Goal: Task Accomplishment & Management: Manage account settings

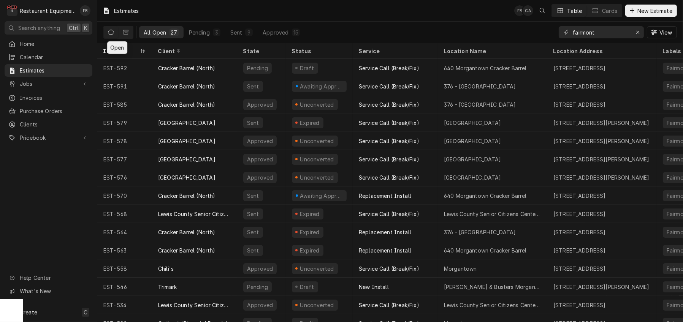
scroll to position [11, 0]
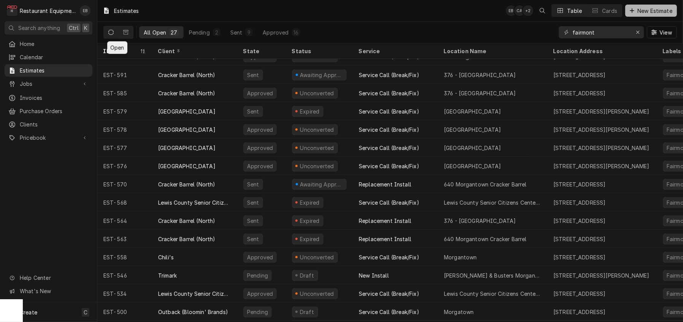
click at [630, 9] on icon "Dynamic Content Wrapper" at bounding box center [632, 10] width 5 height 5
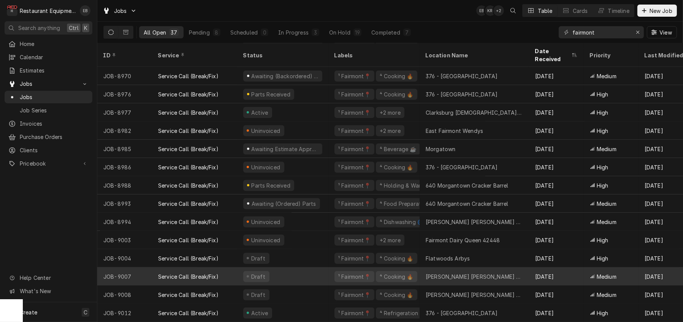
scroll to position [425, 0]
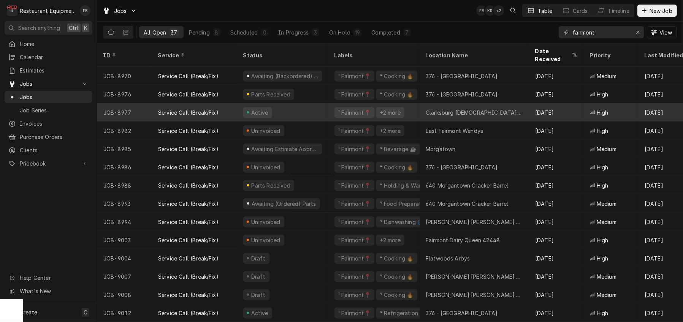
click at [319, 105] on div "Active" at bounding box center [282, 112] width 91 height 18
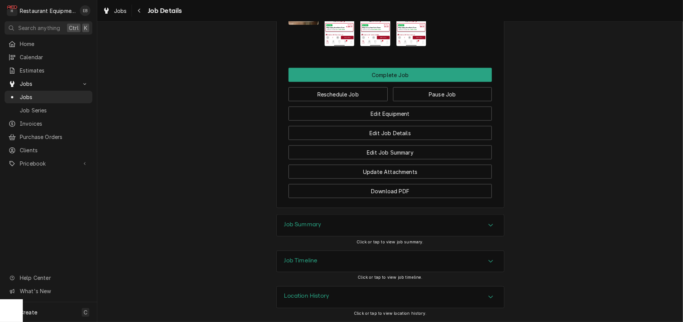
scroll to position [1647, 0]
click at [348, 102] on button "Reschedule Job" at bounding box center [338, 94] width 99 height 14
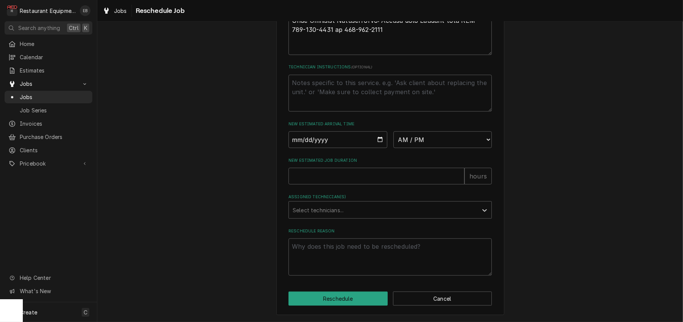
scroll to position [1020, 0]
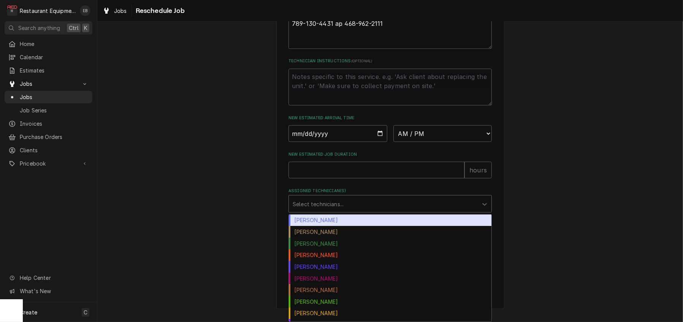
click at [357, 206] on div "Assigned Technician(s)" at bounding box center [383, 204] width 181 height 14
click at [346, 220] on div "Bryan Sanders" at bounding box center [390, 221] width 203 height 12
type textarea "x"
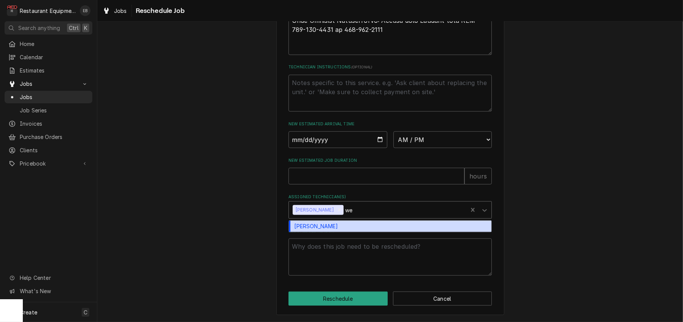
type input "wes"
click at [347, 221] on div "Wesley Fisher" at bounding box center [390, 227] width 203 height 12
type textarea "x"
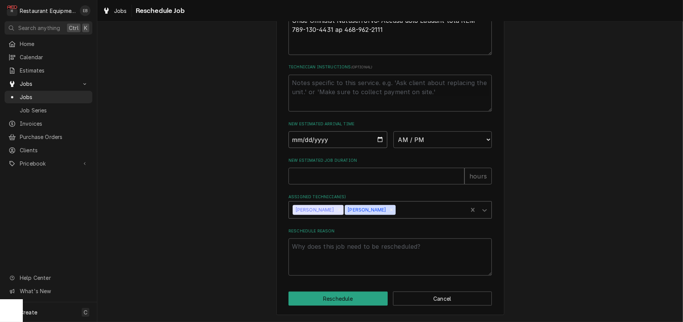
click at [378, 132] on input "Date" at bounding box center [338, 140] width 99 height 17
type textarea "x"
type input "2025-09-25"
click at [466, 132] on select "AM / PM 6:00 AM 6:15 AM 6:30 AM 6:45 AM 7:00 AM 7:15 AM 7:30 AM 7:45 AM 8:00 AM…" at bounding box center [442, 140] width 99 height 17
select select "13:00:00"
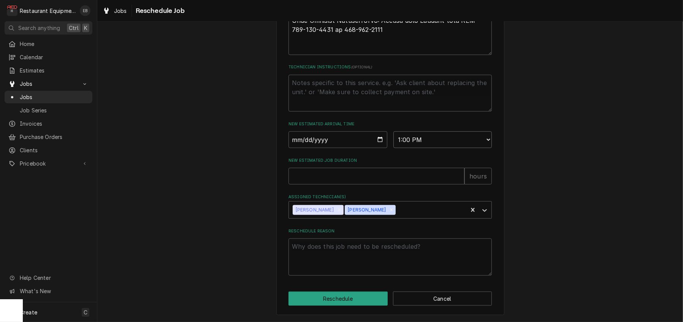
click at [393, 132] on select "AM / PM 6:00 AM 6:15 AM 6:30 AM 6:45 AM 7:00 AM 7:15 AM 7:30 AM 7:45 AM 8:00 AM…" at bounding box center [442, 140] width 99 height 17
click at [405, 168] on input "New Estimated Job Duration" at bounding box center [377, 176] width 176 height 17
type textarea "x"
type input "2"
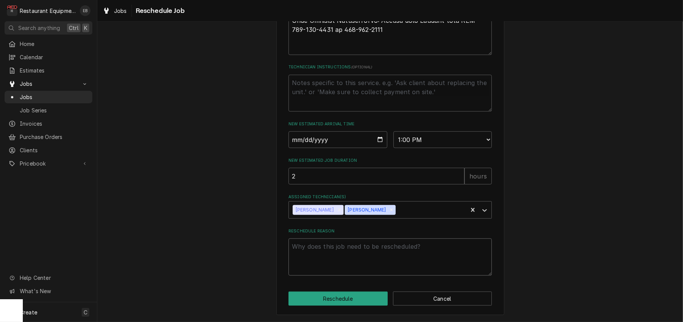
click at [386, 244] on textarea "Reschedule Reason" at bounding box center [390, 257] width 203 height 37
type textarea "x"
type textarea "T"
type textarea "x"
type textarea "Te"
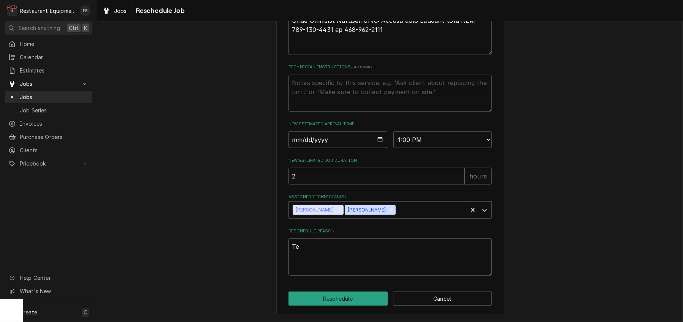
type textarea "x"
type textarea "Tec"
type textarea "x"
type textarea "Tech"
type textarea "x"
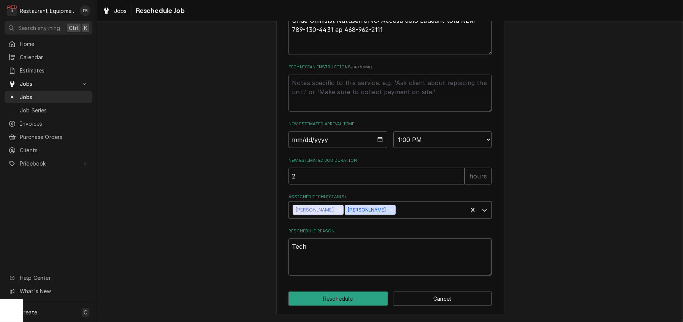
type textarea "Tech"
type textarea "x"
type textarea "Tech i"
type textarea "x"
type textarea "Tech is"
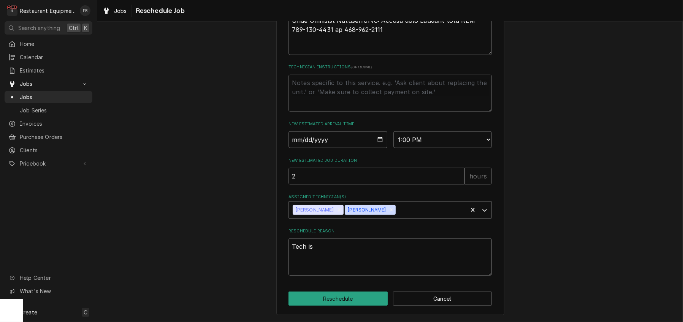
type textarea "x"
type textarea "Tech is"
type textarea "x"
type textarea "Tech is e"
type textarea "x"
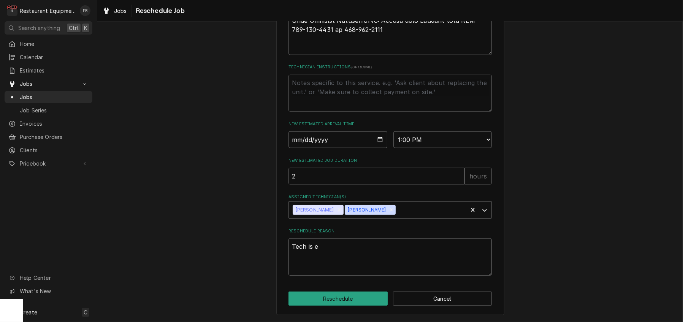
type textarea "Tech is en"
type textarea "x"
type textarea "Tech is enr"
type textarea "x"
type textarea "Tech is enro"
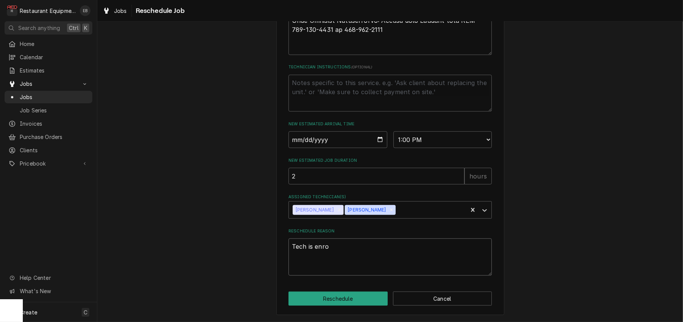
type textarea "x"
type textarea "Tech is enrou"
type textarea "x"
type textarea "Tech is enrout"
type textarea "x"
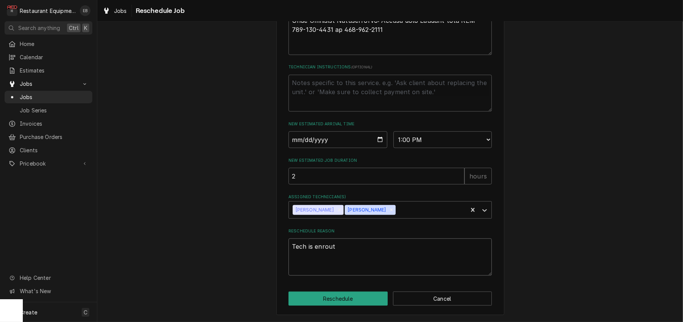
type textarea "Tech is enroute"
type textarea "x"
type textarea "Tech is enroute."
click at [348, 294] on button "Reschedule" at bounding box center [338, 299] width 99 height 14
type textarea "x"
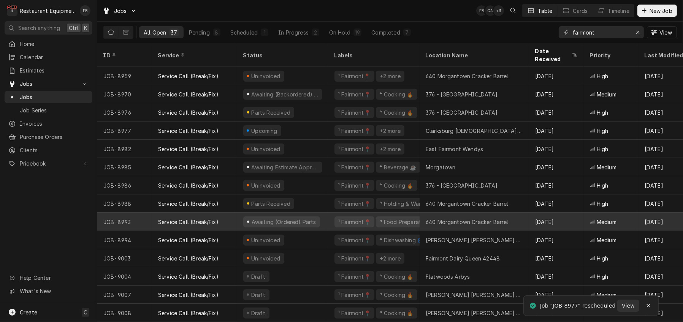
scroll to position [425, 0]
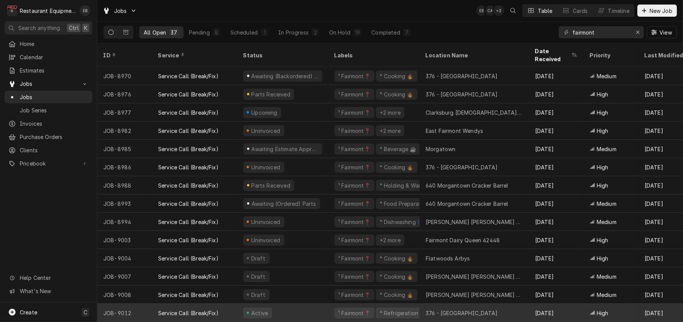
click at [448, 309] on div "376 - [GEOGRAPHIC_DATA]" at bounding box center [462, 313] width 72 height 8
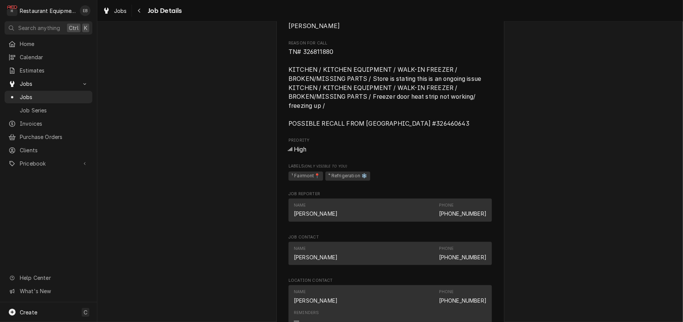
scroll to position [380, 0]
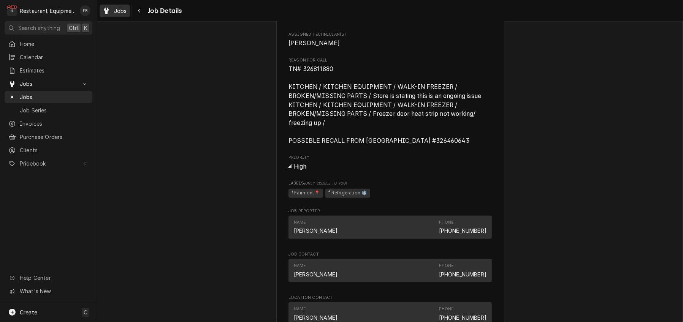
click at [118, 8] on div "Jobs" at bounding box center [114, 11] width 27 height 10
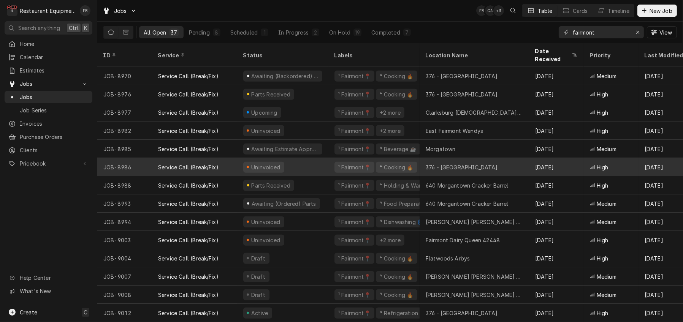
scroll to position [400, 0]
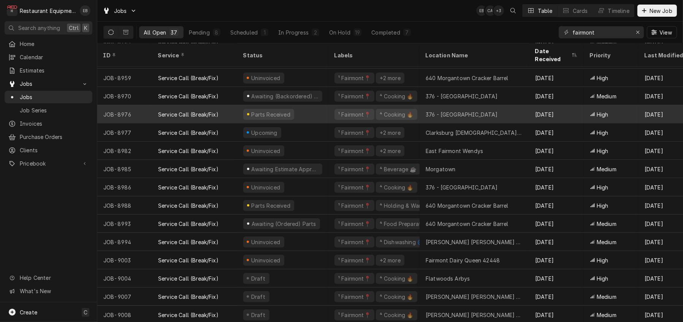
click at [327, 117] on div "Parts Received" at bounding box center [282, 114] width 91 height 18
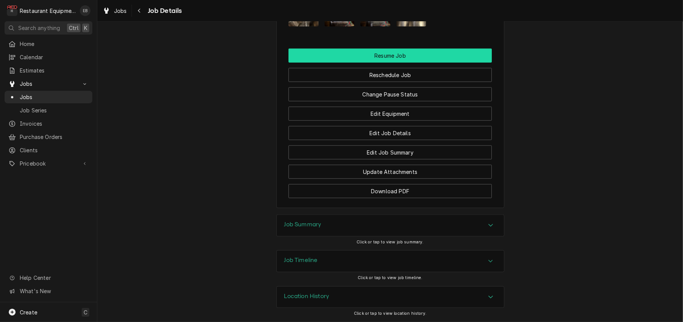
scroll to position [988, 0]
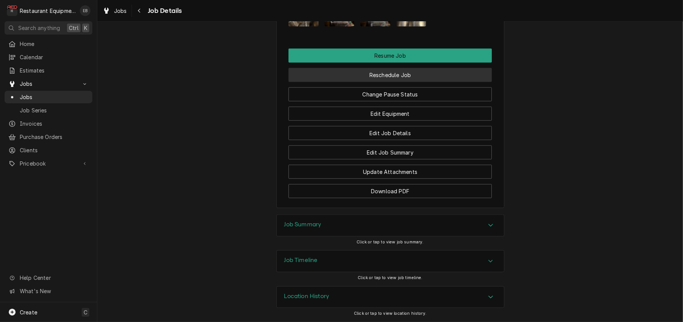
click at [357, 82] on button "Reschedule Job" at bounding box center [390, 75] width 203 height 14
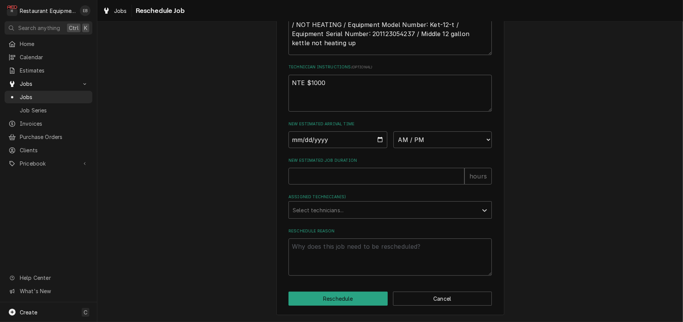
scroll to position [341, 0]
click at [380, 132] on input "Date" at bounding box center [338, 140] width 99 height 17
type textarea "x"
type input "2025-09-25"
click at [462, 132] on select "AM / PM 6:00 AM 6:15 AM 6:30 AM 6:45 AM 7:00 AM 7:15 AM 7:30 AM 7:45 AM 8:00 AM…" at bounding box center [442, 140] width 99 height 17
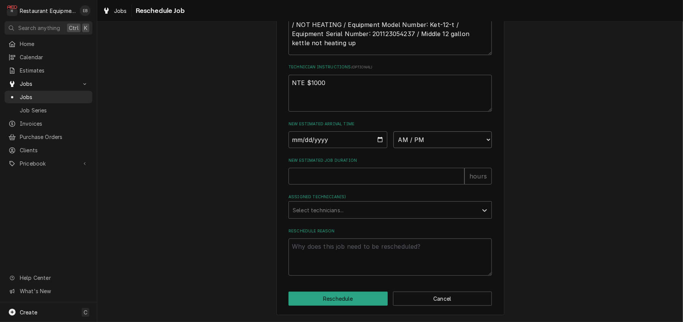
select select "13:00:00"
click at [393, 132] on select "AM / PM 6:00 AM 6:15 AM 6:30 AM 6:45 AM 7:00 AM 7:15 AM 7:30 AM 7:45 AM 8:00 AM…" at bounding box center [442, 140] width 99 height 17
click at [411, 168] on input "New Estimated Job Duration" at bounding box center [377, 176] width 176 height 17
type textarea "x"
type input "2"
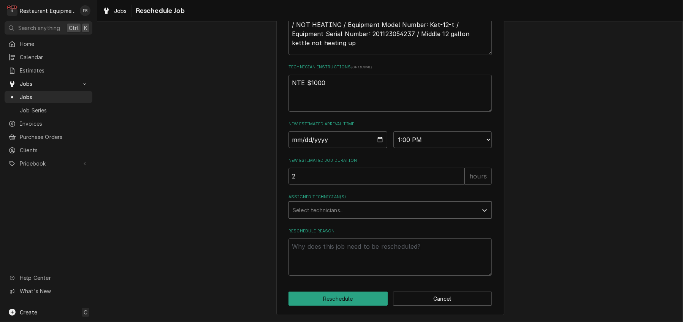
click at [387, 203] on div "Assigned Technician(s)" at bounding box center [383, 210] width 181 height 14
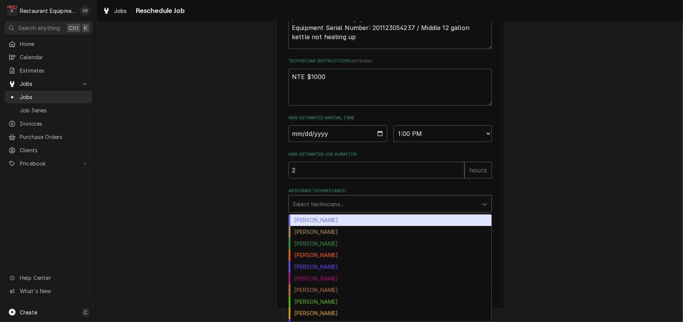
click at [320, 217] on div "[PERSON_NAME]" at bounding box center [390, 221] width 203 height 12
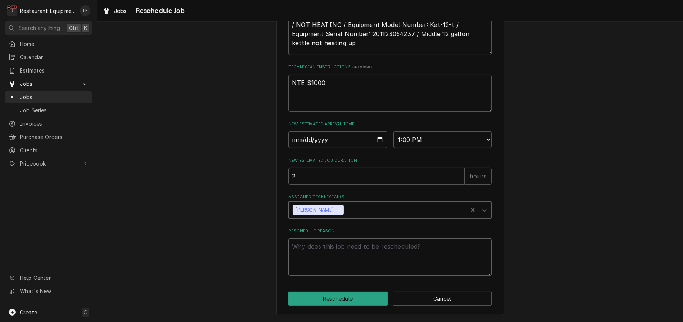
click at [375, 246] on textarea "Reschedule Reason" at bounding box center [390, 257] width 203 height 37
type textarea "x"
type textarea "t"
type textarea "x"
type textarea "te"
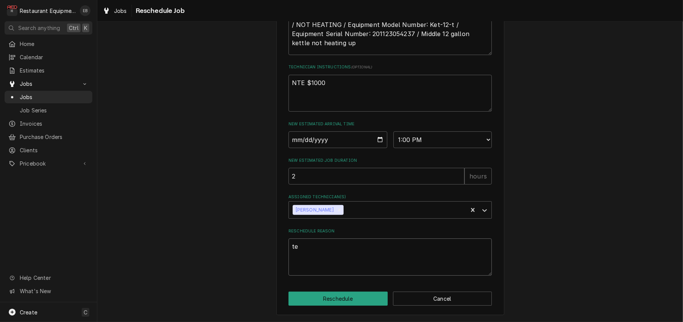
type textarea "x"
type textarea "tec"
type textarea "x"
type textarea "tech"
type textarea "x"
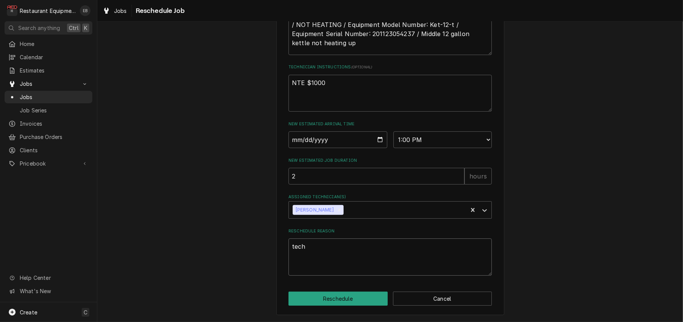
type textarea "tech"
type textarea "x"
type textarea "tech"
type textarea "x"
type textarea "tec"
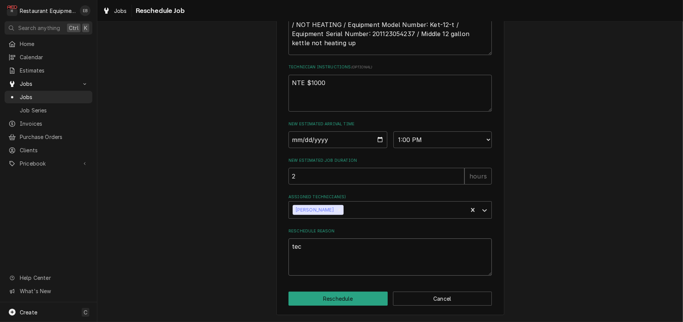
type textarea "x"
type textarea "te"
type textarea "x"
type textarea "t"
type textarea "x"
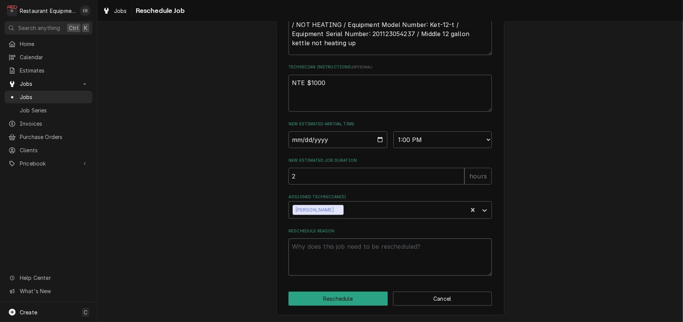
type textarea "x"
type textarea "T"
type textarea "x"
type textarea "Te"
type textarea "x"
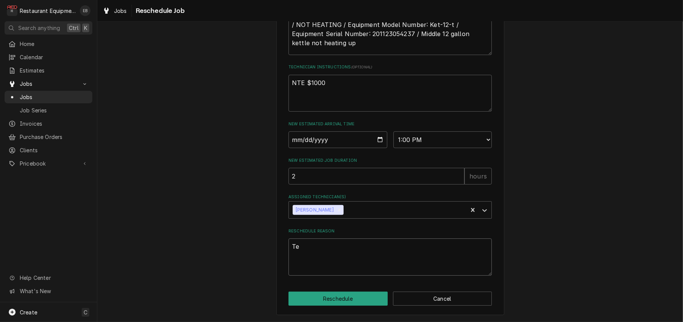
type textarea "Tec"
type textarea "x"
type textarea "Tech"
type textarea "x"
type textarea "Tech"
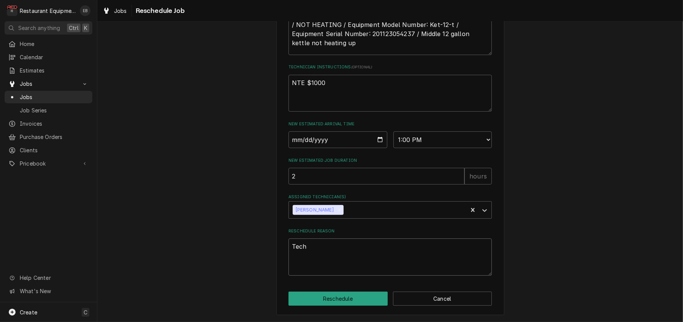
type textarea "x"
type textarea "Tech e"
type textarea "x"
type textarea "Tech en"
type textarea "x"
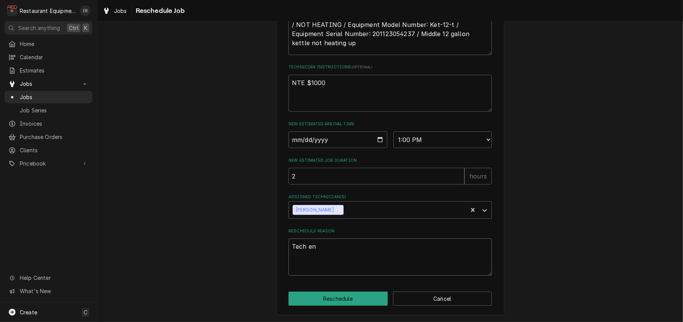
type textarea "Tech enr"
type textarea "x"
type textarea "Tech enro"
type textarea "x"
type textarea "Tech enrou"
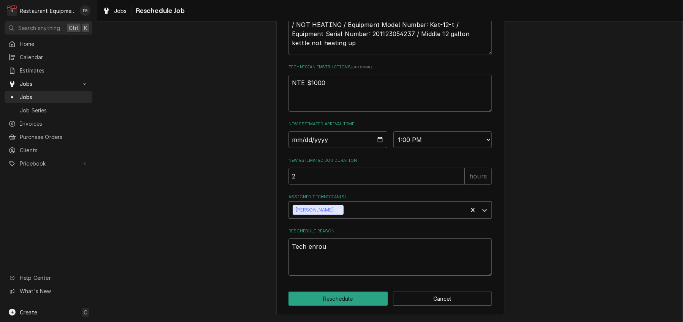
type textarea "x"
type textarea "Tech enrout"
type textarea "x"
type textarea "Tech enroute"
type textarea "x"
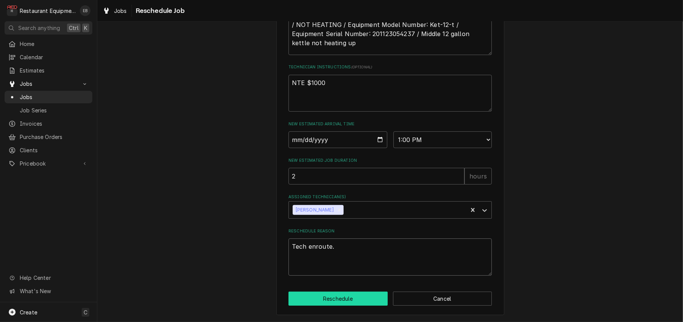
type textarea "Tech enroute."
click at [359, 294] on button "Reschedule" at bounding box center [338, 299] width 99 height 14
type textarea "x"
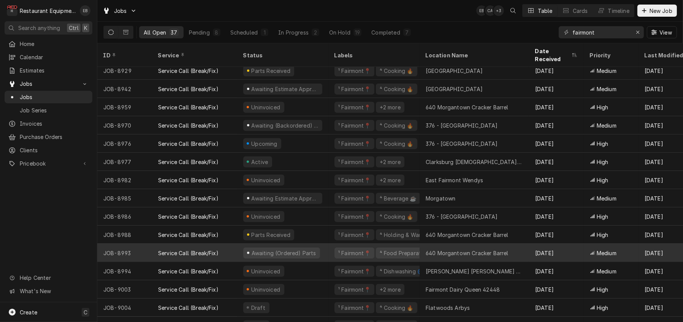
scroll to position [425, 0]
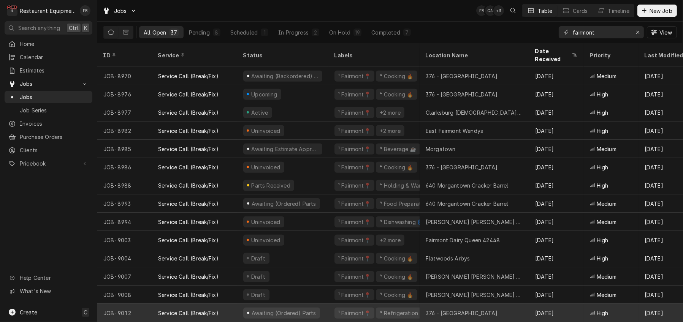
click at [335, 306] on div "¹ Fairmont📍 ⁴ Refrigeration ❄️" at bounding box center [373, 313] width 91 height 18
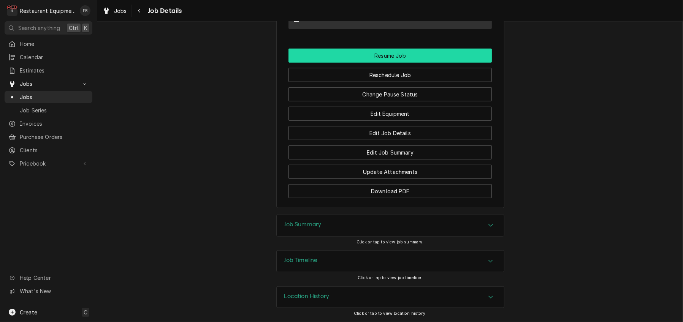
scroll to position [862, 0]
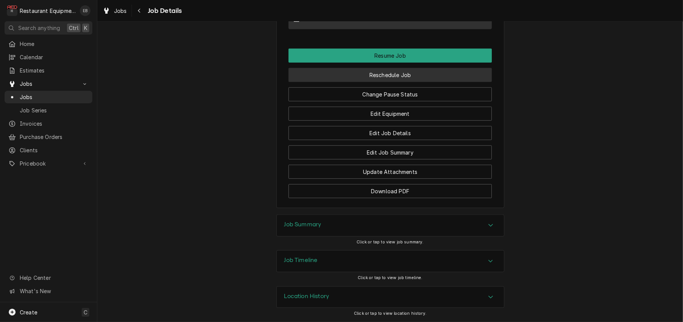
click at [384, 82] on button "Reschedule Job" at bounding box center [390, 75] width 203 height 14
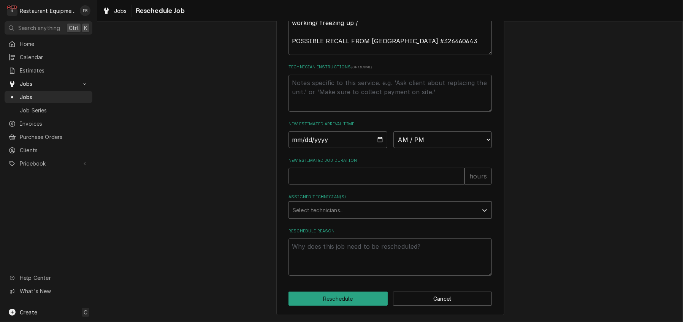
scroll to position [371, 0]
click at [379, 132] on input "Date" at bounding box center [338, 140] width 99 height 17
type textarea "x"
type input "[DATE]"
click at [462, 132] on select "AM / PM 6:00 AM 6:15 AM 6:30 AM 6:45 AM 7:00 AM 7:15 AM 7:30 AM 7:45 AM 8:00 AM…" at bounding box center [442, 140] width 99 height 17
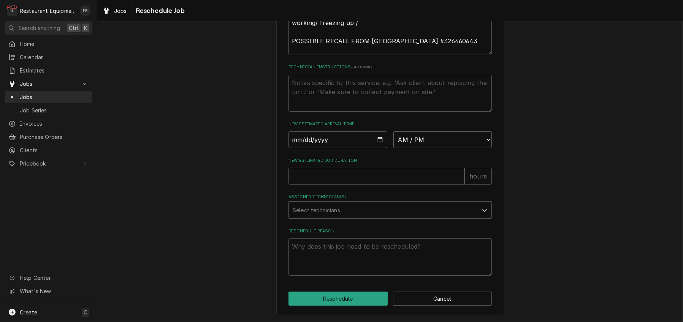
select select "13:30:00"
click at [393, 132] on select "AM / PM 6:00 AM 6:15 AM 6:30 AM 6:45 AM 7:00 AM 7:15 AM 7:30 AM 7:45 AM 8:00 AM…" at bounding box center [442, 140] width 99 height 17
click at [368, 168] on input "New Estimated Job Duration" at bounding box center [377, 176] width 176 height 17
type textarea "x"
type input "2"
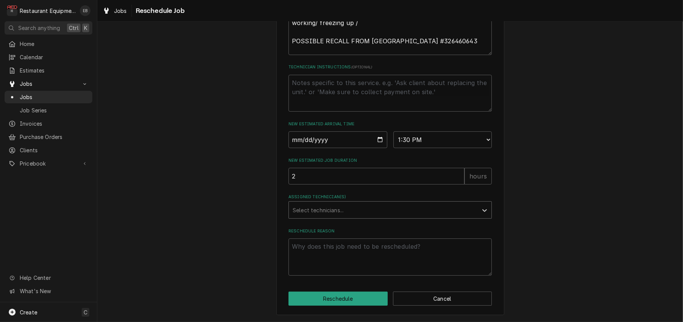
click at [345, 203] on div "Assigned Technician(s)" at bounding box center [383, 210] width 181 height 14
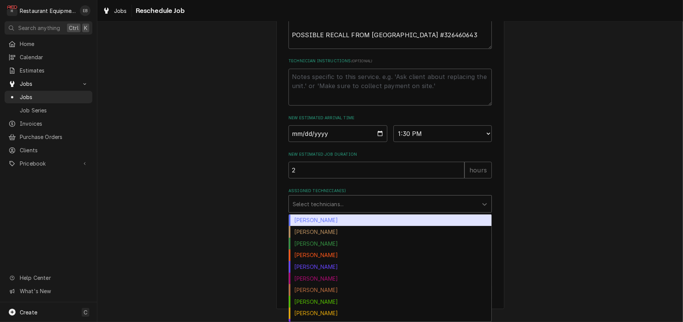
click at [311, 223] on div "Bryan Sanders" at bounding box center [390, 221] width 203 height 12
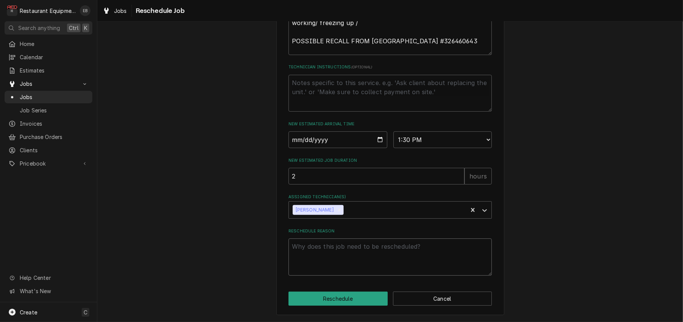
click at [325, 246] on textarea "Reschedule Reason" at bounding box center [390, 257] width 203 height 37
type textarea "x"
type textarea "T"
type textarea "x"
type textarea "Te"
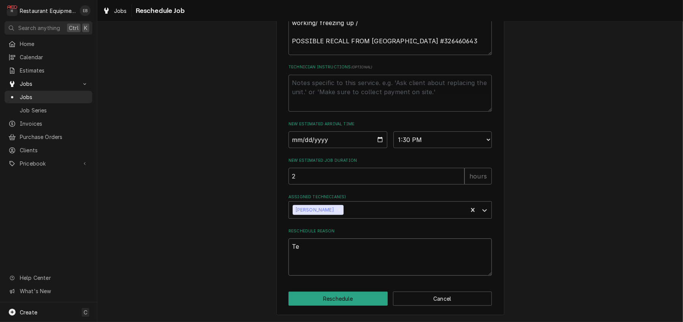
type textarea "x"
type textarea "Tec"
type textarea "x"
type textarea "Tech"
type textarea "x"
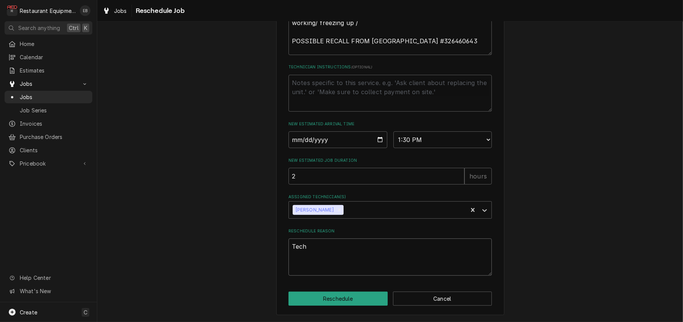
type textarea "Tech"
type textarea "x"
type textarea "Tech e"
type textarea "x"
type textarea "Tech en"
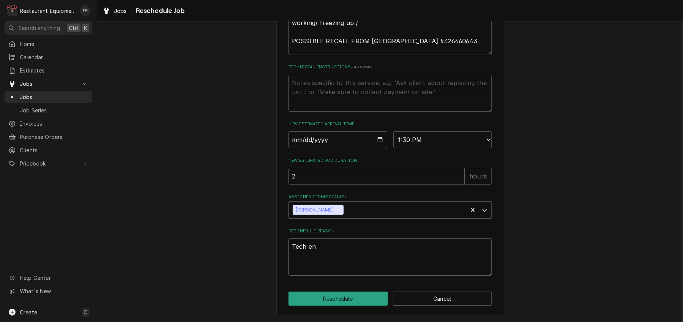
type textarea "x"
type textarea "Tech enr"
type textarea "x"
type textarea "Tech enro"
type textarea "x"
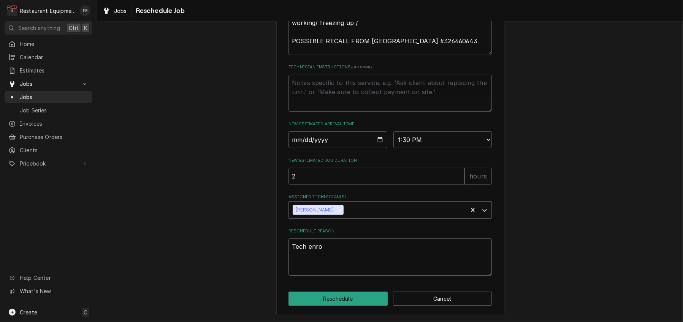
type textarea "Tech enrou"
type textarea "x"
type textarea "Tech enrout"
type textarea "x"
type textarea "Tech enroute"
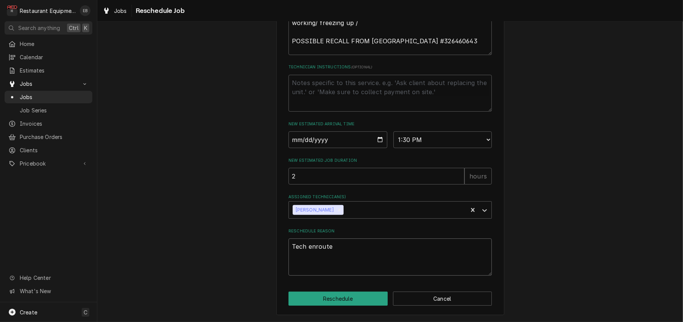
type textarea "x"
type textarea "Tech enroute."
click at [348, 295] on button "Reschedule" at bounding box center [338, 299] width 99 height 14
type textarea "x"
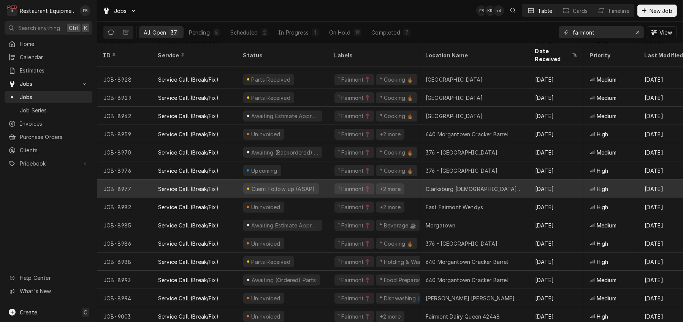
scroll to position [384, 0]
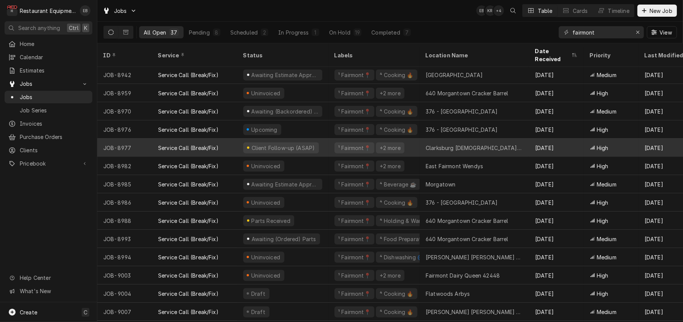
click at [328, 148] on div "Client Follow-up (ASAP)" at bounding box center [282, 148] width 91 height 18
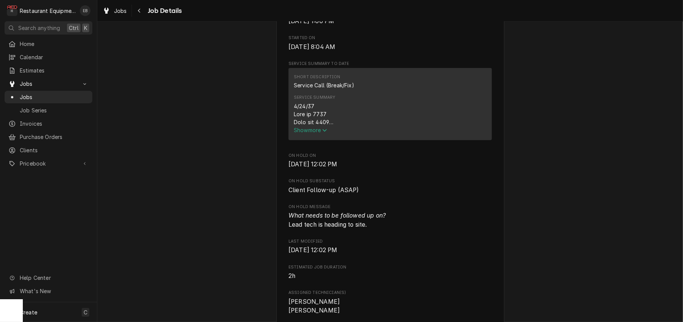
scroll to position [279, 0]
click at [320, 136] on span "Show more" at bounding box center [310, 132] width 33 height 6
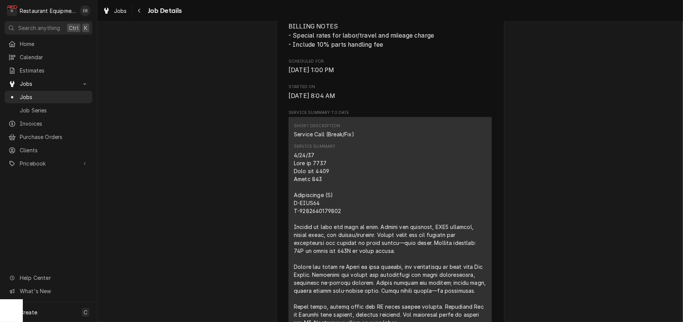
scroll to position [203, 0]
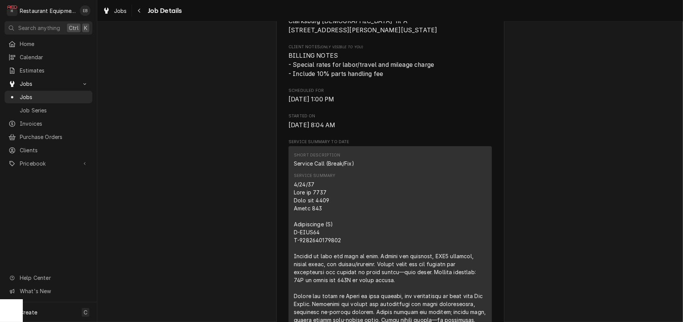
click at [126, 18] on div "Jobs Job Details" at bounding box center [390, 10] width 586 height 21
click at [127, 12] on span "Jobs" at bounding box center [120, 11] width 13 height 8
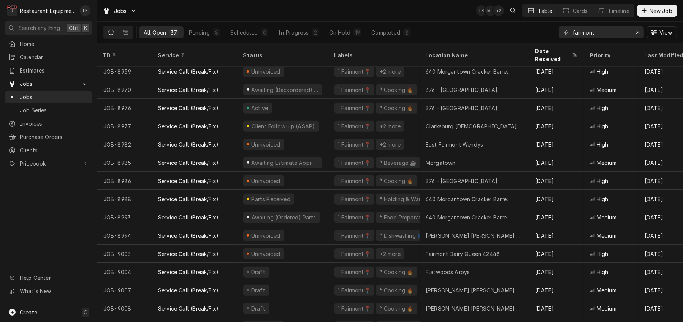
scroll to position [425, 0]
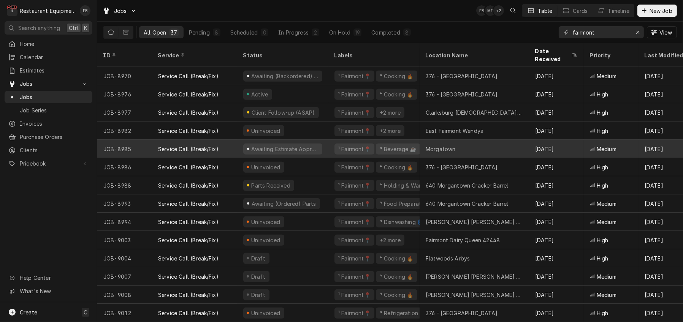
click at [328, 145] on div "Awaiting Estimate Approval" at bounding box center [282, 149] width 91 height 18
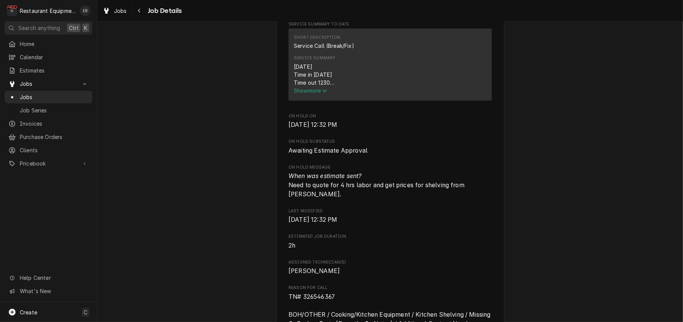
scroll to position [304, 0]
click at [319, 94] on span "Show more" at bounding box center [310, 91] width 33 height 6
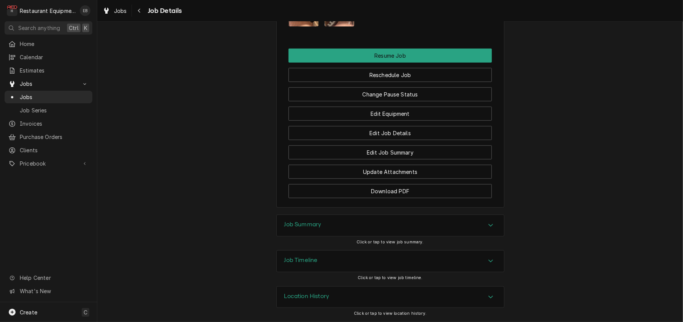
scroll to position [1090, 0]
click at [383, 102] on button "Change Pause Status" at bounding box center [390, 94] width 203 height 14
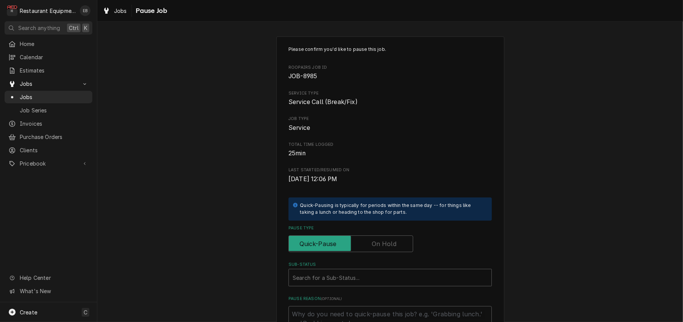
click at [389, 252] on label "Pause Type" at bounding box center [351, 244] width 125 height 17
click at [389, 252] on input "Pause Type" at bounding box center [351, 244] width 118 height 17
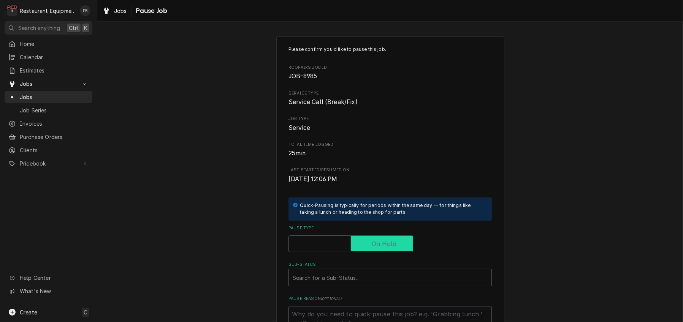
checkbox input "true"
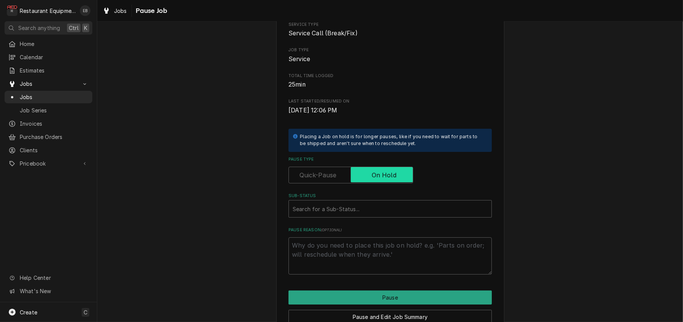
scroll to position [101, 0]
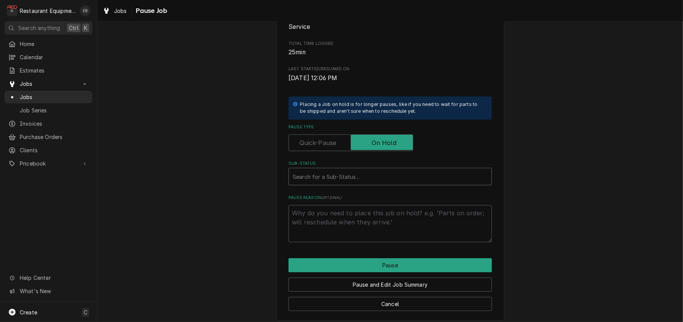
type textarea "x"
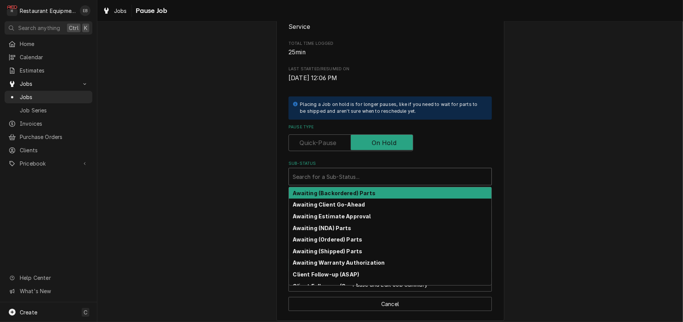
click at [355, 184] on div "Sub-Status" at bounding box center [390, 177] width 195 height 14
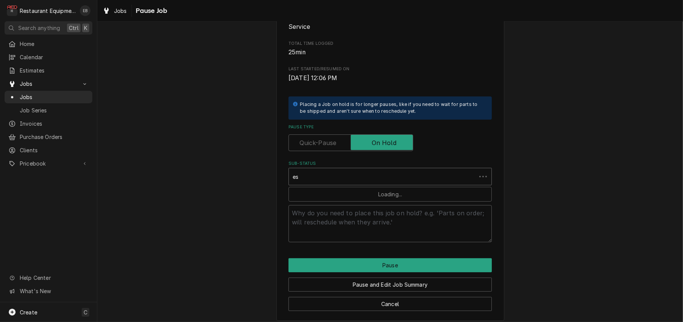
type input "est"
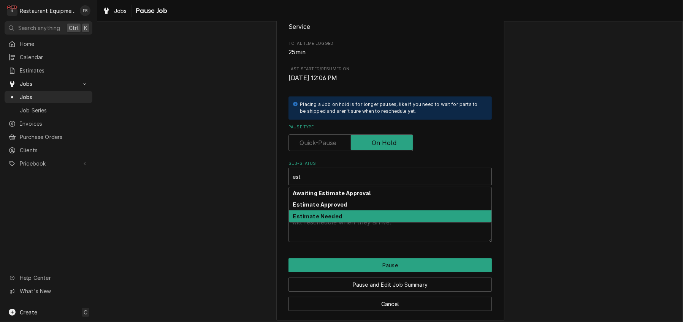
click at [332, 220] on strong "Estimate Needed" at bounding box center [317, 216] width 49 height 6
type textarea "x"
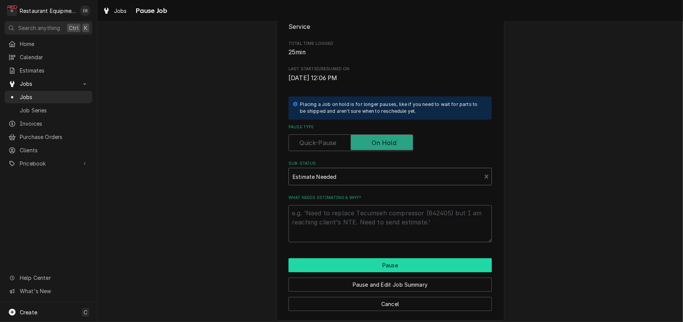
click at [368, 273] on button "Pause" at bounding box center [390, 266] width 203 height 14
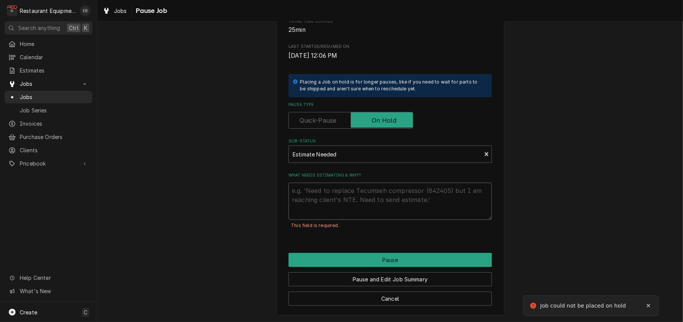
click at [360, 203] on textarea "What needs estimating & why?" at bounding box center [390, 201] width 203 height 37
type textarea "x"
type textarea "w"
type textarea "x"
type textarea "wi"
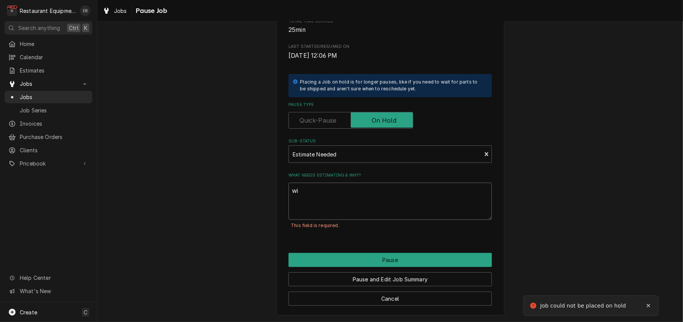
type textarea "x"
type textarea "wil"
type textarea "x"
type textarea "will"
type textarea "x"
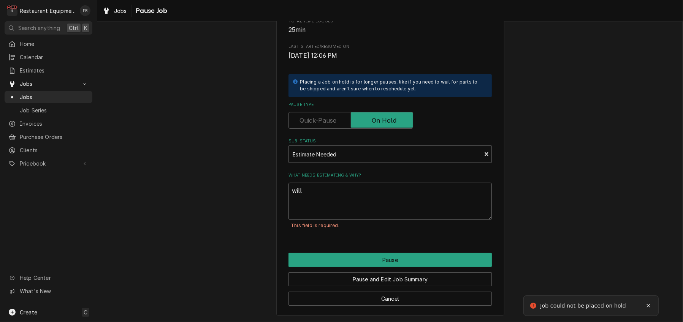
type textarea "will"
type textarea "x"
type textarea "will b"
type textarea "x"
type textarea "will bu"
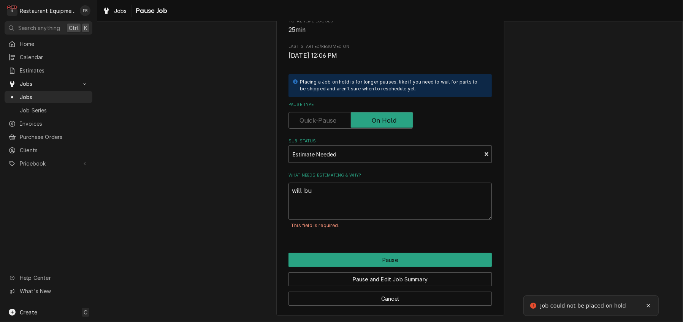
type textarea "x"
type textarea "will buk"
type textarea "x"
type textarea "will buki"
type textarea "x"
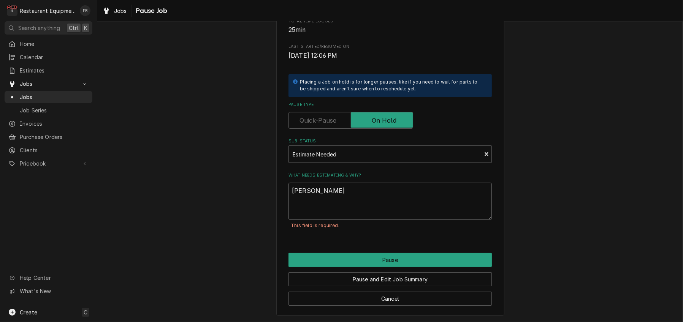
type textarea "will buk"
type textarea "x"
type textarea "will bu"
type textarea "x"
type textarea "will b"
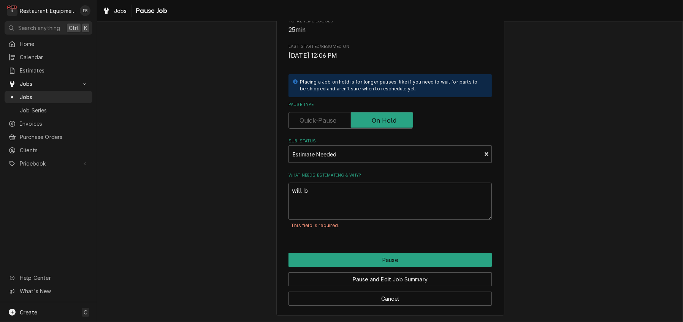
type textarea "x"
type textarea "will"
type textarea "x"
type textarea "will"
type textarea "x"
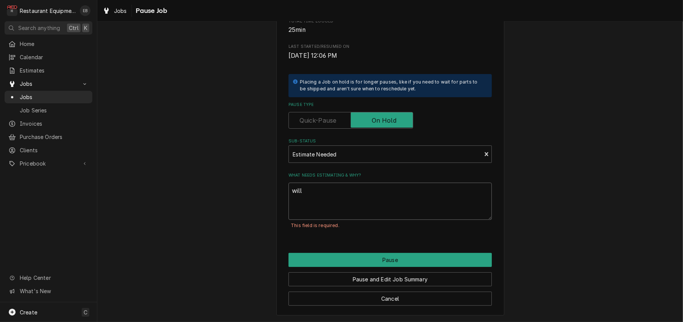
type textarea "wil"
type textarea "x"
type textarea "wi"
type textarea "x"
type textarea "w"
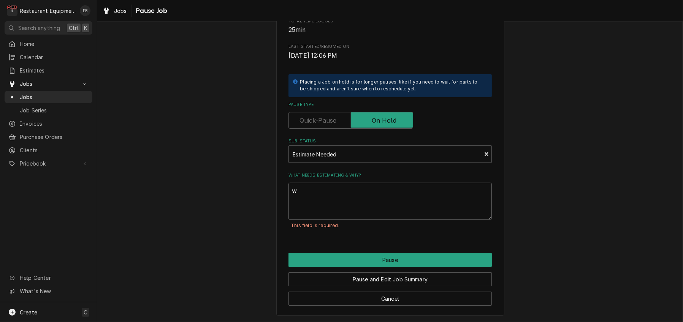
type textarea "x"
type textarea "B"
type textarea "x"
type textarea "Bu"
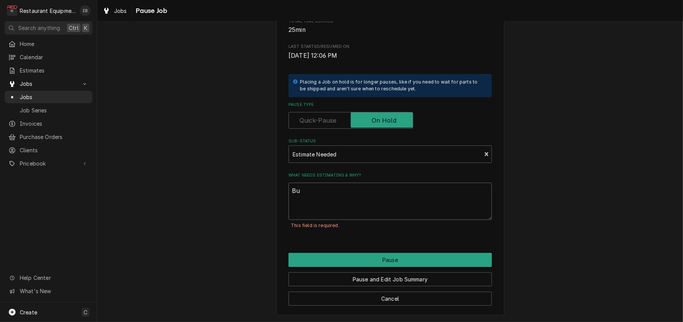
type textarea "x"
type textarea "Bui"
type textarea "x"
type textarea "Buil"
type textarea "x"
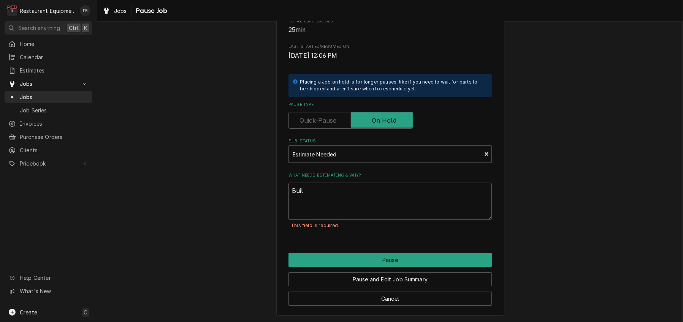
type textarea "Build"
type textarea "x"
type textarea "Buildi"
type textarea "x"
type textarea "Buildin"
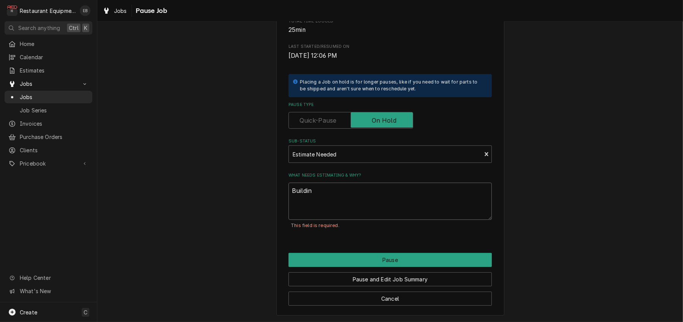
type textarea "x"
type textarea "Building"
type textarea "x"
type textarea "Building"
type textarea "x"
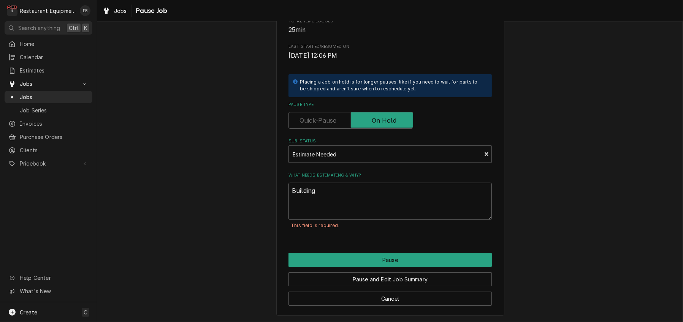
type textarea "Building e"
type textarea "x"
type textarea "Building es"
type textarea "x"
type textarea "Building est"
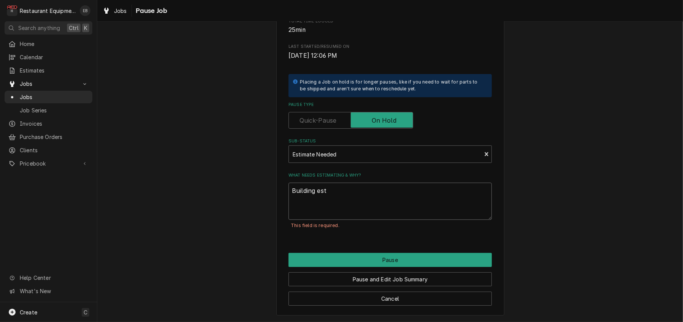
type textarea "x"
type textarea "Building est"
type textarea "x"
type textarea "Building est 9"
type textarea "x"
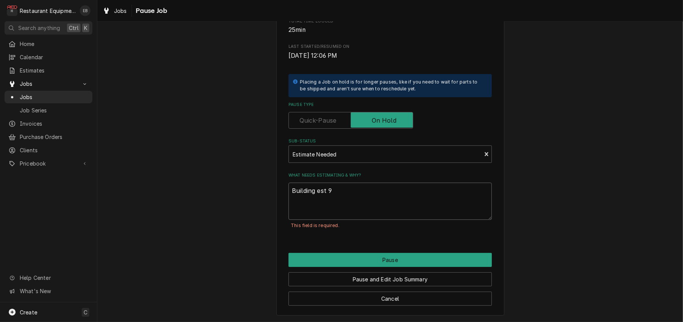
type textarea "Building est 9/"
type textarea "x"
type textarea "Building est 9/2"
type textarea "x"
type textarea "Building est 9/25"
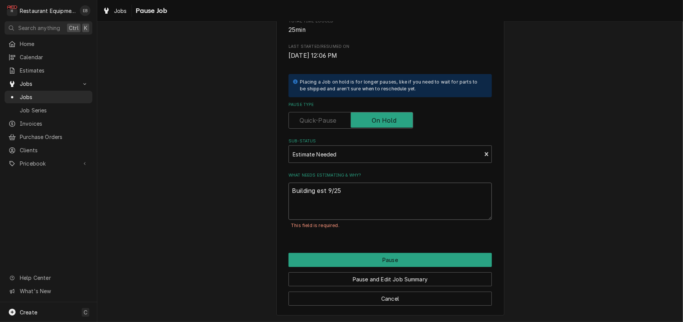
type textarea "x"
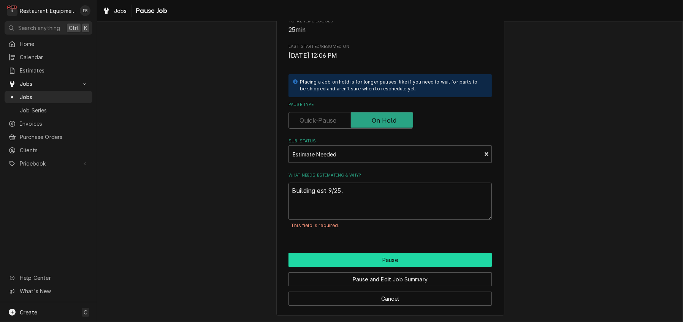
type textarea "Building est 9/25."
click at [368, 267] on button "Pause" at bounding box center [390, 260] width 203 height 14
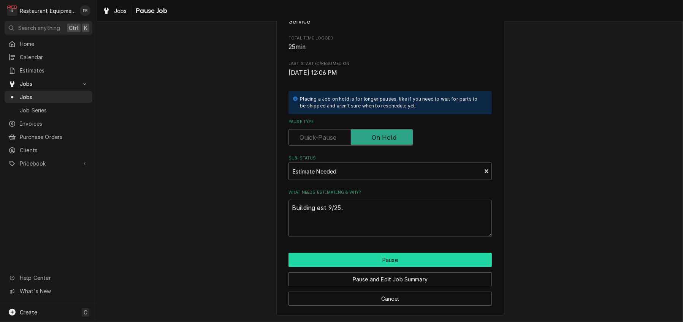
type textarea "x"
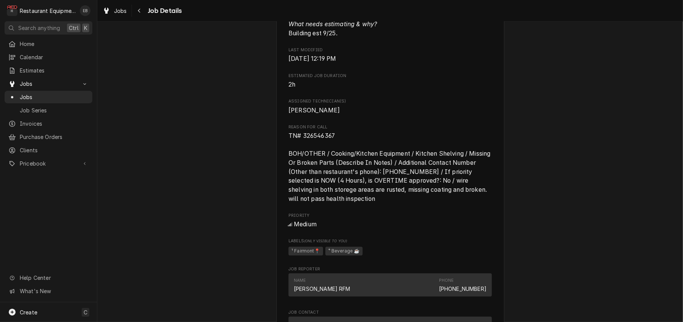
scroll to position [456, 0]
click at [120, 10] on div "Jobs" at bounding box center [114, 11] width 27 height 10
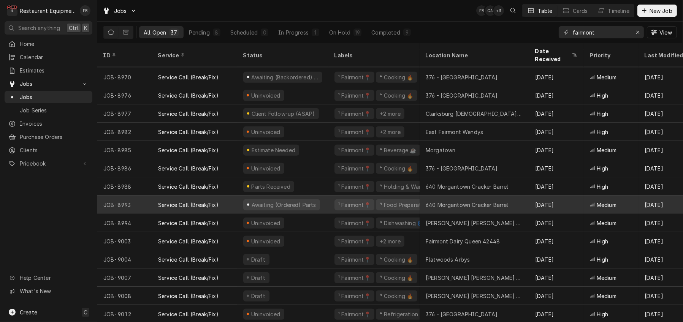
scroll to position [425, 0]
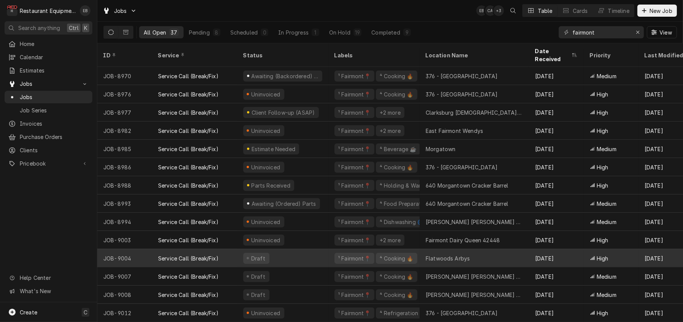
click at [322, 251] on div "Draft" at bounding box center [282, 258] width 91 height 18
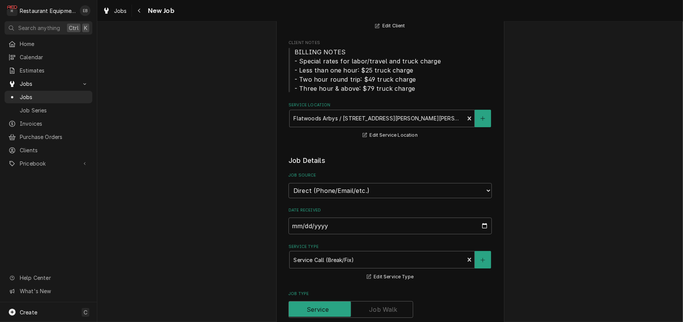
type textarea "x"
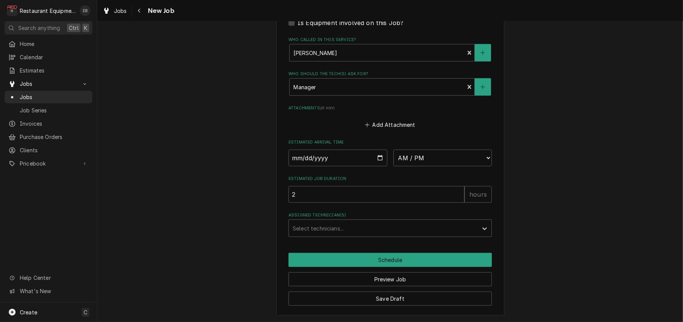
scroll to position [687, 0]
click at [127, 12] on span "Jobs" at bounding box center [120, 11] width 13 height 8
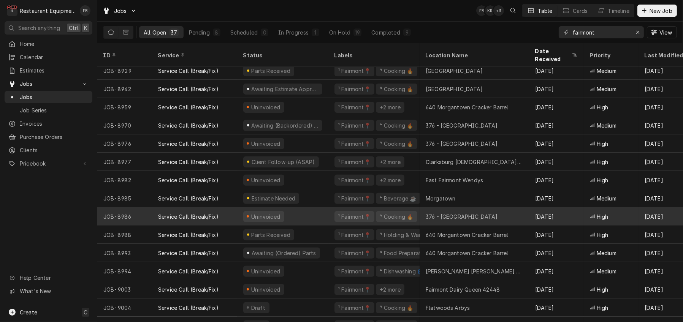
scroll to position [425, 0]
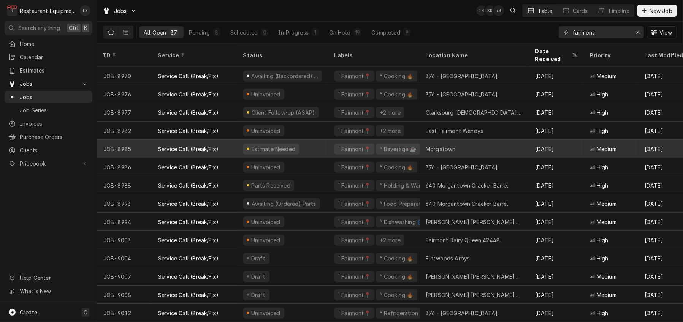
click at [326, 143] on div "Estimate Needed" at bounding box center [282, 149] width 91 height 18
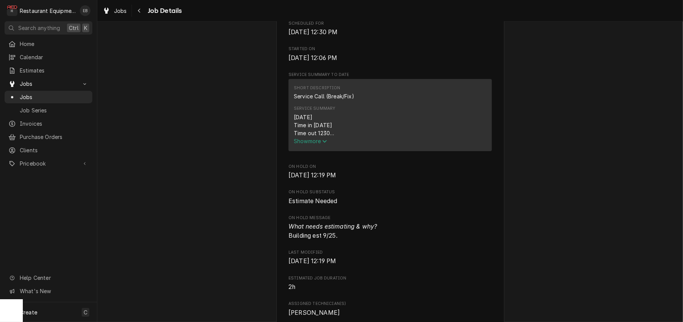
scroll to position [279, 0]
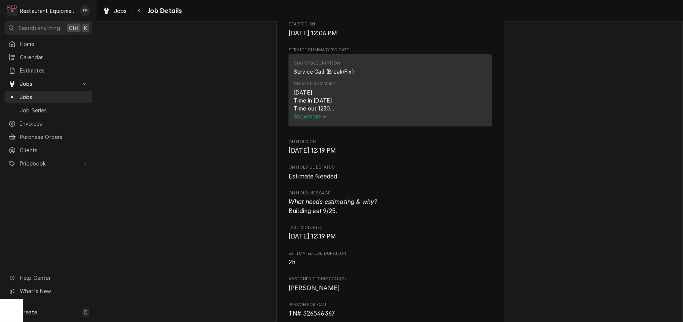
click at [310, 120] on span "Show more" at bounding box center [310, 116] width 33 height 6
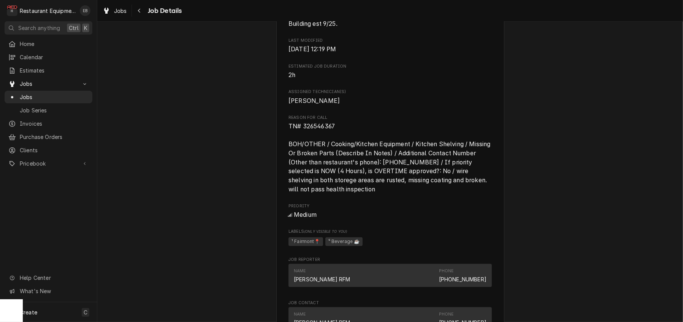
scroll to position [557, 0]
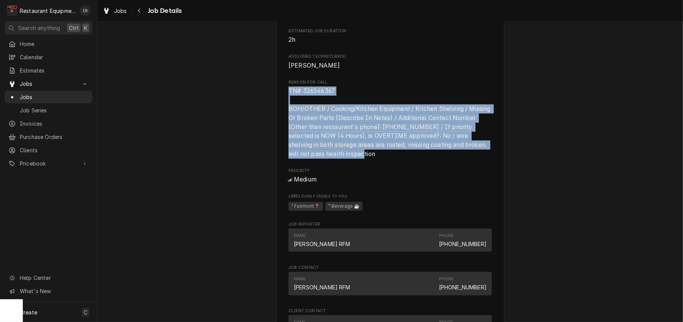
drag, startPoint x: 283, startPoint y: 185, endPoint x: 376, endPoint y: 253, distance: 114.7
click at [376, 159] on span "TN# 326546367 BOH/OTHER / Cooking/Kitchen Equipment / Kitchen Shelving / Missin…" at bounding box center [390, 123] width 203 height 72
copy span "TN# 326546367 BOH/OTHER / Cooking/Kitchen Equipment / Kitchen Shelving / Missin…"
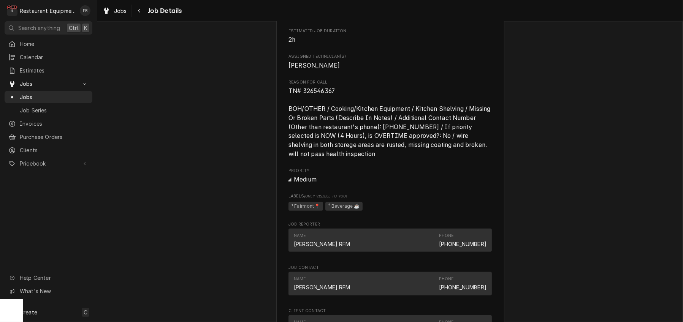
click at [366, 70] on span "[PERSON_NAME]" at bounding box center [390, 65] width 203 height 9
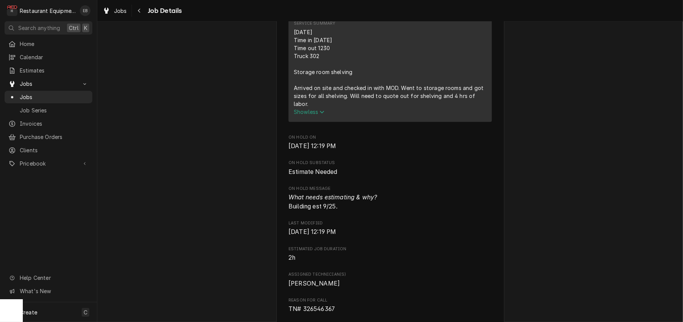
scroll to position [304, 0]
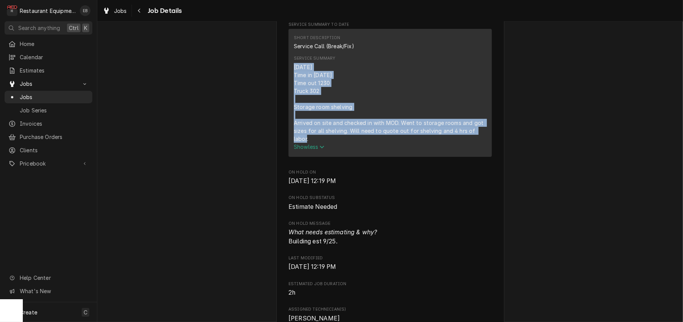
drag, startPoint x: 289, startPoint y: 126, endPoint x: 324, endPoint y: 203, distance: 84.9
click at [324, 143] on div "[DATE] Time in [DATE] Time out 1230 Truck 302 Storage room shelving Arrived on …" at bounding box center [390, 103] width 193 height 80
copy div "9/24/25 Time in 1200 Time out 1230 Truck 302 Storage room shelving Arrived on s…"
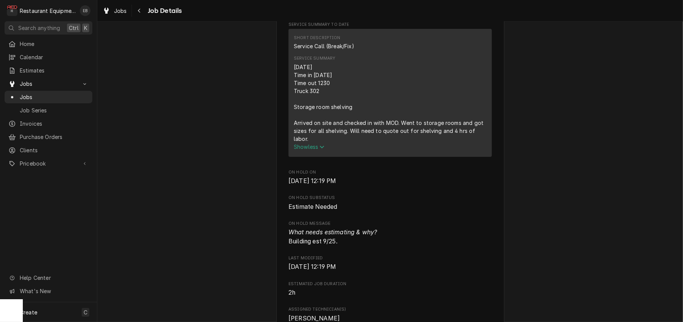
click at [393, 53] on div "Short Description Service Call (Break/Fix)" at bounding box center [390, 42] width 193 height 21
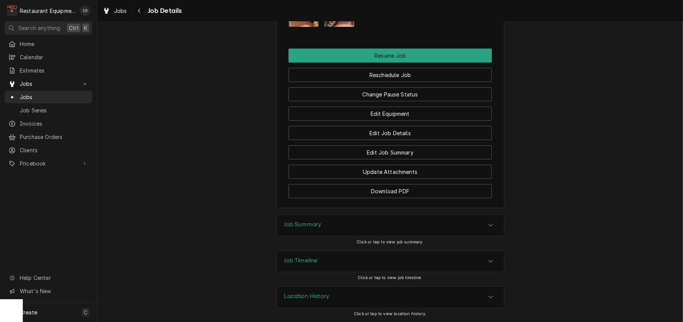
scroll to position [988, 0]
click at [305, 27] on img "Attachments" at bounding box center [304, 7] width 30 height 40
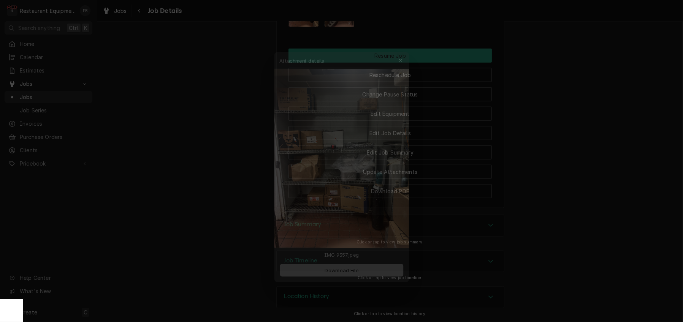
click at [362, 276] on span "Download File" at bounding box center [342, 273] width 40 height 8
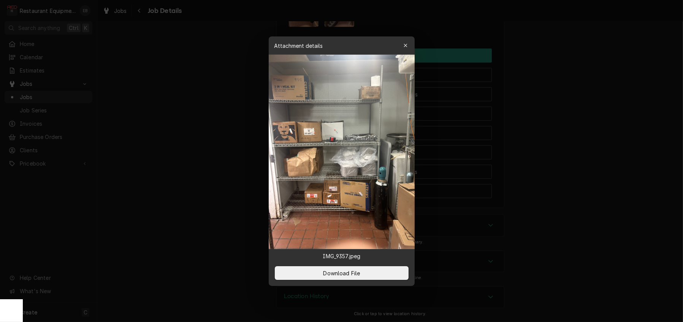
click at [408, 43] on icon "button" at bounding box center [405, 45] width 4 height 5
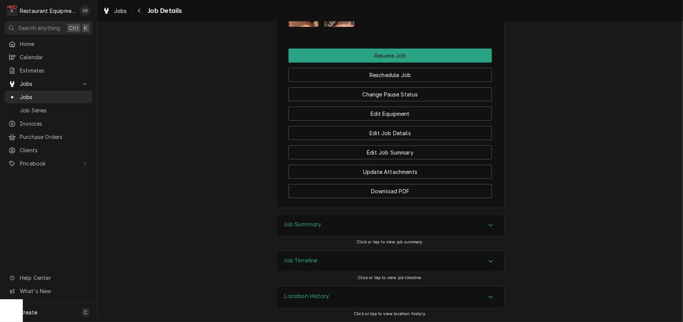
click at [335, 27] on img "Attachments" at bounding box center [340, 7] width 30 height 40
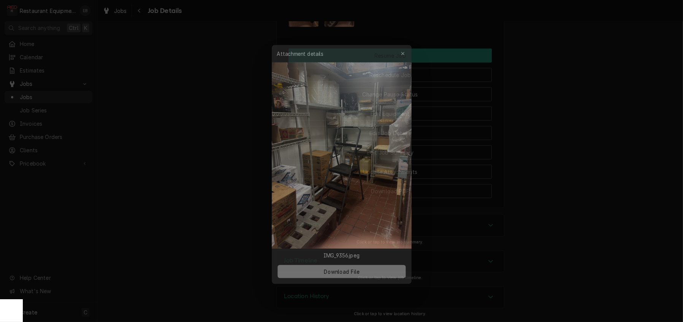
click at [377, 280] on button "Download File" at bounding box center [342, 274] width 134 height 14
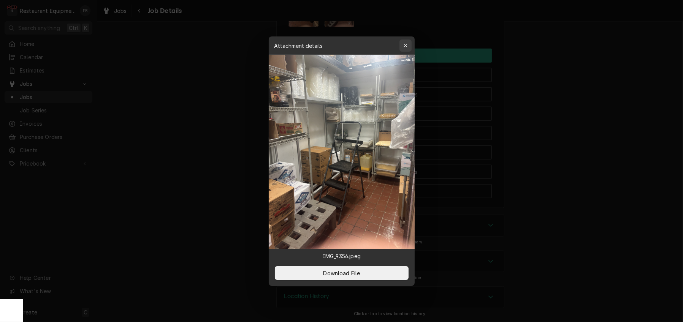
click at [408, 43] on icon "button" at bounding box center [405, 45] width 4 height 5
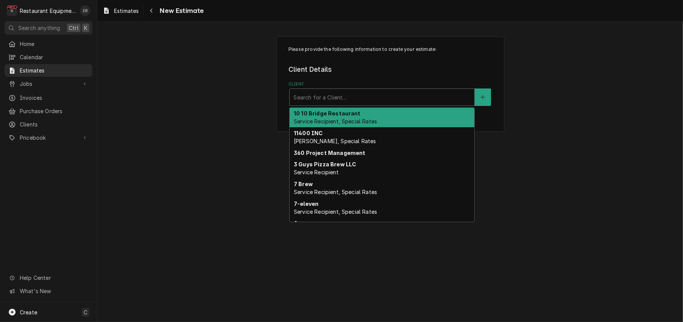
click at [359, 104] on div "Client" at bounding box center [382, 97] width 177 height 14
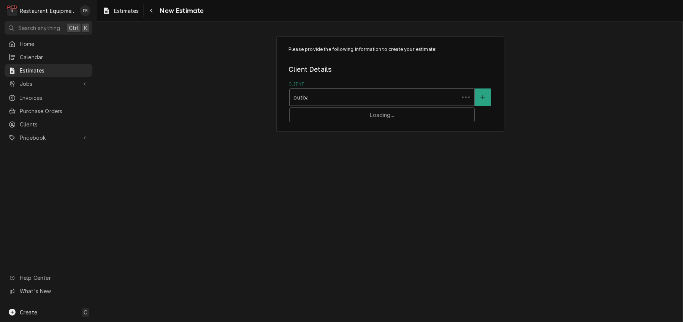
type input "outback"
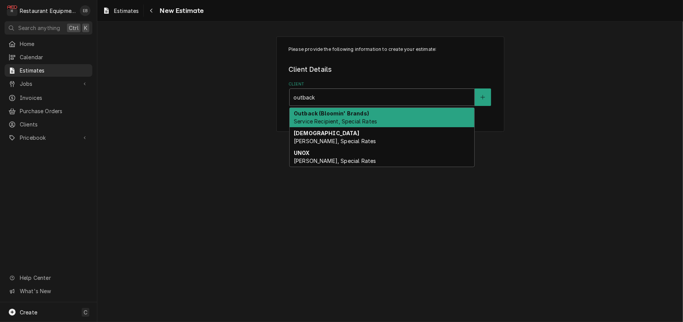
click at [343, 117] on strong "Outback (Bloomin' Brands)" at bounding box center [331, 113] width 75 height 6
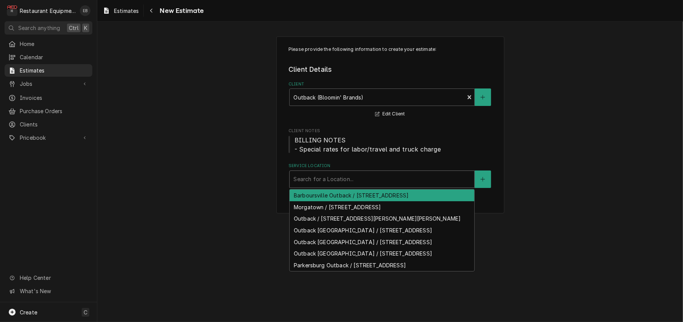
click at [375, 186] on div "Service Location" at bounding box center [382, 180] width 177 height 14
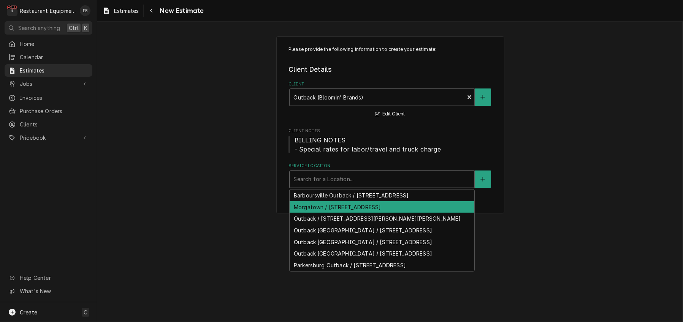
click at [374, 213] on div "Morgatown / 510 Venture Dr, Morgantown, WV 26505" at bounding box center [382, 207] width 185 height 12
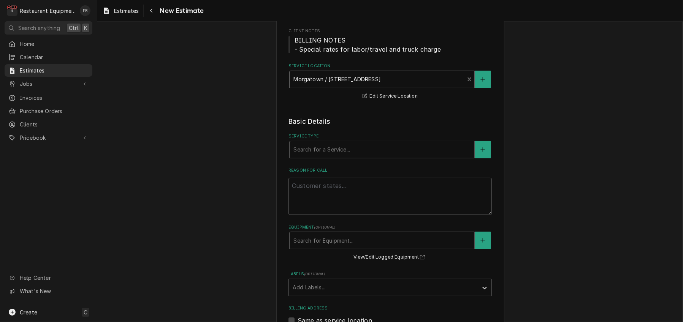
scroll to position [101, 0]
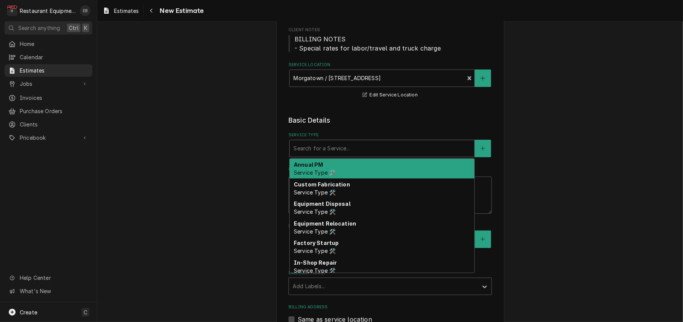
click at [309, 155] on div "Service Type" at bounding box center [382, 149] width 177 height 14
type textarea "x"
type input "b"
type textarea "x"
type input "br"
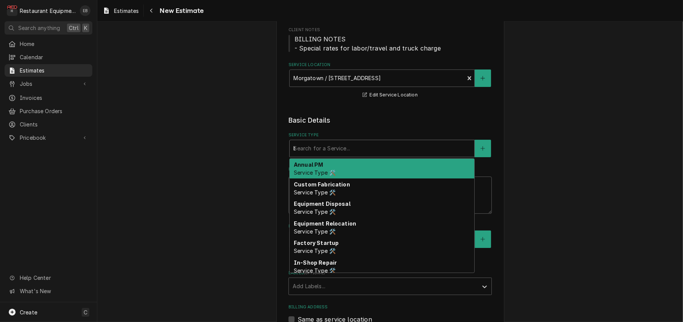
type textarea "x"
type input "bre"
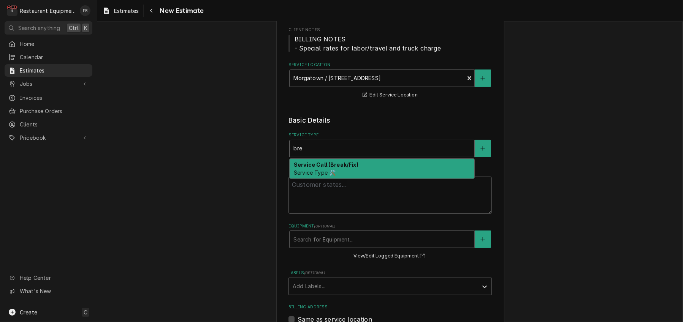
click at [329, 168] on strong "Service Call (Break/Fix)" at bounding box center [326, 165] width 65 height 6
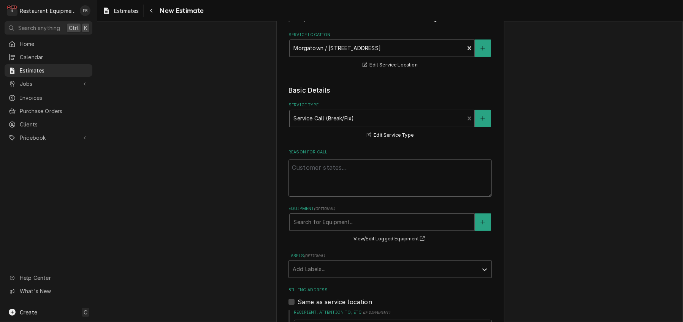
scroll to position [177, 0]
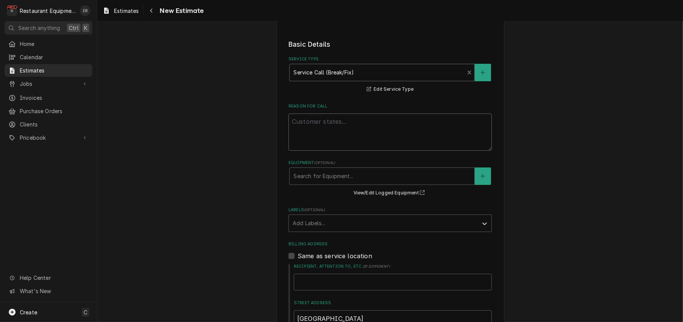
click at [321, 151] on textarea "Reason For Call" at bounding box center [390, 132] width 203 height 37
paste textarea "TN# 326546367 BOH/OTHER / Cooking/Kitchen Equipment / Kitchen Shelving / Missin…"
type textarea "x"
type textarea "TN# 326546367 BOH/OTHER / Cooking/Kitchen Equipment / Kitchen Shelving / Missin…"
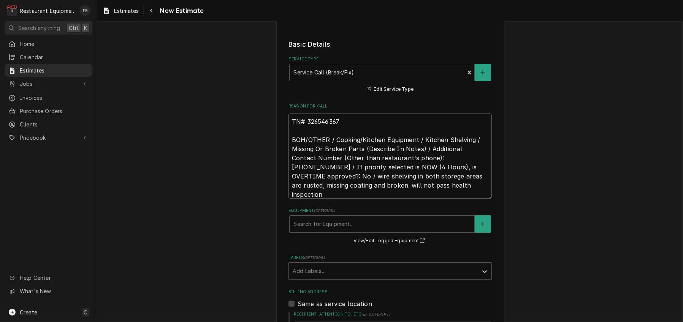
type textarea "x"
type textarea "TN# 326546367 BOH/OTHER / Cooking/Kitchen Equipment / Kitchen Shelving / Missin…"
type textarea "x"
type textarea "TN# 326546367 BOH/OTHER / Cooking/Kitchen Equipment / Kitchen Shelving / Missin…"
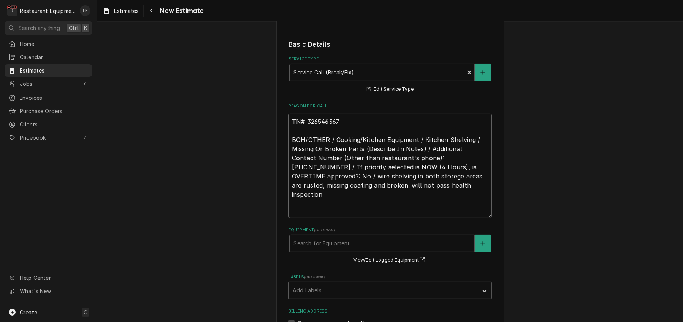
type textarea "x"
type textarea "TN# 326546367 BOH/OTHER / Cooking/Kitchen Equipment / Kitchen Shelving / Missin…"
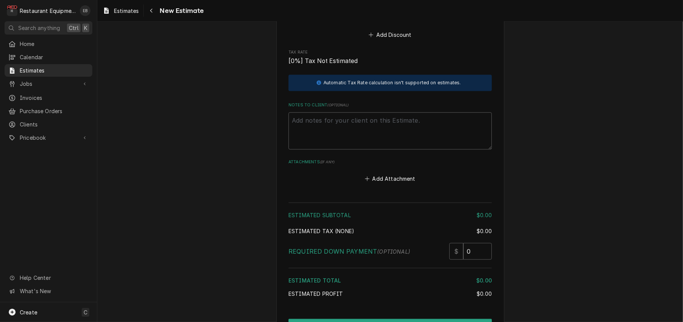
scroll to position [988, 0]
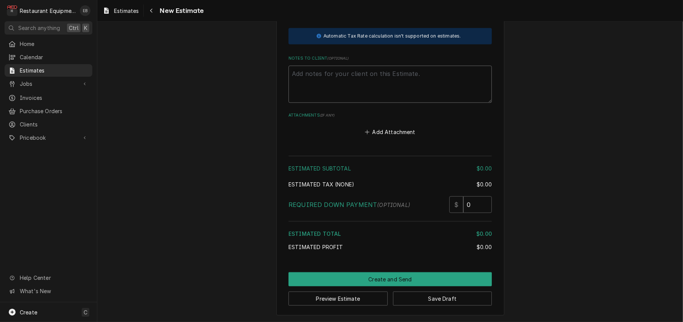
click at [350, 103] on textarea "Notes to Client ( optional )" at bounding box center [390, 84] width 203 height 37
paste textarea "TN# 326546367 BOH/OTHER / Cooking/Kitchen Equipment / Kitchen Shelving / Missin…"
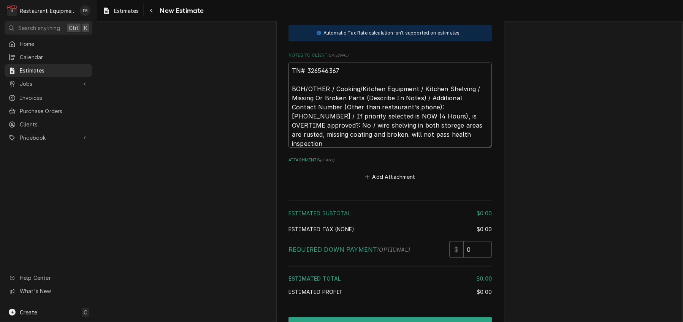
type textarea "x"
type textarea "TN# 326546367 BOH/OTHER / Cooking/Kitchen Equipment / Kitchen Shelving / Missin…"
type textarea "x"
type textarea "TN# 326546367 BOH/OTHER / Cooking/Kitchen Equipment / Kitchen Shelving / Missin…"
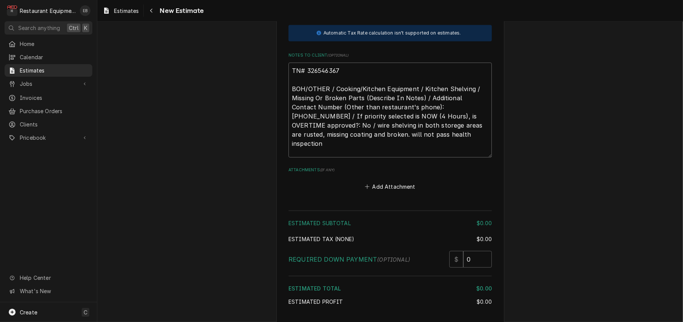
type textarea "x"
type textarea "TN# 326546367 BOH/OTHER / Cooking/Kitchen Equipment / Kitchen Shelving / Missin…"
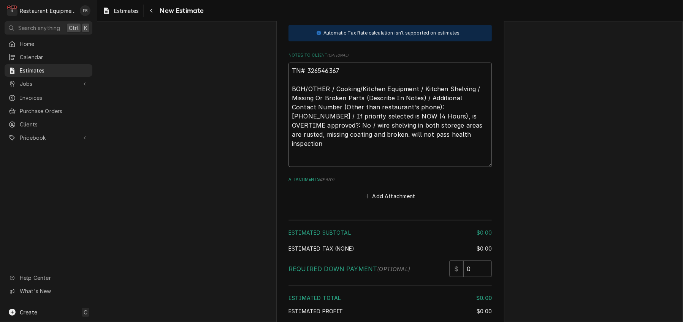
type textarea "x"
type textarea "TN# 326546367 BOH/OTHER / Cooking/Kitchen Equipment / Kitchen Shelving / Missin…"
type textarea "x"
type textarea "TN# 326546367 BOH/OTHER / Cooking/Kitchen Equipment / Kitchen Shelving / Missin…"
type textarea "x"
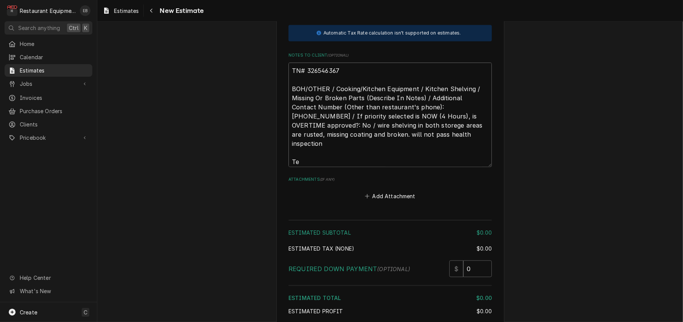
type textarea "TN# 326546367 BOH/OTHER / Cooking/Kitchen Equipment / Kitchen Shelving / Missin…"
type textarea "x"
type textarea "TN# 326546367 BOH/OTHER / Cooking/Kitchen Equipment / Kitchen Shelving / Missin…"
type textarea "x"
type textarea "TN# 326546367 BOH/OTHER / Cooking/Kitchen Equipment / Kitchen Shelving / Missin…"
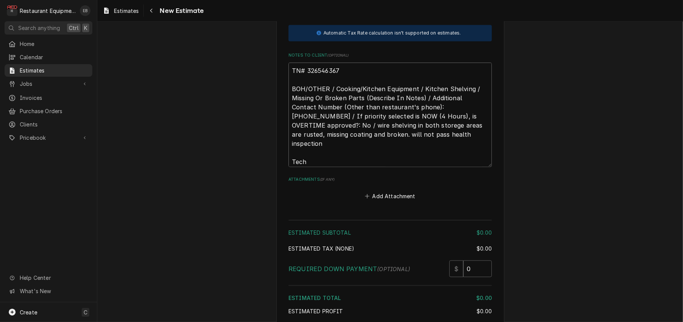
type textarea "x"
type textarea "TN# 326546367 BOH/OTHER / Cooking/Kitchen Equipment / Kitchen Shelving / Missin…"
type textarea "x"
type textarea "TN# 326546367 BOH/OTHER / Cooking/Kitchen Equipment / Kitchen Shelving / Missin…"
type textarea "x"
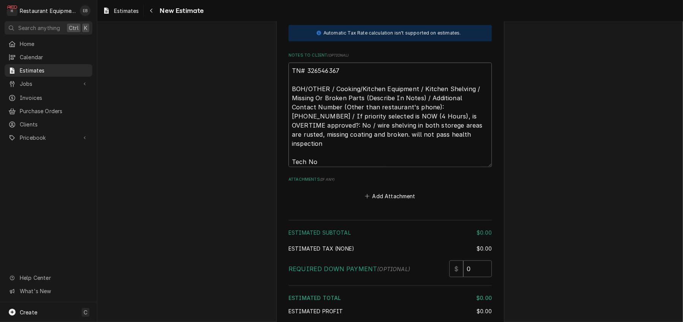
type textarea "TN# 326546367 BOH/OTHER / Cooking/Kitchen Equipment / Kitchen Shelving / Missin…"
type textarea "x"
type textarea "TN# 326546367 BOH/OTHER / Cooking/Kitchen Equipment / Kitchen Shelving / Missin…"
type textarea "x"
type textarea "TN# 326546367 BOH/OTHER / Cooking/Kitchen Equipment / Kitchen Shelving / Missin…"
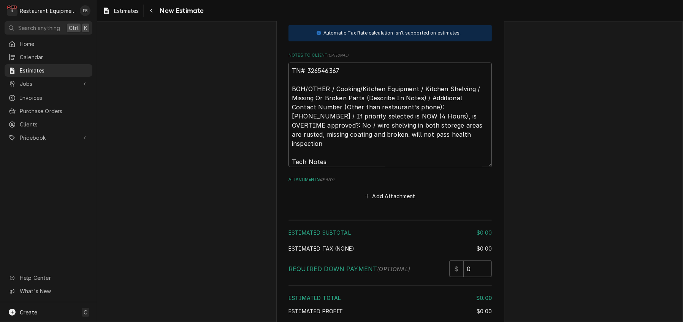
type textarea "x"
type textarea "TN# 326546367 BOH/OTHER / Cooking/Kitchen Equipment / Kitchen Shelving / Missin…"
type textarea "x"
type textarea "TN# 326546367 BOH/OTHER / Cooking/Kitchen Equipment / Kitchen Shelving / Missin…"
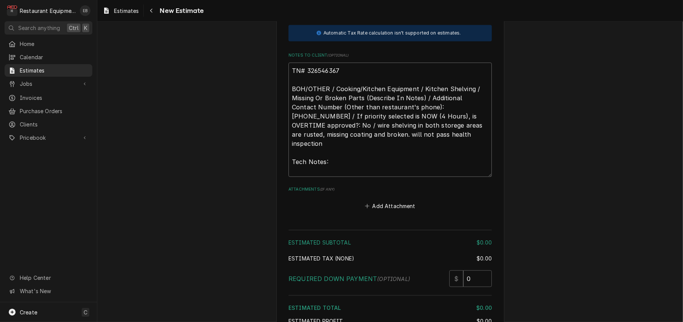
type textarea "x"
type textarea "TN# 326546367 BOH/OTHER / Cooking/Kitchen Equipment / Kitchen Shelving / Missin…"
paste textarea "9/24/25 Time in 1200 Time out 1230 Truck 302 Storage room shelving Arrived on s…"
type textarea "x"
type textarea "TN# 326546367 BOH/OTHER / Cooking/Kitchen Equipment / Kitchen Shelving / Missin…"
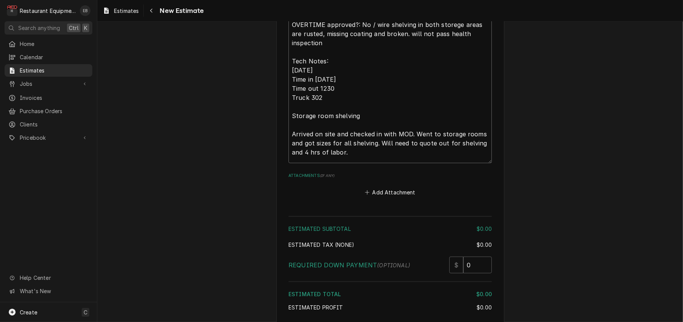
scroll to position [1092, 0]
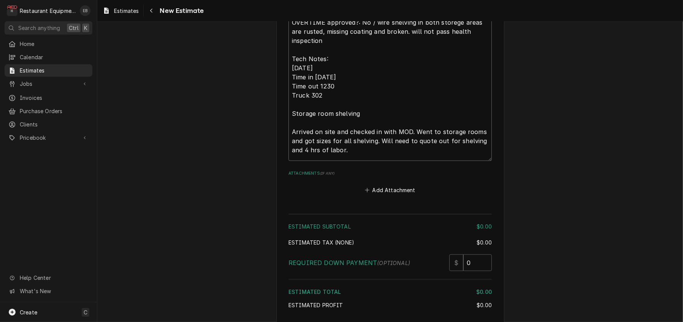
type textarea "x"
type textarea "TN# 326546367 BOH/OTHER / Cooking/Kitchen Equipment / Kitchen Shelving / Missin…"
click at [408, 153] on textarea "TN# 326546367 BOH/OTHER / Cooking/Kitchen Equipment / Kitchen Shelving / Missin…" at bounding box center [390, 60] width 203 height 201
type textarea "x"
type textarea "TN# 326546367 BOH/OTHER / Cooking/Kitchen Equipment / Kitchen Shelving / Missin…"
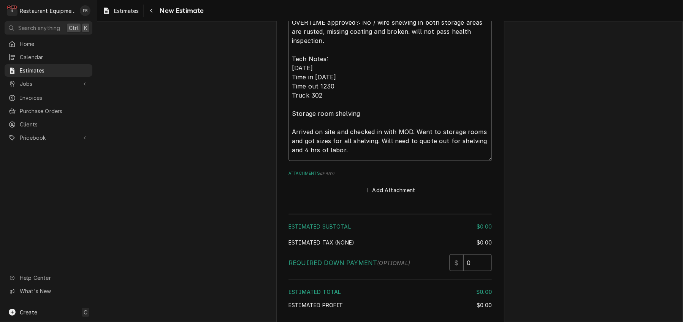
type textarea "x"
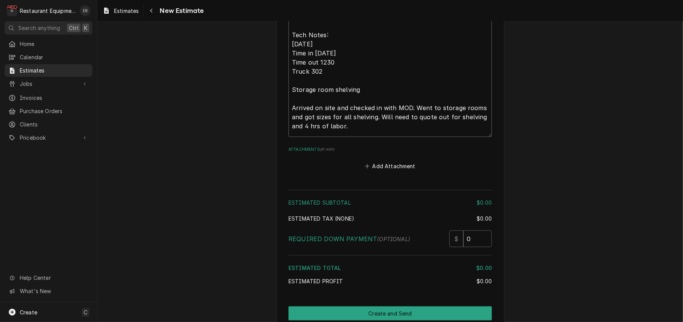
scroll to position [1117, 0]
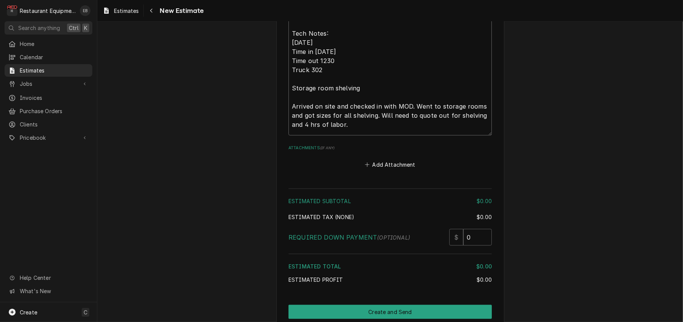
type textarea "TN# 326546367 BOH/OTHER / Cooking/Kitchen Equipment / Kitchen Shelving / Missin…"
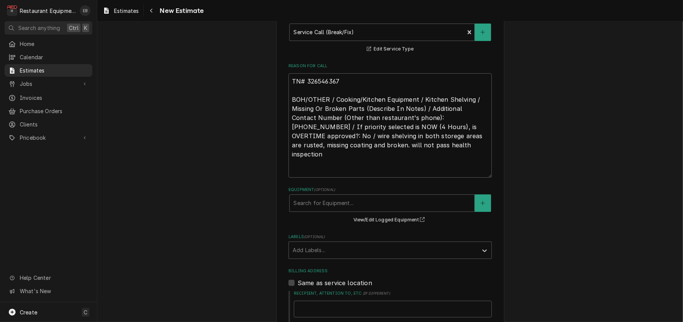
scroll to position [205, 0]
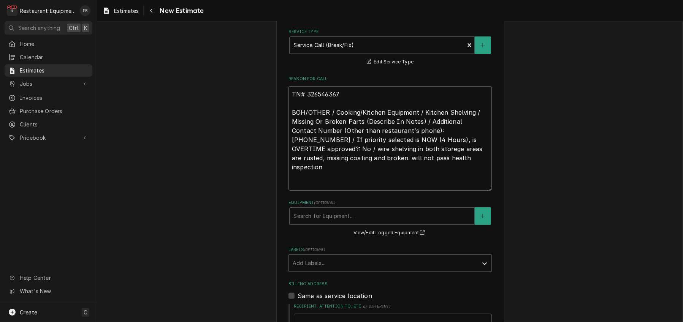
click at [415, 191] on textarea "TN# 326546367 BOH/OTHER / Cooking/Kitchen Equipment / Kitchen Shelving / Missin…" at bounding box center [390, 138] width 203 height 105
type textarea "TN# 326546367 BOH/OTHER / Cooking/Kitchen Equipment / Kitchen Shelving / Missin…"
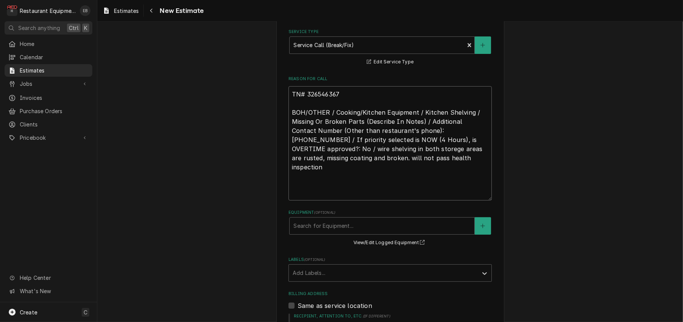
type textarea "x"
type textarea "TN# 326546367 BOH/OTHER / Cooking/Kitchen Equipment / Kitchen Shelving / Missin…"
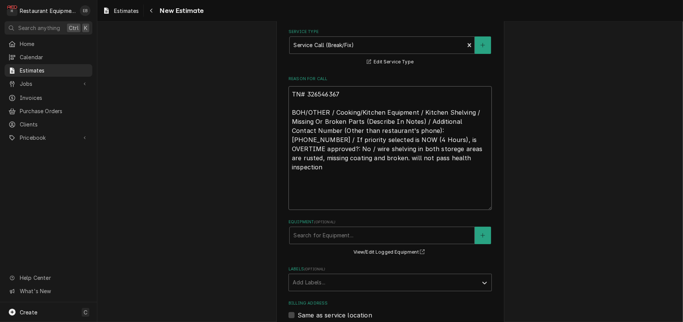
paste textarea "9/24/25 Time in 1200 Time out 1230 Truck 302 Storage room shelving Arrived on s…"
type textarea "x"
type textarea "TN# 326546367 BOH/OTHER / Cooking/Kitchen Equipment / Kitchen Shelving / Missin…"
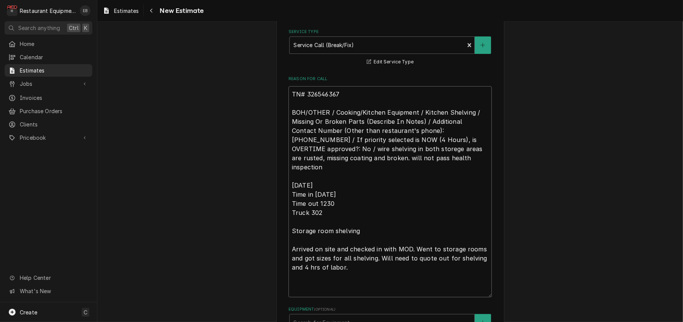
type textarea "x"
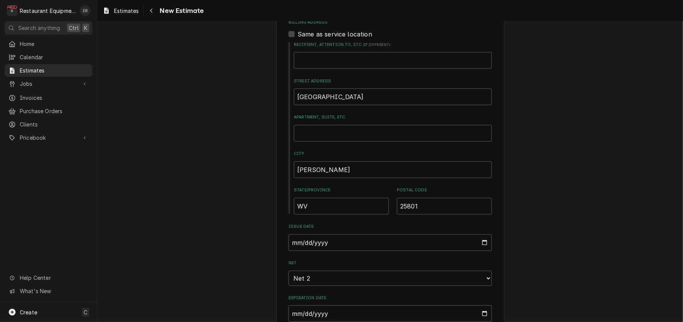
scroll to position [585, 0]
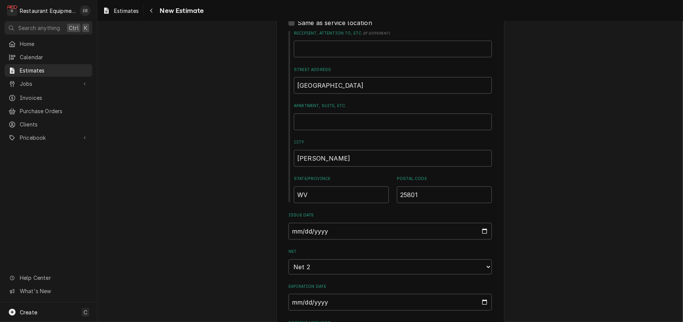
type textarea "TN# 326546367 BOH/OTHER / Cooking/Kitchen Equipment / Kitchen Shelving / Missin…"
click at [337, 24] on div "Fairmont" at bounding box center [390, 18] width 203 height 12
type textarea "x"
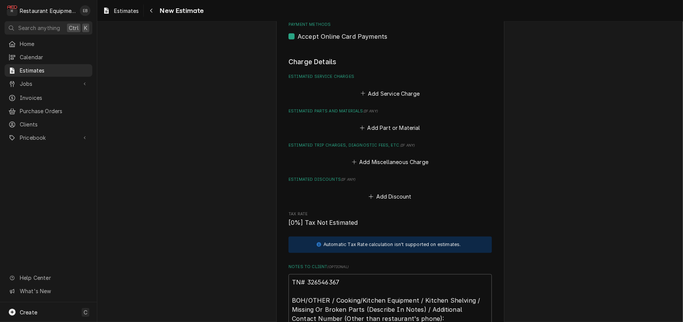
scroll to position [889, 0]
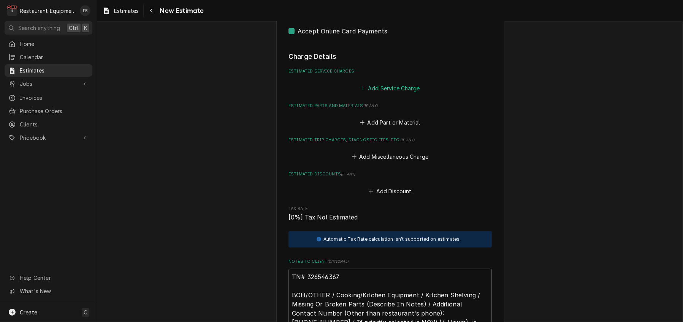
click at [369, 94] on button "Add Service Charge" at bounding box center [390, 88] width 62 height 11
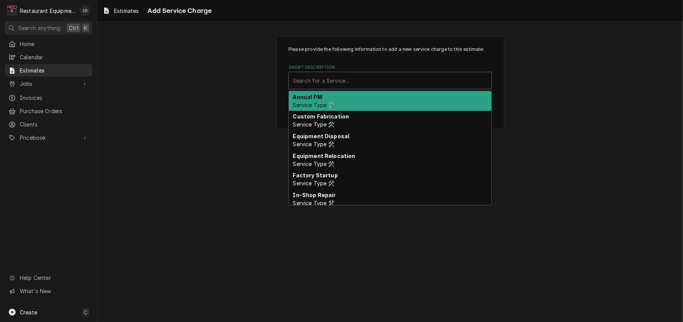
click at [370, 87] on div "Short Description" at bounding box center [390, 81] width 195 height 14
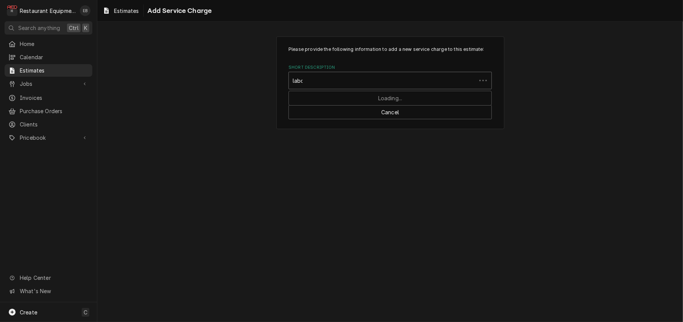
type input "labor"
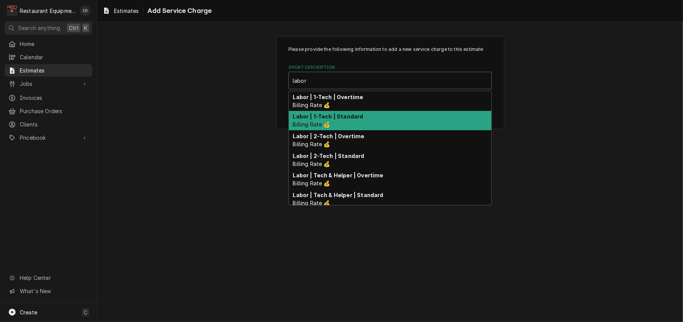
click at [348, 131] on div "Labor | 1-Tech | Standard Billing Rate 💰" at bounding box center [390, 121] width 203 height 20
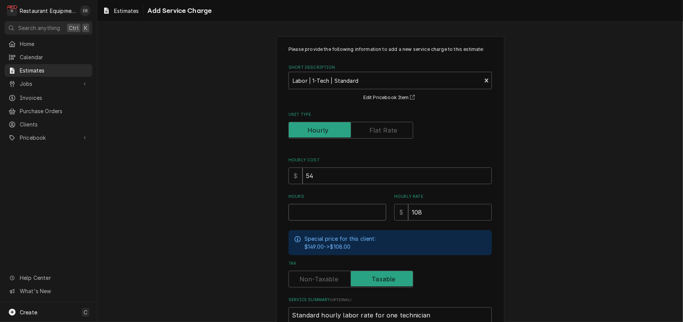
click at [320, 221] on input "Hours" at bounding box center [338, 212] width 98 height 17
type textarea "x"
type input "5"
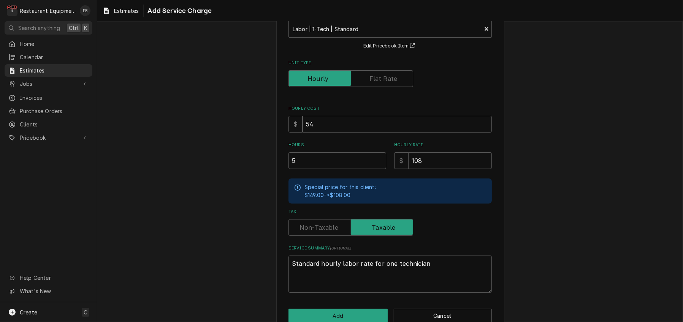
scroll to position [113, 0]
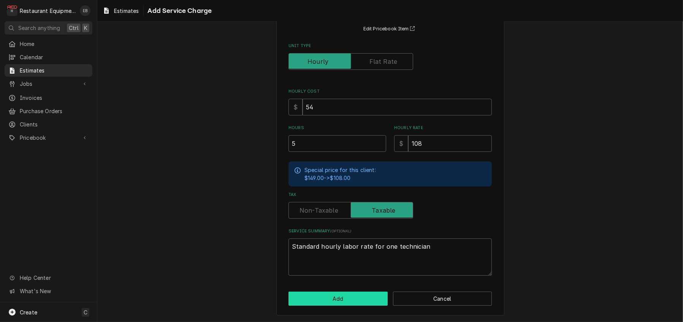
click at [354, 294] on button "Add" at bounding box center [338, 299] width 99 height 14
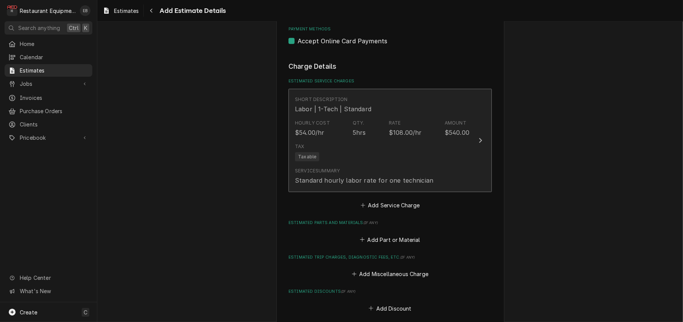
type textarea "x"
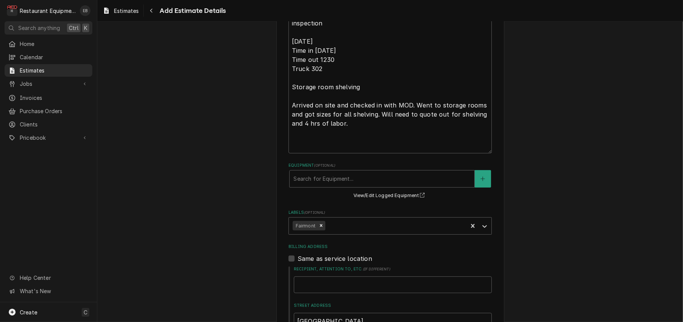
scroll to position [321, 0]
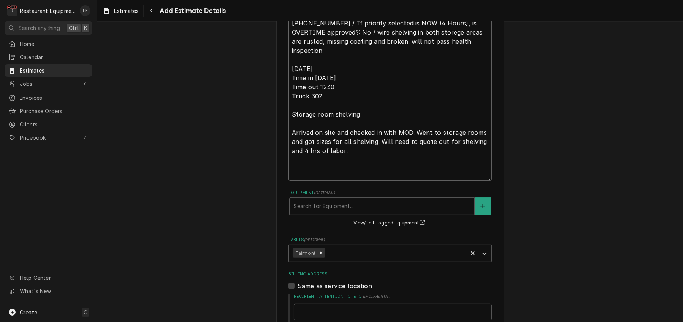
drag, startPoint x: 324, startPoint y: 186, endPoint x: 300, endPoint y: 187, distance: 24.4
click at [300, 181] on textarea "TN# 326546367 BOH/OTHER / Cooking/Kitchen Equipment / Kitchen Shelving / Missin…" at bounding box center [390, 75] width 203 height 211
type textarea "TN# 326546367 BOH/OTHER / Cooking/Kitchen Equipment / Kitchen Shelving / Missin…"
type textarea "x"
type textarea "TN# 326546367 BOH/OTHER / Cooking/Kitchen Equipment / Kitchen Shelving / Missin…"
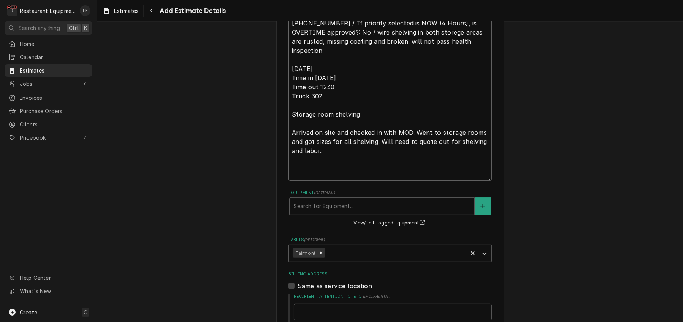
type textarea "x"
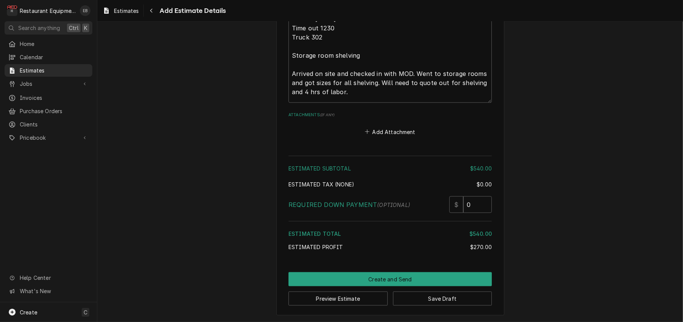
scroll to position [1411, 0]
type textarea "TN# 326546367 BOH/OTHER / Cooking/Kitchen Equipment / Kitchen Shelving / Missin…"
drag, startPoint x: 299, startPoint y: 176, endPoint x: 326, endPoint y: 178, distance: 27.1
click at [326, 103] on textarea "TN# 326546367 BOH/OTHER / Cooking/Kitchen Equipment / Kitchen Shelving / Missin…" at bounding box center [390, 2] width 203 height 201
type textarea "TN# 326546367 BOH/OTHER / Cooking/Kitchen Equipment / Kitchen Shelving / Missin…"
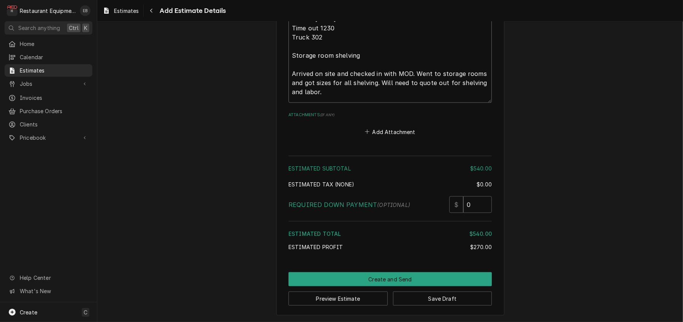
type textarea "x"
type textarea "TN# 326546367 BOH/OTHER / Cooking/Kitchen Equipment / Kitchen Shelving / Missin…"
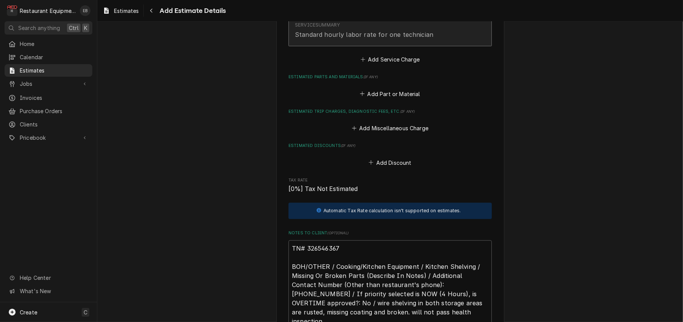
scroll to position [1031, 0]
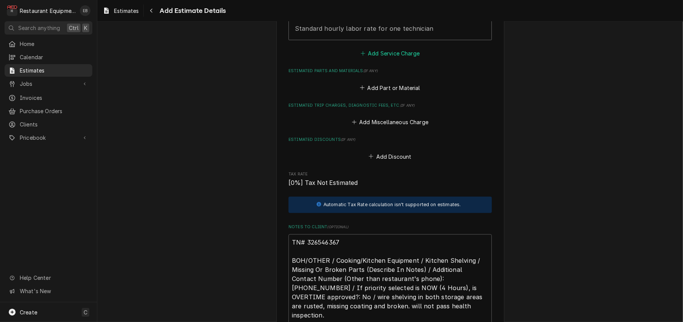
click at [383, 59] on button "Add Service Charge" at bounding box center [390, 53] width 62 height 11
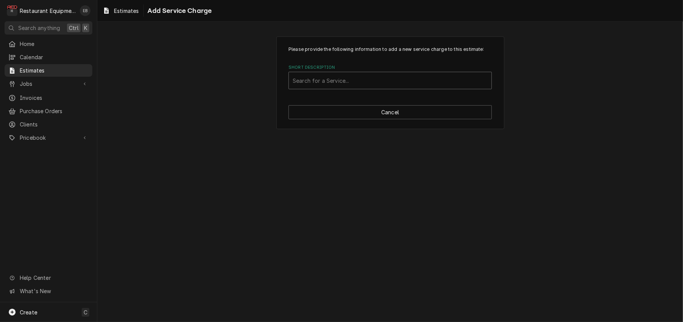
click at [350, 87] on div "Short Description" at bounding box center [390, 81] width 195 height 14
type input "trave"
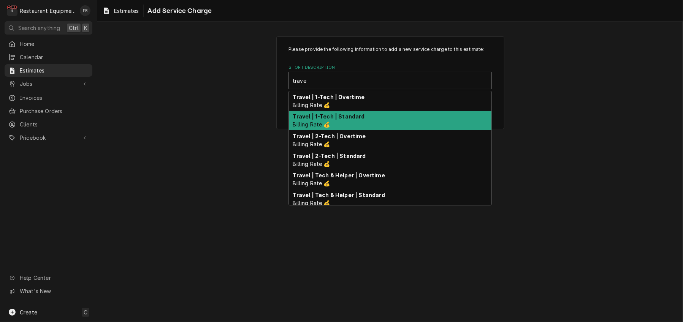
click at [341, 120] on strong "Travel | 1-Tech | Standard" at bounding box center [329, 116] width 72 height 6
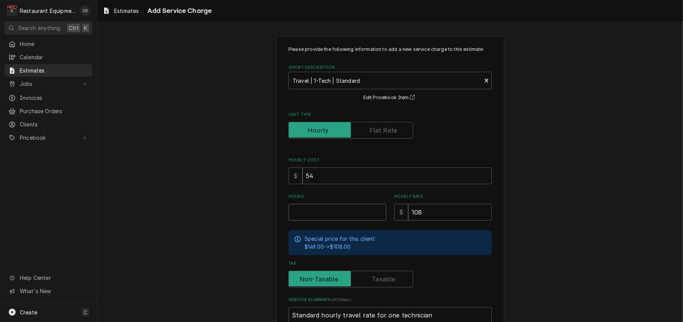
click at [316, 221] on input "Hours" at bounding box center [338, 212] width 98 height 17
type textarea "x"
type input "2"
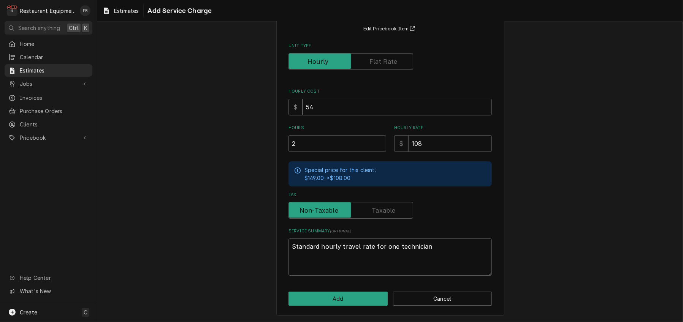
scroll to position [113, 0]
click at [370, 294] on button "Add" at bounding box center [338, 299] width 99 height 14
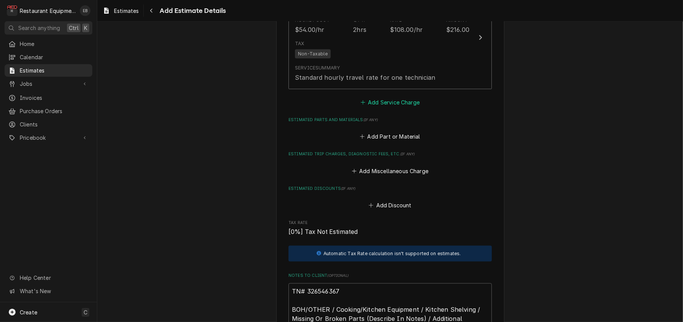
scroll to position [1098, 0]
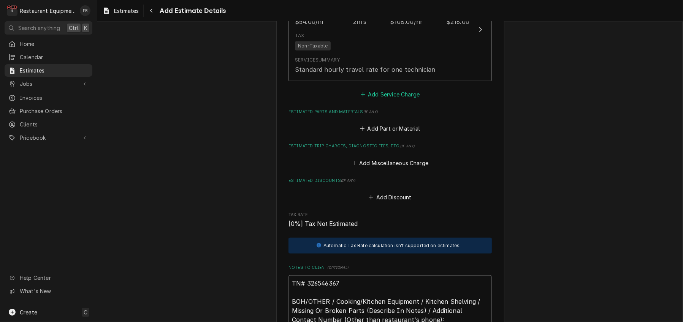
click at [371, 100] on button "Add Service Charge" at bounding box center [390, 94] width 62 height 11
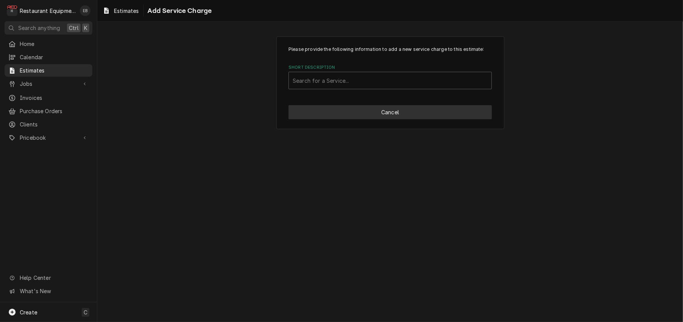
click at [379, 119] on button "Cancel" at bounding box center [390, 112] width 203 height 14
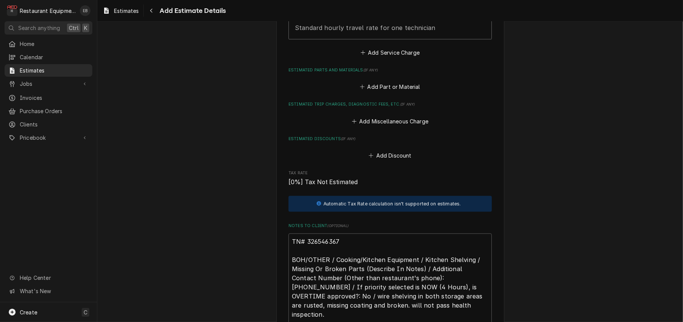
type textarea "x"
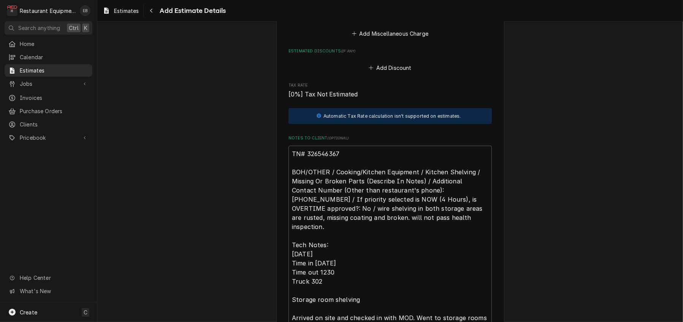
scroll to position [1240, 0]
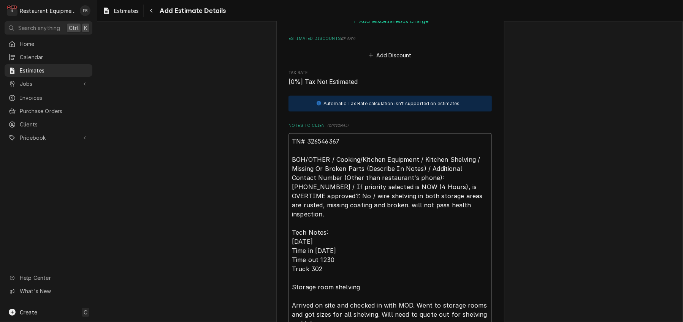
click at [381, 26] on button "Add Miscellaneous Charge" at bounding box center [390, 21] width 79 height 11
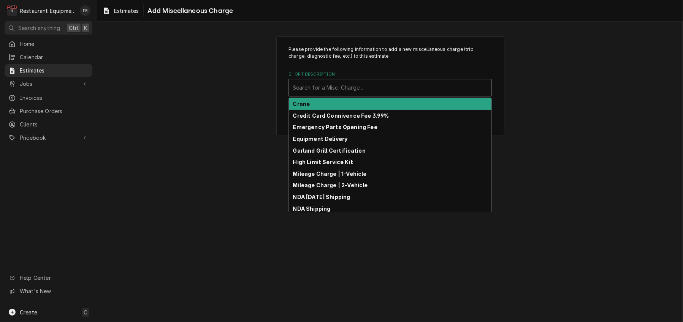
click at [348, 95] on div "Short Description" at bounding box center [390, 88] width 195 height 14
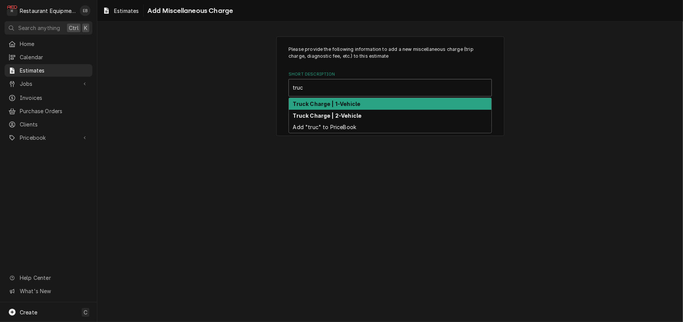
type input "truck"
click at [349, 107] on strong "Truck Charge | 1-Vehicle" at bounding box center [327, 104] width 68 height 6
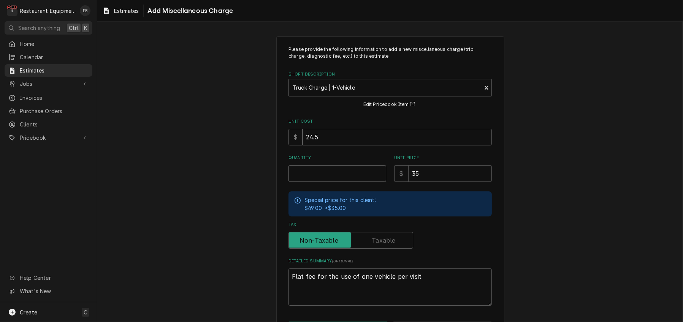
click at [341, 182] on input "Quantity" at bounding box center [338, 173] width 98 height 17
type textarea "x"
type input "2"
type textarea "x"
type input "2"
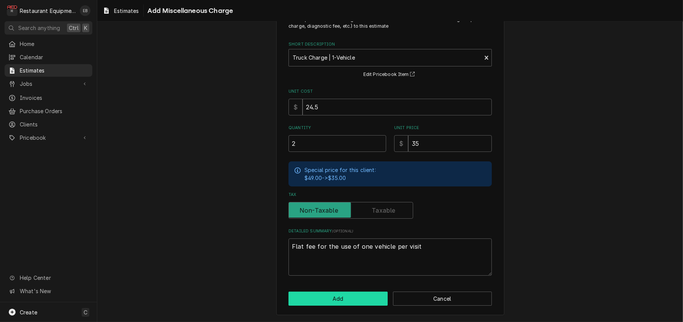
click at [359, 299] on button "Add" at bounding box center [338, 299] width 99 height 14
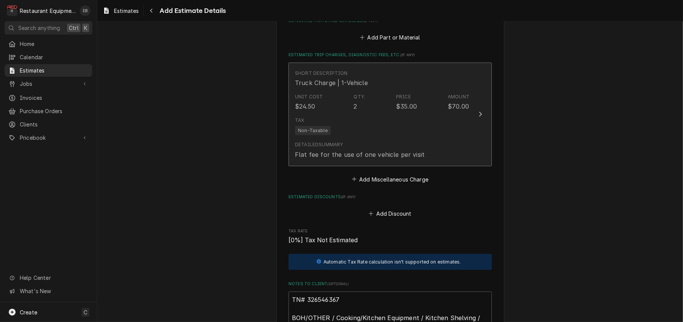
scroll to position [1255, 0]
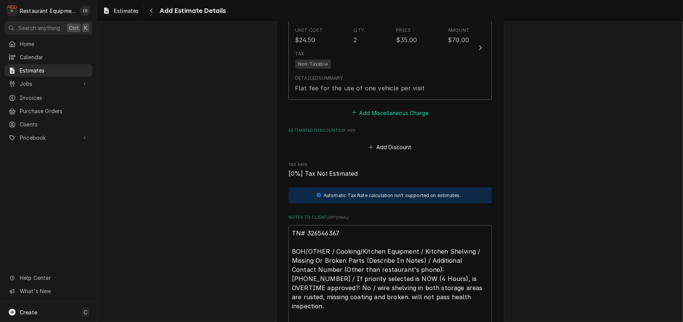
click at [389, 118] on button "Add Miscellaneous Charge" at bounding box center [390, 113] width 79 height 11
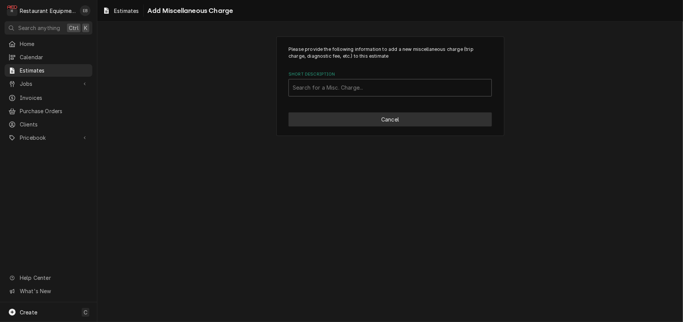
click at [368, 127] on button "Cancel" at bounding box center [390, 120] width 203 height 14
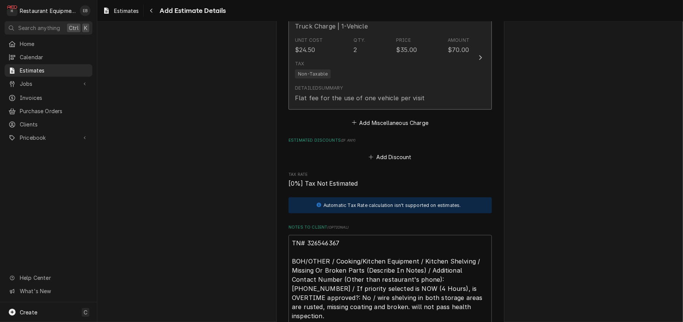
type textarea "x"
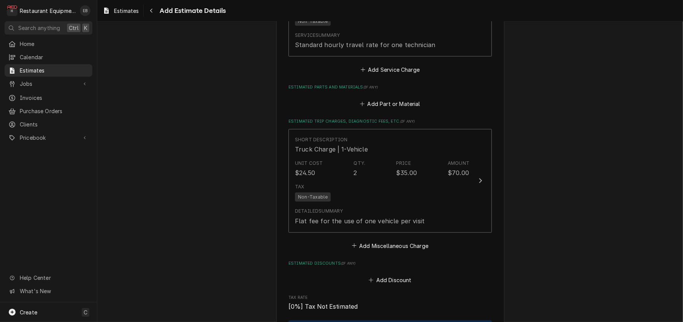
scroll to position [1119, 0]
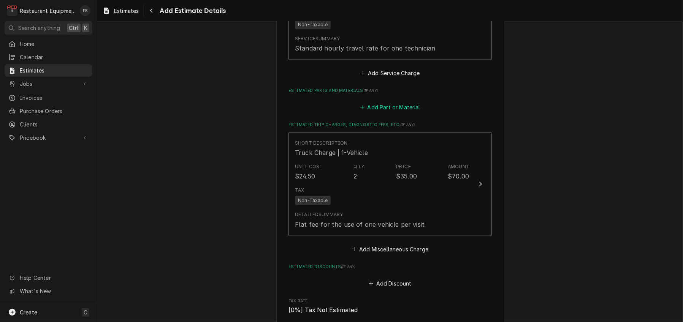
click at [374, 113] on button "Add Part or Material" at bounding box center [390, 107] width 63 height 11
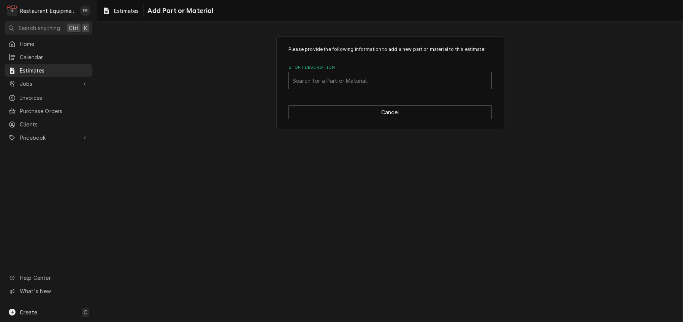
click at [366, 87] on div "Short Description" at bounding box center [390, 81] width 195 height 14
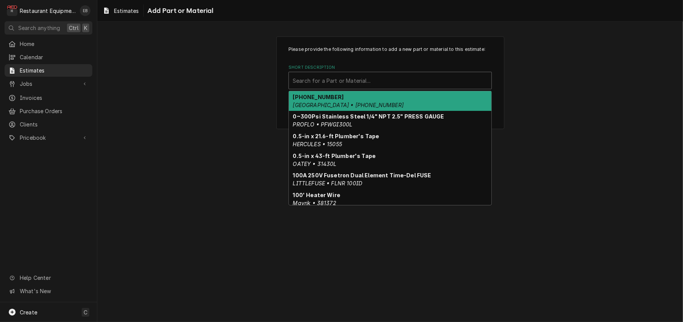
drag, startPoint x: 315, startPoint y: 99, endPoint x: 309, endPoint y: 95, distance: 6.7
click at [309, 87] on div "Short Description" at bounding box center [390, 81] width 195 height 14
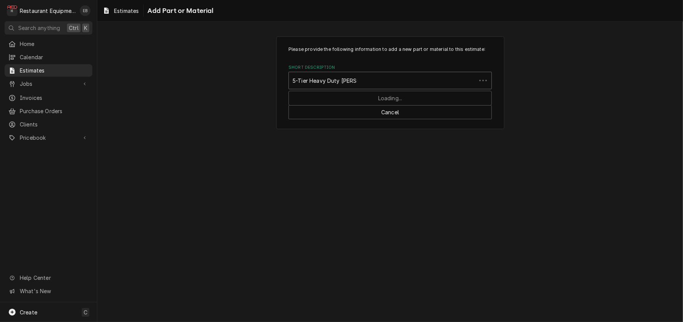
type input "5-Tier Heavy Duty Shelving"
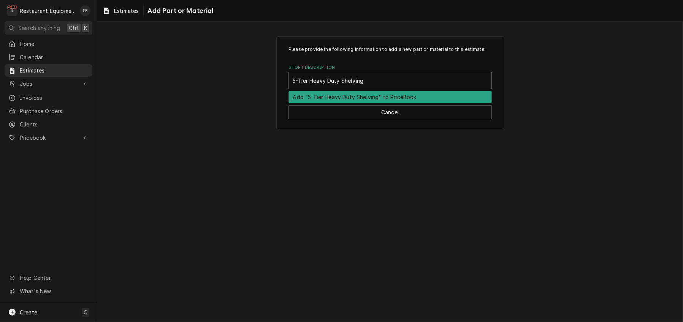
click at [329, 103] on div "Add "5-Tier Heavy Duty Shelving" to PriceBook" at bounding box center [390, 97] width 203 height 12
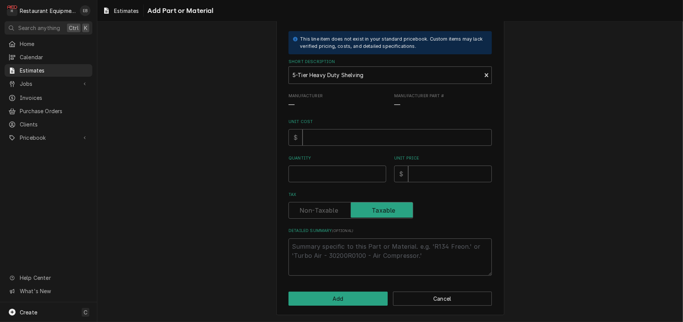
scroll to position [51, 0]
click at [320, 146] on input "Unit Cost" at bounding box center [397, 137] width 189 height 17
type textarea "x"
type input "1"
type textarea "x"
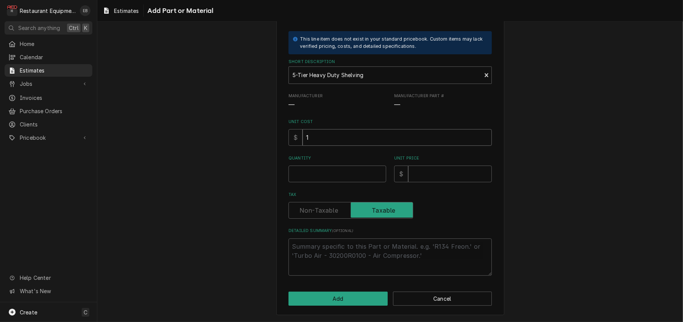
type input "19"
type textarea "x"
type input "199"
type textarea "x"
type input "199"
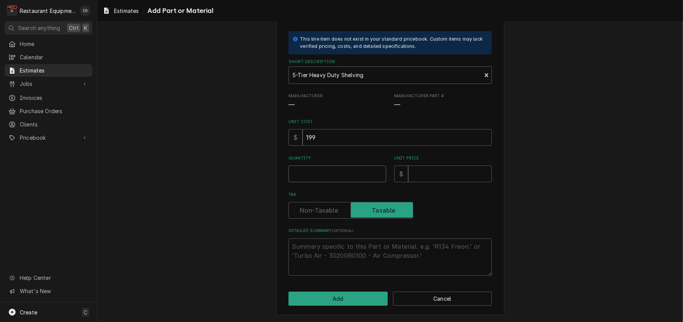
click at [332, 182] on input "Quantity" at bounding box center [338, 174] width 98 height 17
type textarea "x"
type input "6"
type textarea "x"
type input "6"
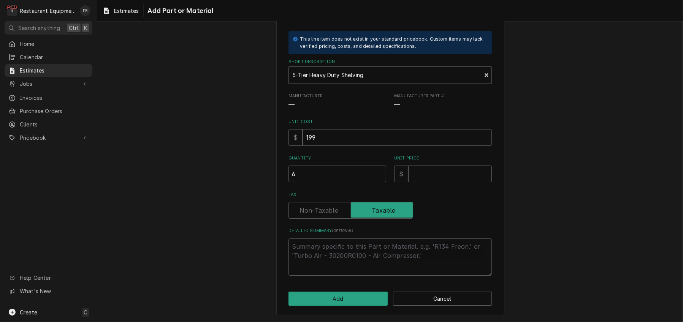
click at [430, 182] on input "Unit Price" at bounding box center [450, 174] width 84 height 17
type textarea "x"
type input "3"
type textarea "x"
type input "30"
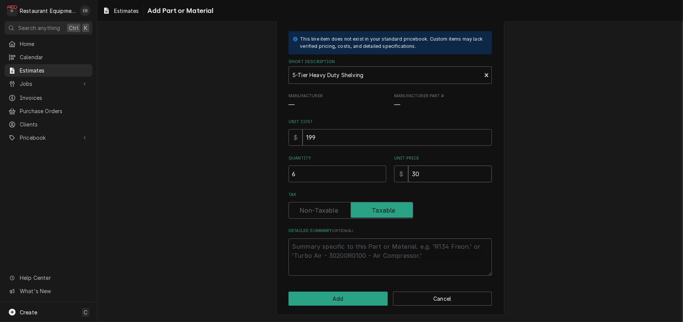
type textarea "x"
type input "304"
type textarea "x"
type input "304.2"
type textarea "x"
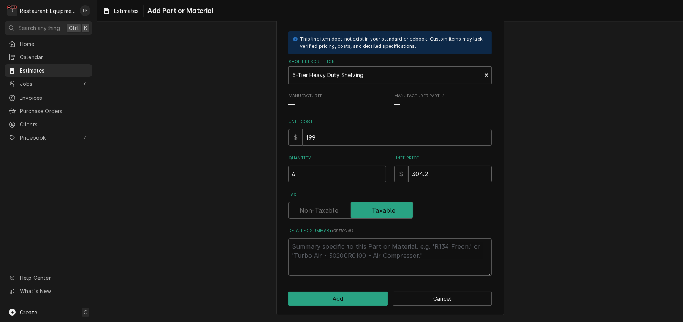
type input "304.28"
type textarea "x"
type input "304.28"
click at [360, 297] on button "Add" at bounding box center [338, 299] width 99 height 14
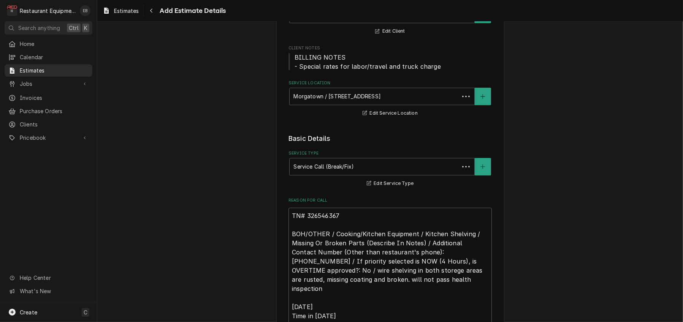
scroll to position [1109, 0]
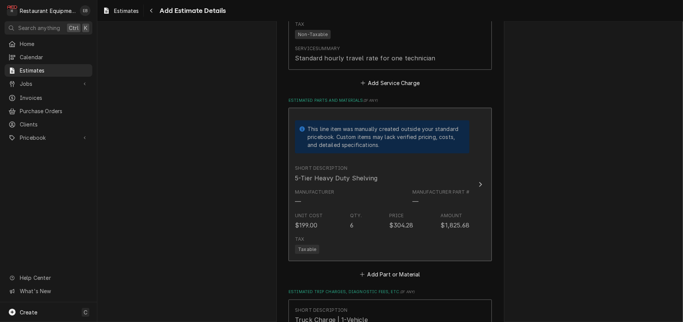
type textarea "x"
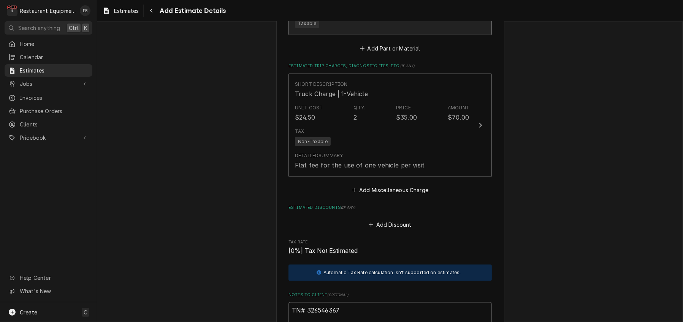
scroll to position [1337, 0]
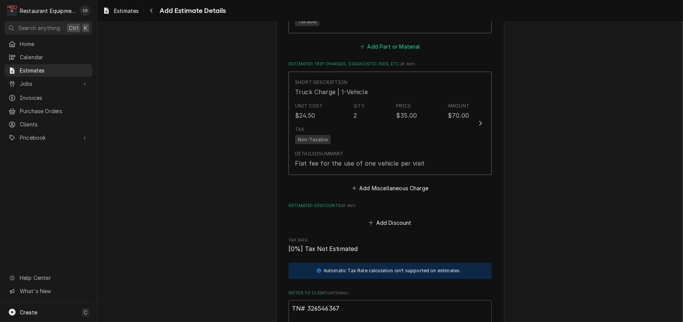
click at [402, 52] on button "Add Part or Material" at bounding box center [390, 46] width 63 height 11
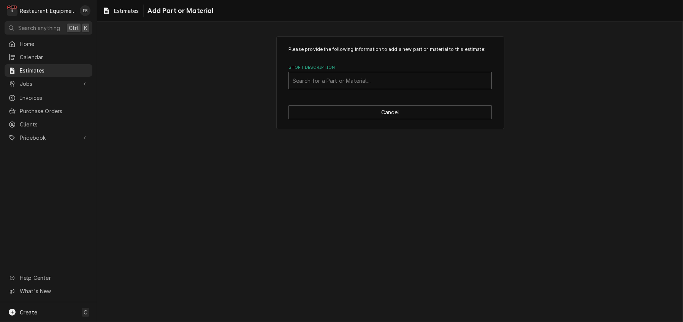
click at [344, 87] on div "Short Description" at bounding box center [390, 81] width 195 height 14
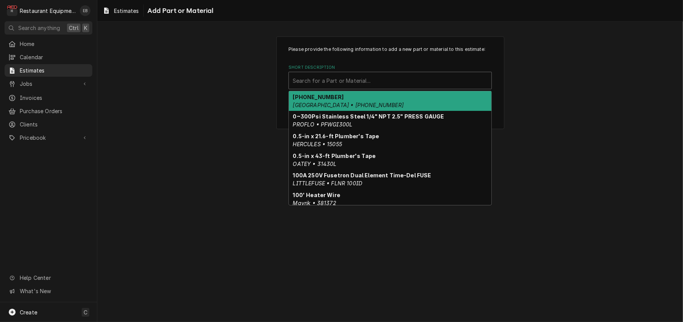
click at [343, 87] on div "Short Description" at bounding box center [390, 81] width 195 height 14
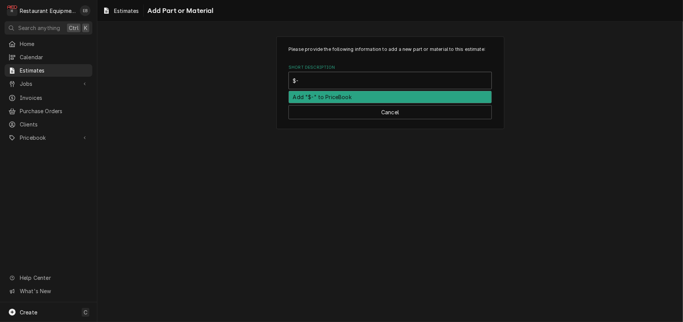
type input "$"
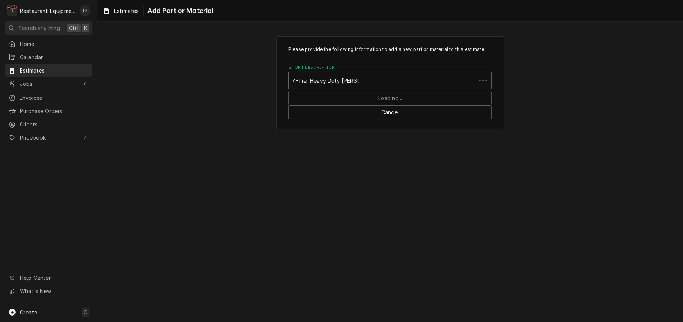
type input "4-Tier Heavy Duty Shelving"
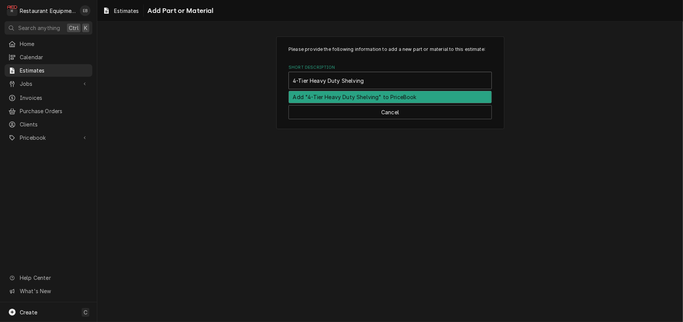
click at [339, 103] on div "Add "4-Tier Heavy Duty Shelving" to PriceBook" at bounding box center [390, 97] width 203 height 12
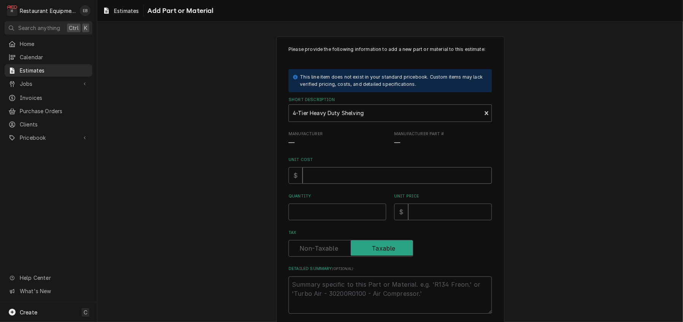
click at [333, 184] on input "Unit Cost" at bounding box center [397, 175] width 189 height 17
type textarea "x"
type input "3"
type textarea "x"
type input "33"
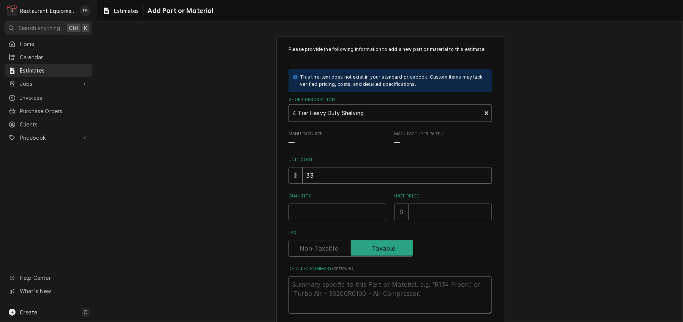
type textarea "x"
type input "339"
type textarea "x"
type input "339"
click at [321, 221] on input "Quantity" at bounding box center [338, 212] width 98 height 17
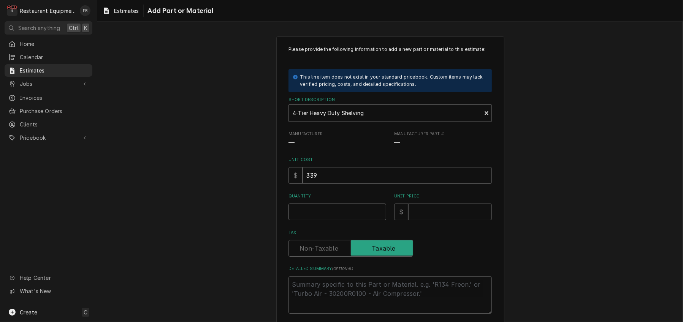
type textarea "x"
type input "1"
type textarea "x"
type input "1"
click at [419, 221] on input "Unit Price" at bounding box center [450, 212] width 84 height 17
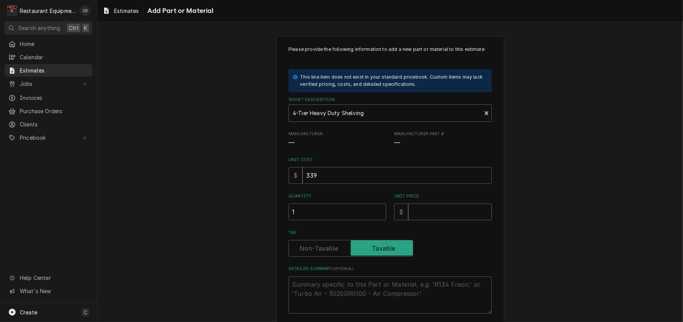
type textarea "x"
type input "5"
type textarea "x"
type input "51"
type textarea "x"
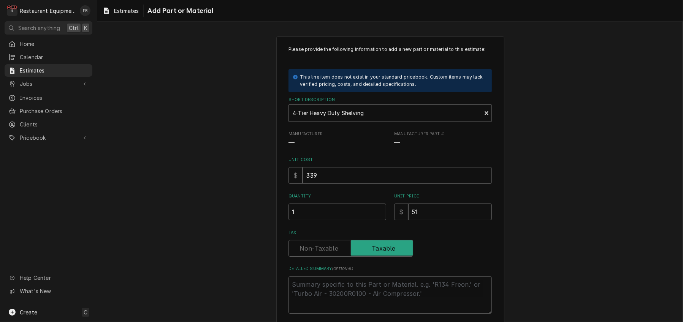
type input "518"
type textarea "x"
type input "518.3"
type textarea "x"
type input "518.34"
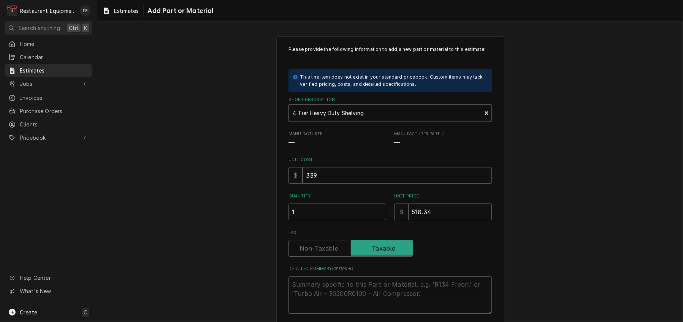
type textarea "x"
type input "518.34"
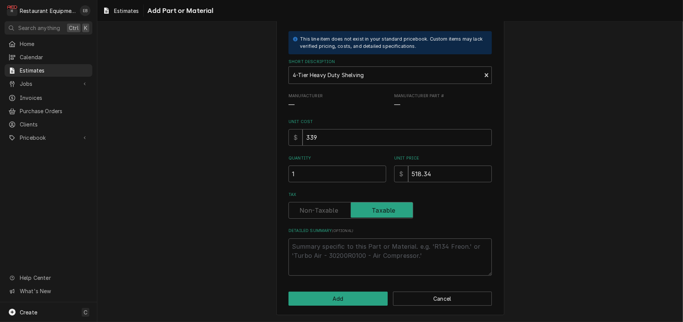
scroll to position [83, 0]
click at [369, 299] on button "Add" at bounding box center [338, 299] width 99 height 14
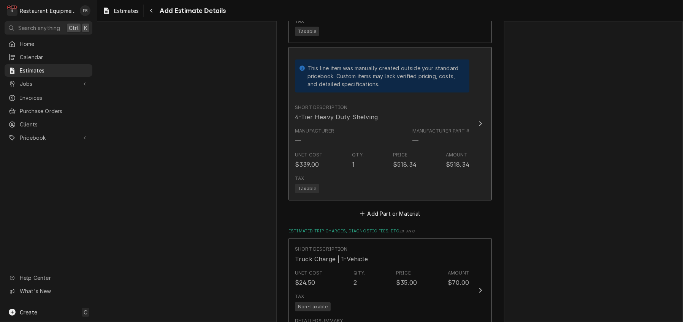
type textarea "x"
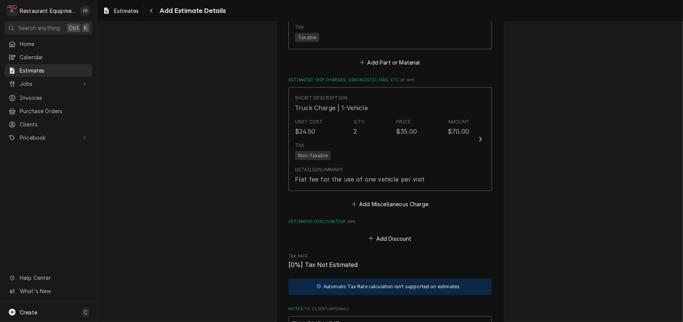
scroll to position [1479, 0]
click at [398, 67] on button "Add Part or Material" at bounding box center [390, 61] width 63 height 11
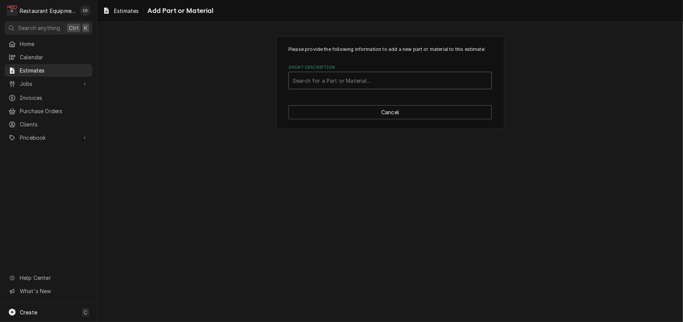
click at [379, 87] on div "Short Description" at bounding box center [390, 81] width 195 height 14
click at [384, 89] on div "Search for a Part or Material..." at bounding box center [390, 80] width 203 height 17
type input "5-Tier 36in. Heavy Duty Shelving"
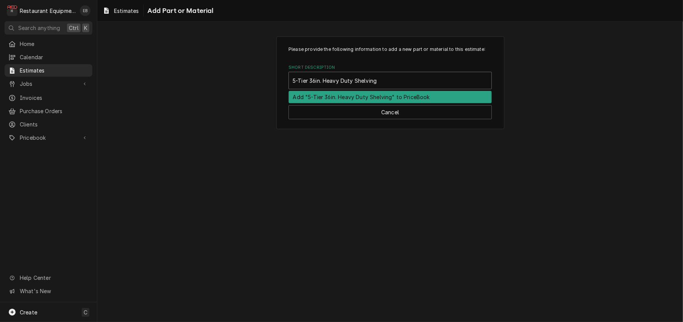
click at [384, 103] on div "Add "5-Tier 36in. Heavy Duty Shelving" to PriceBook" at bounding box center [390, 97] width 203 height 12
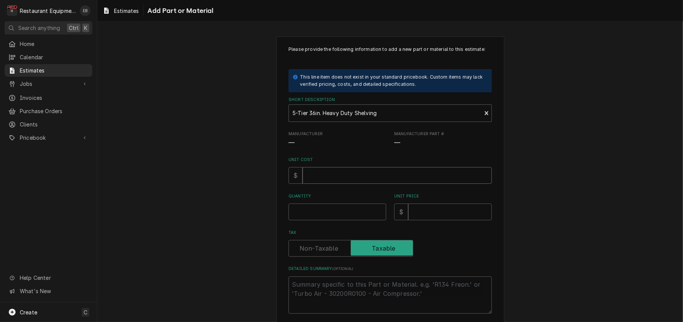
click at [327, 184] on input "Unit Cost" at bounding box center [397, 175] width 189 height 17
type textarea "x"
type input "1"
type textarea "x"
type input "15"
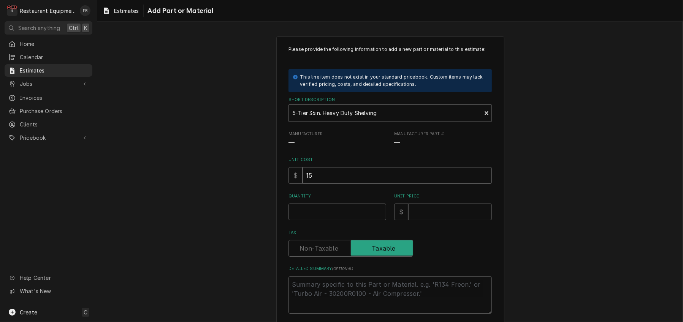
type textarea "x"
type input "159"
type textarea "x"
type input "159"
click at [332, 221] on input "Quantity" at bounding box center [338, 212] width 98 height 17
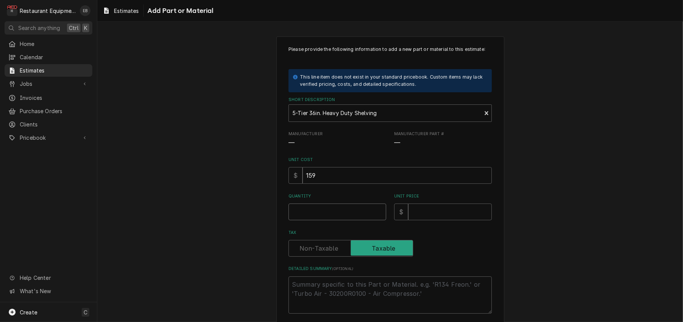
type textarea "x"
type input "2"
type textarea "x"
type input "2"
click at [427, 221] on input "Unit Price" at bounding box center [450, 212] width 84 height 17
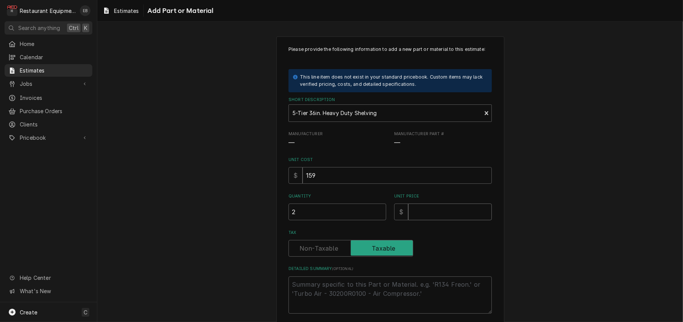
type textarea "x"
type input "2"
type textarea "x"
type input "24"
type textarea "x"
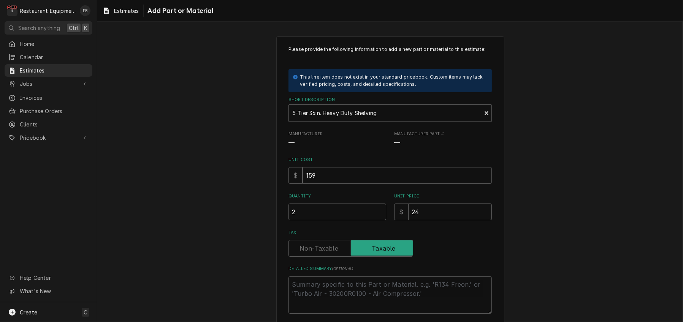
type input "243"
type textarea "x"
type input "243.1"
type textarea "x"
type input "243.12"
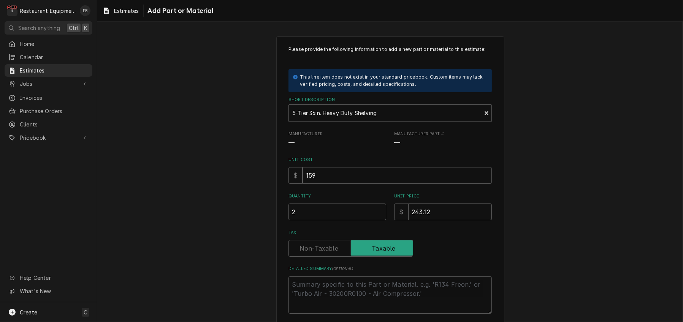
type textarea "x"
type input "243.12"
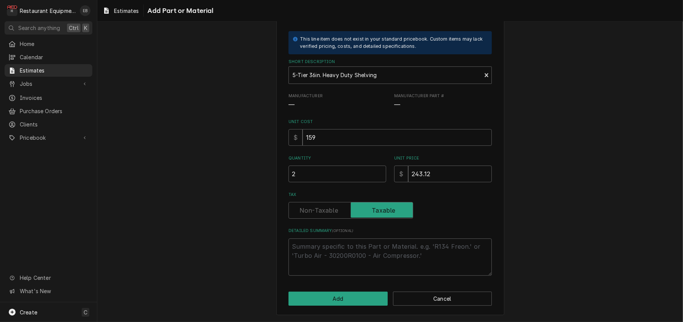
scroll to position [83, 0]
click at [325, 297] on button "Add" at bounding box center [338, 299] width 99 height 14
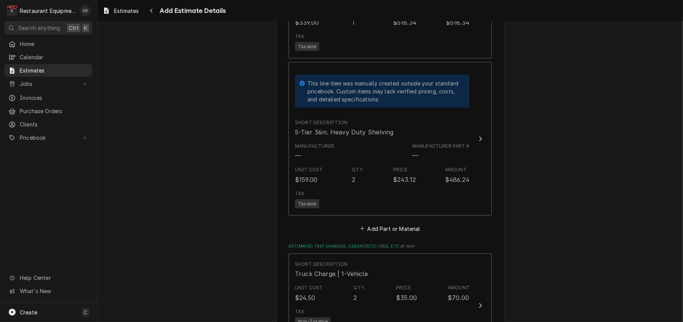
type textarea "x"
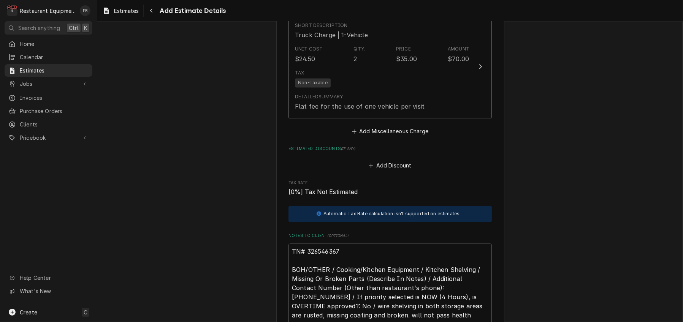
scroll to position [1711, 0]
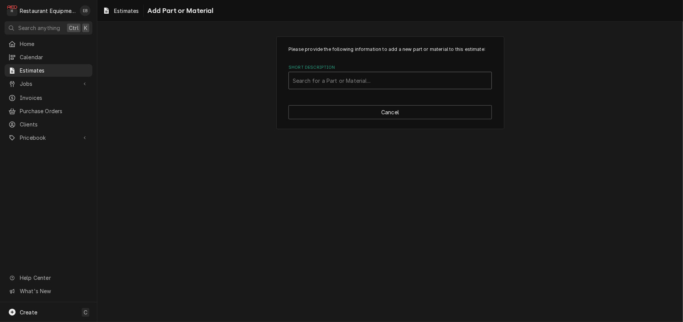
click at [392, 87] on div "Short Description" at bounding box center [390, 81] width 195 height 14
type input "Miscel"
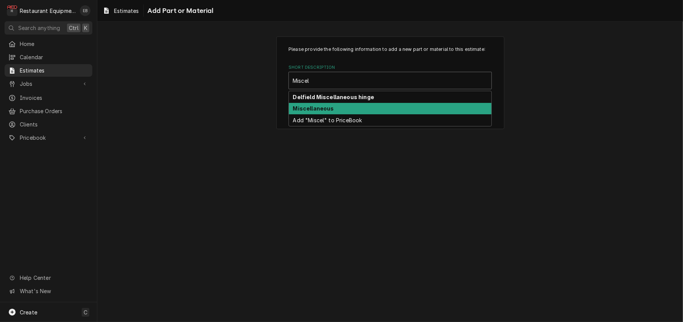
click at [363, 115] on div "Miscellaneous" at bounding box center [390, 109] width 203 height 12
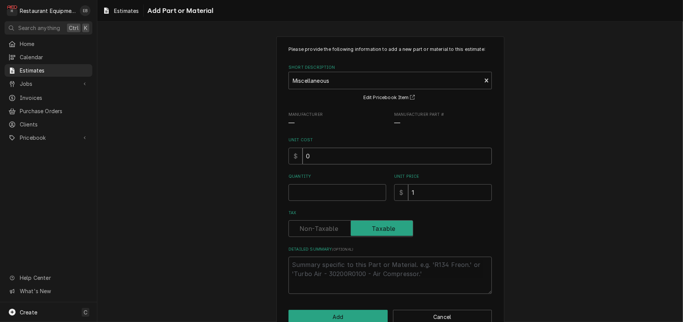
click at [340, 165] on input "0" at bounding box center [397, 156] width 189 height 17
type textarea "x"
type input ".8"
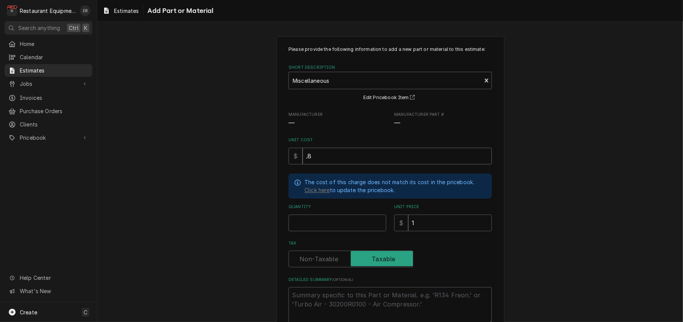
type textarea "x"
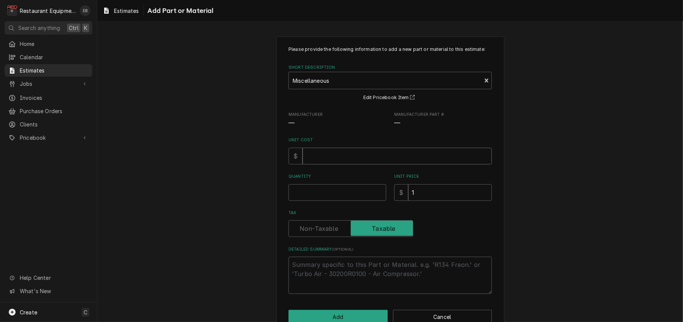
type textarea "x"
type input "8"
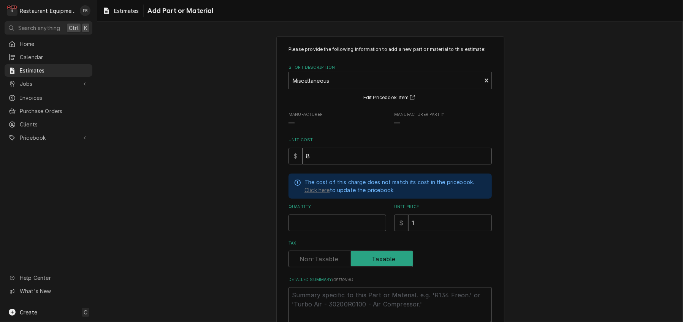
type textarea "x"
type input "8.5"
type textarea "x"
type input "8.54"
type textarea "x"
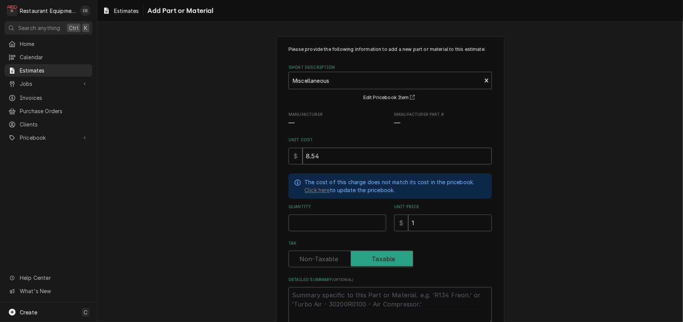
type input "8.54"
click at [316, 232] on input "Quantity" at bounding box center [338, 223] width 98 height 17
type textarea "x"
type input "1"
click at [422, 232] on input "1" at bounding box center [450, 223] width 84 height 17
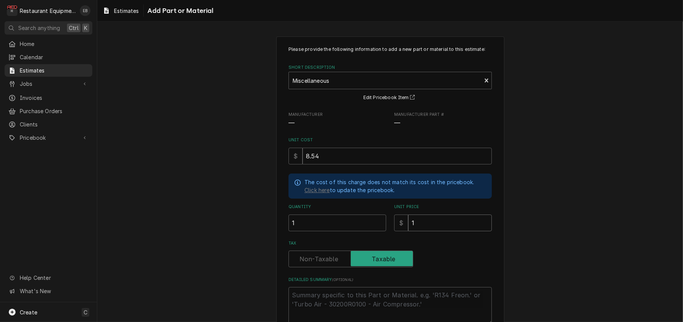
type textarea "x"
type input "1"
type textarea "x"
type input "13"
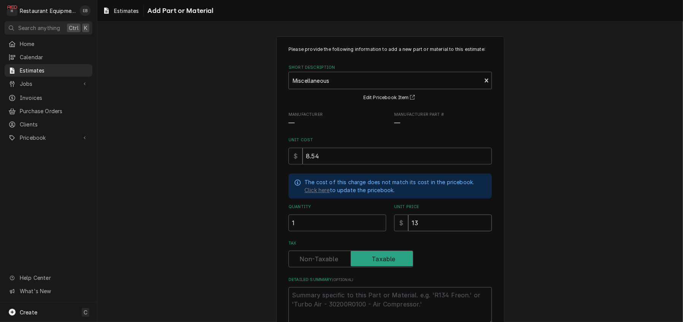
type textarea "x"
type input "13.0"
type textarea "x"
type input "13.06"
type textarea "x"
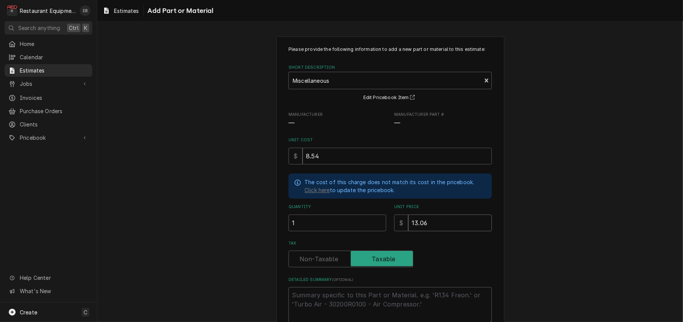
type input "13.06"
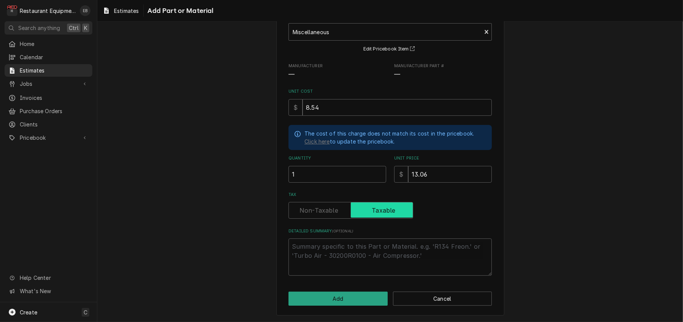
scroll to position [92, 0]
click at [348, 245] on textarea "Detailed Summary ( optional )" at bounding box center [390, 257] width 203 height 37
type textarea "x"
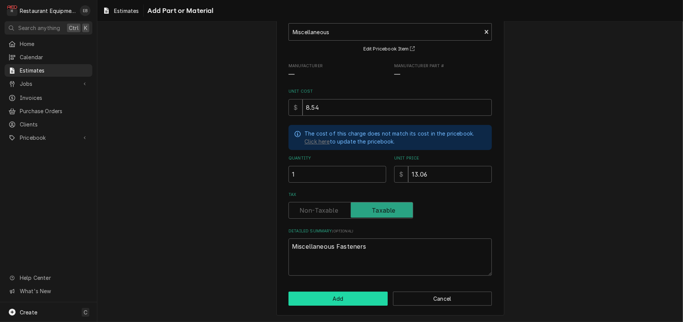
click at [362, 292] on button "Add" at bounding box center [338, 299] width 99 height 14
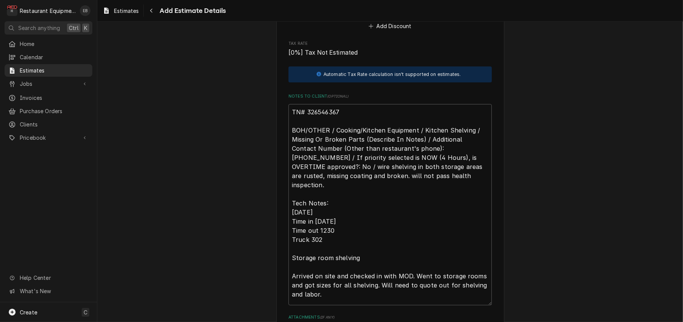
scroll to position [1980, 0]
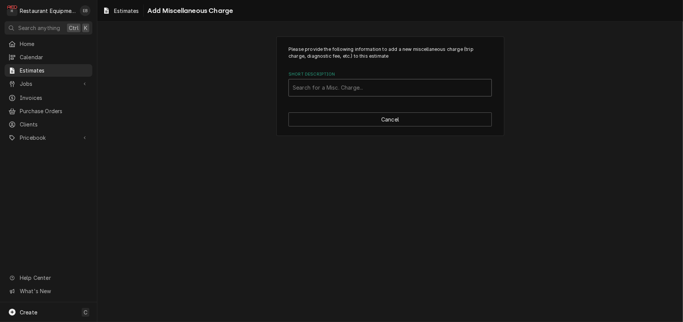
click at [364, 93] on div "Short Description" at bounding box center [390, 88] width 195 height 14
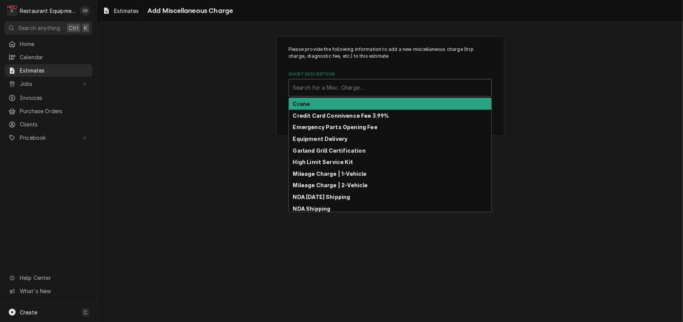
click at [566, 125] on div "Please provide the following information to add a new miscellaneous charge (tri…" at bounding box center [390, 86] width 586 height 113
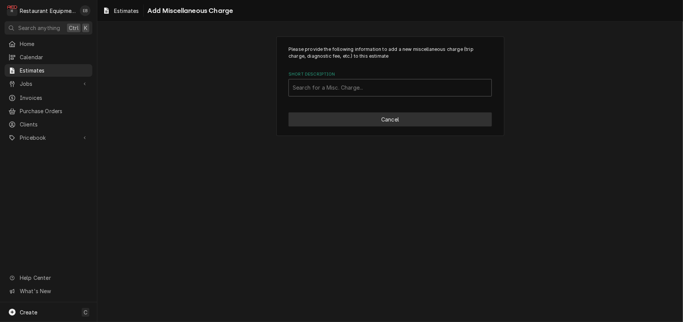
click at [421, 127] on button "Cancel" at bounding box center [390, 120] width 203 height 14
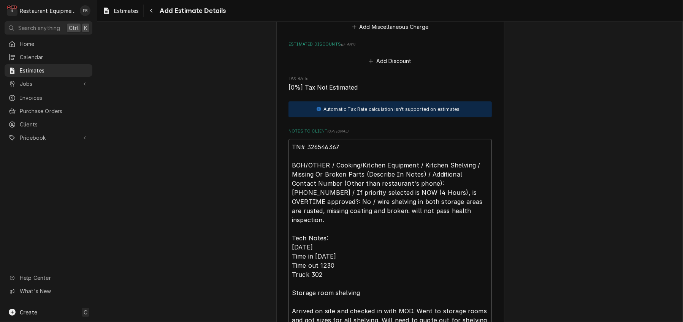
scroll to position [1945, 0]
click at [396, 32] on button "Add Miscellaneous Charge" at bounding box center [390, 26] width 79 height 11
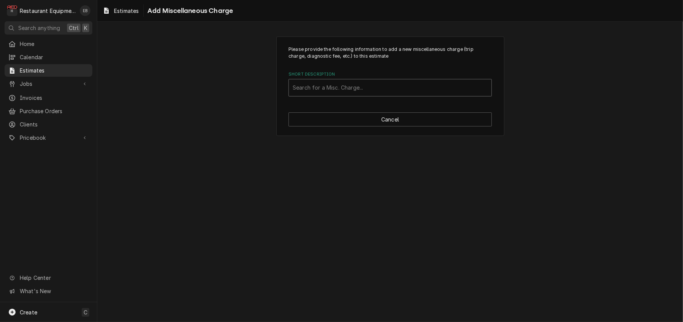
click at [363, 93] on div "Short Description" at bounding box center [390, 88] width 195 height 14
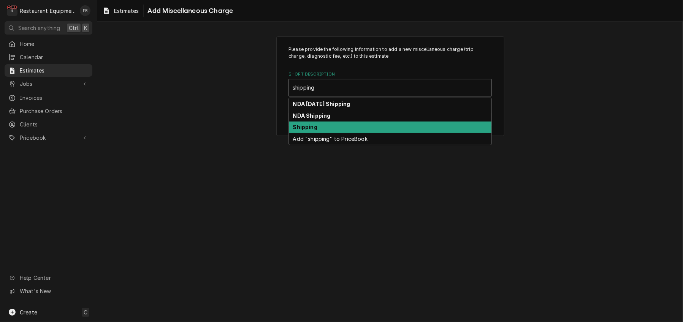
click at [328, 133] on div "Shipping" at bounding box center [390, 128] width 203 height 12
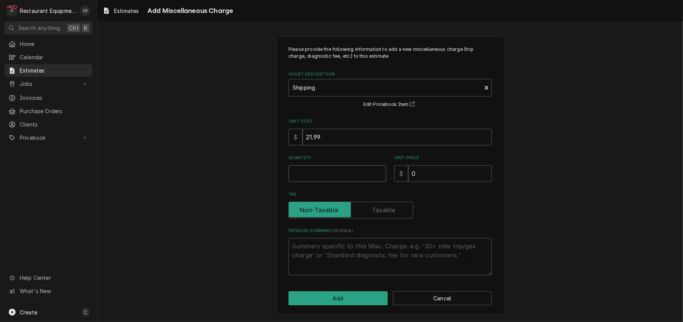
click at [351, 182] on input "Quantity" at bounding box center [338, 173] width 98 height 17
click at [462, 182] on input "0" at bounding box center [450, 173] width 84 height 17
click at [438, 165] on input "73.87" at bounding box center [450, 173] width 84 height 17
click at [445, 165] on input "73.84" at bounding box center [450, 173] width 84 height 17
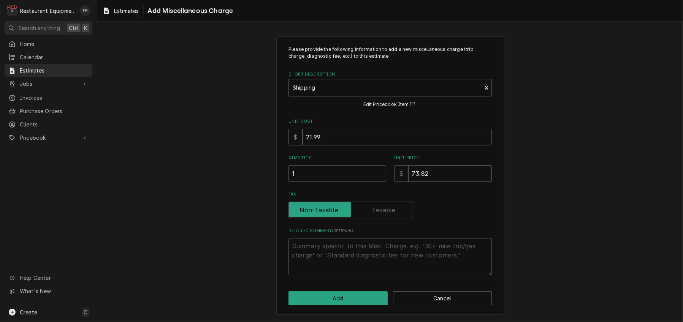
click at [444, 165] on input "73.82" at bounding box center [450, 173] width 84 height 17
click at [359, 295] on button "Add" at bounding box center [338, 299] width 99 height 14
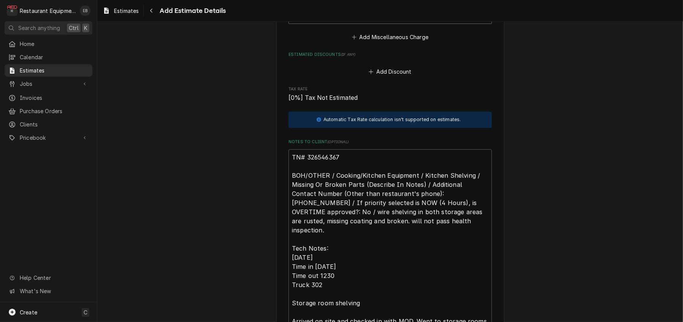
scroll to position [2037, 0]
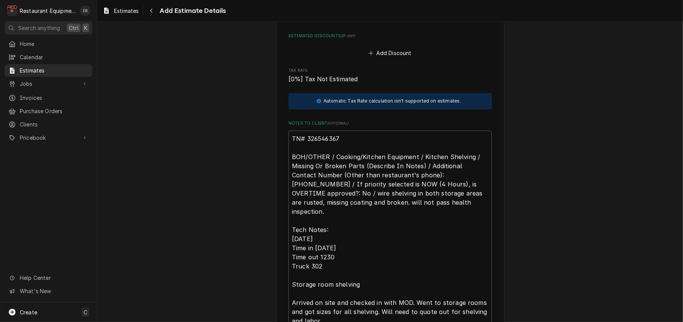
click at [406, 24] on button "Add Miscellaneous Charge" at bounding box center [390, 18] width 79 height 11
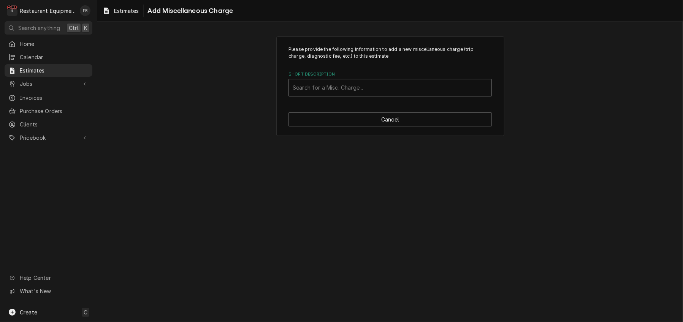
click at [365, 95] on div "Short Description" at bounding box center [390, 88] width 195 height 14
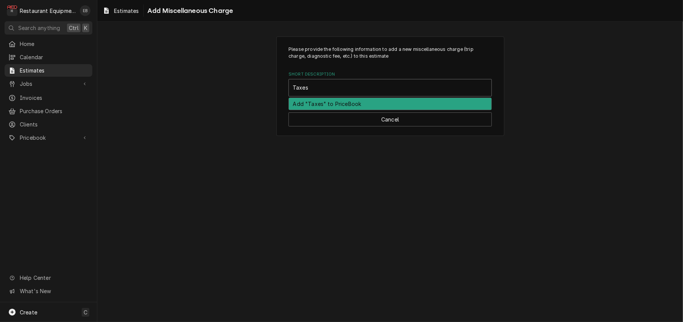
click at [365, 110] on div "Add "Taxes" to PriceBook" at bounding box center [390, 104] width 203 height 12
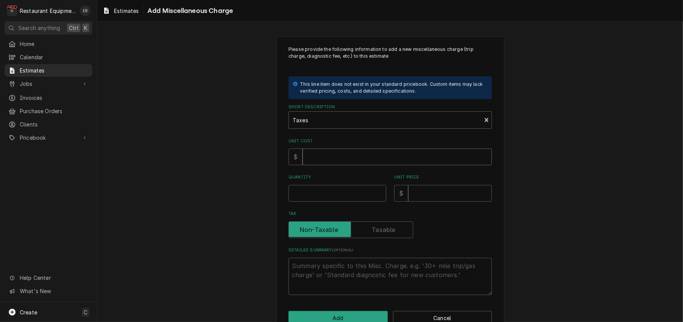
click at [338, 165] on input "Unit Cost" at bounding box center [397, 157] width 189 height 17
click at [335, 202] on input "Quantity" at bounding box center [338, 193] width 98 height 17
click at [432, 202] on input "Unit Price" at bounding box center [450, 193] width 84 height 17
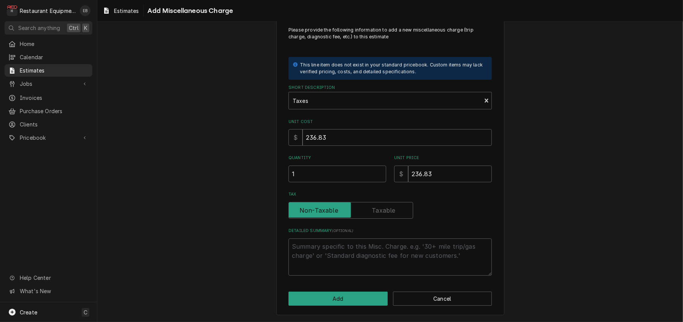
scroll to position [53, 0]
click at [355, 297] on button "Add" at bounding box center [338, 299] width 99 height 14
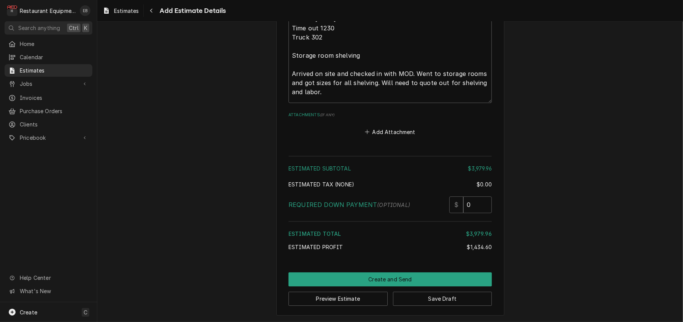
scroll to position [2453, 0]
click at [289, 95] on textarea "TN# 326546367 BOH/OTHER / Cooking/Kitchen Equipment / Kitchen Shelving / Missin…" at bounding box center [390, 2] width 203 height 201
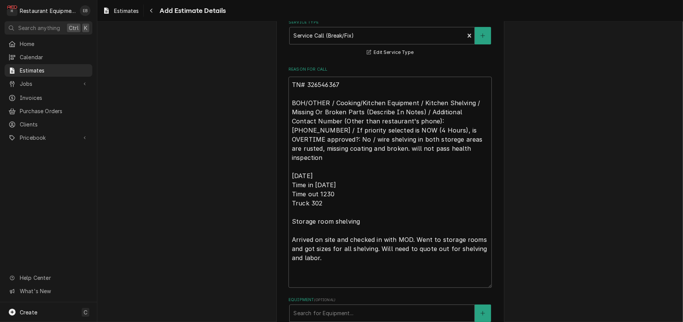
scroll to position [197, 0]
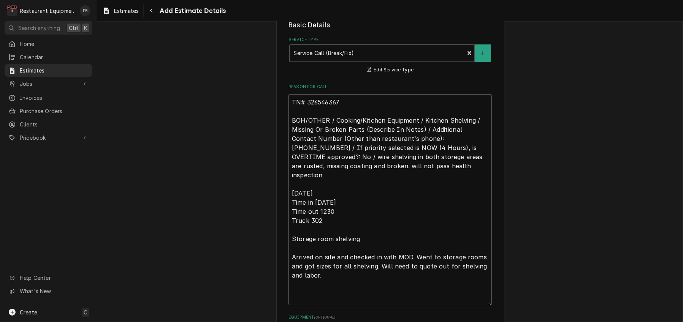
click at [289, 135] on textarea "TN# 326546367 BOH/OTHER / Cooking/Kitchen Equipment / Kitchen Shelving / Missin…" at bounding box center [390, 199] width 203 height 211
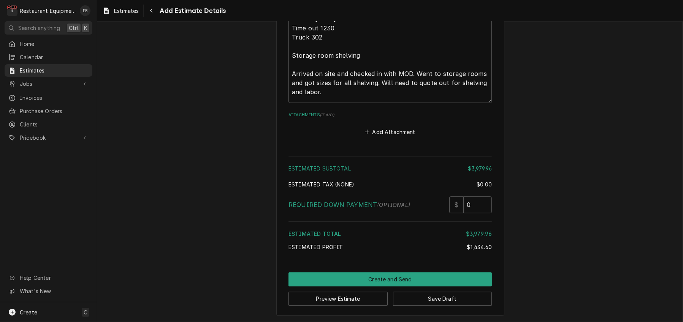
scroll to position [2675, 0]
click at [417, 299] on button "Save Draft" at bounding box center [442, 299] width 99 height 14
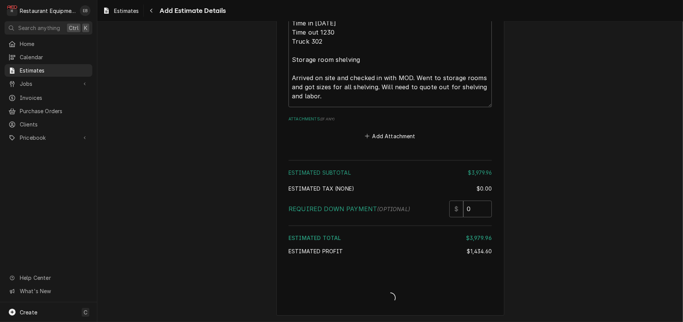
scroll to position [2670, 0]
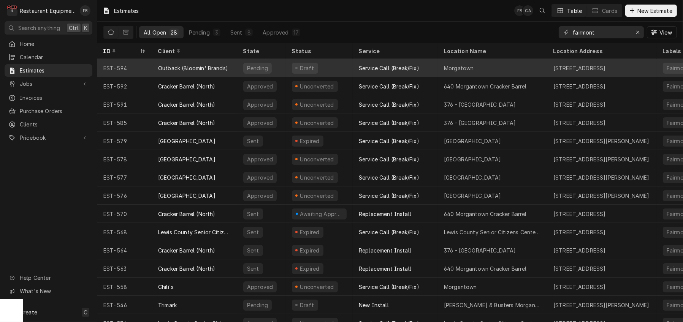
click at [373, 67] on div "Service Call (Break/Fix)" at bounding box center [389, 68] width 60 height 8
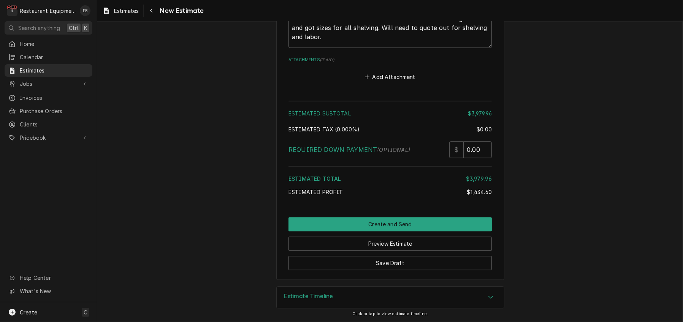
scroll to position [2539, 0]
click at [388, 82] on button "Add Attachment" at bounding box center [390, 76] width 53 height 11
type textarea "x"
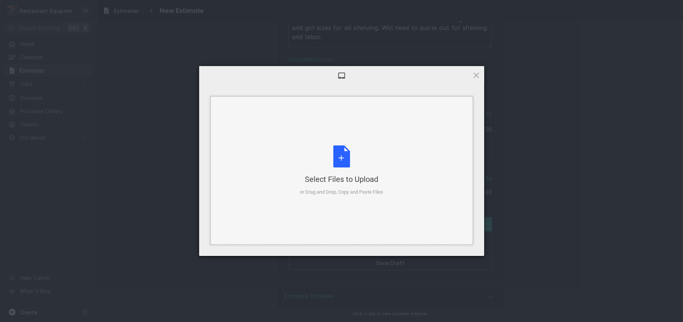
click at [343, 160] on div "Select Files to Upload or Drag and Drop, Copy and Paste Files" at bounding box center [341, 171] width 83 height 51
type textarea "x"
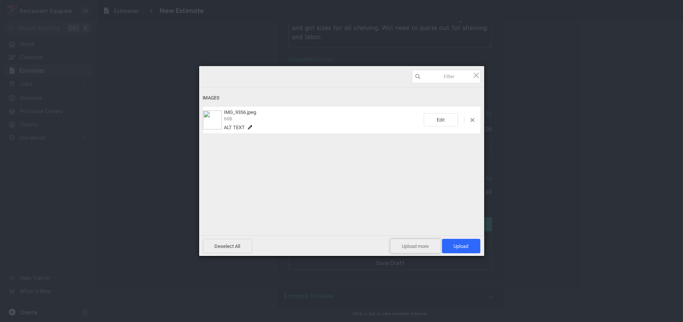
click at [401, 244] on span "Upload more" at bounding box center [415, 246] width 51 height 14
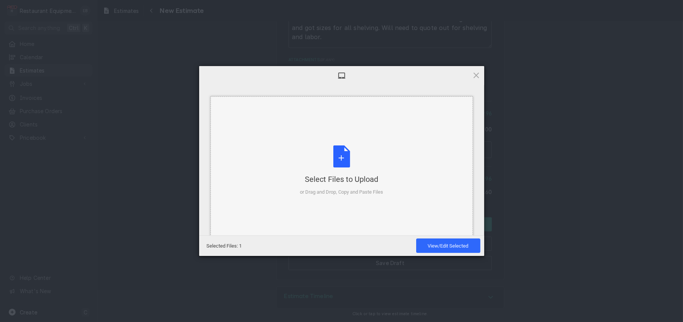
click at [330, 168] on div "Select Files to Upload or Drag and Drop, Copy and Paste Files" at bounding box center [341, 171] width 83 height 51
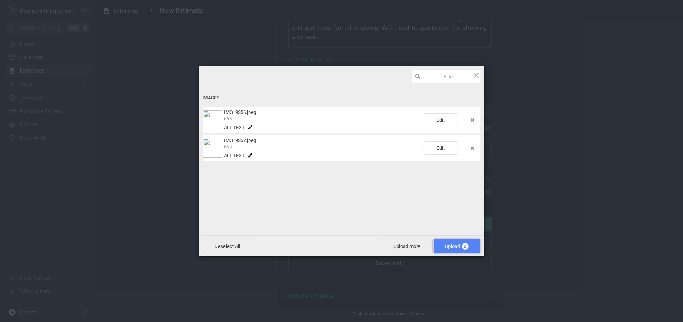
click at [446, 244] on span "Upload 2" at bounding box center [457, 247] width 23 height 6
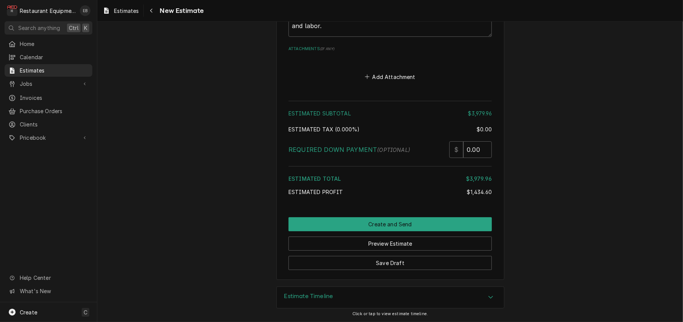
scroll to position [2734, 0]
click at [412, 256] on button "Save Draft" at bounding box center [390, 263] width 203 height 14
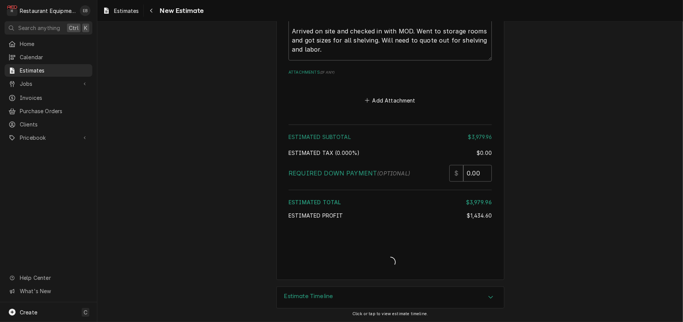
scroll to position [2708, 0]
type textarea "x"
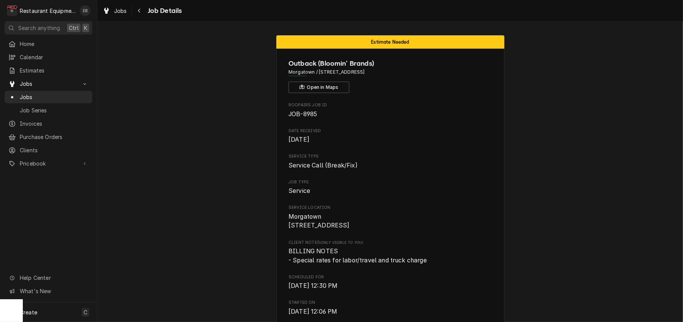
scroll to position [988, 0]
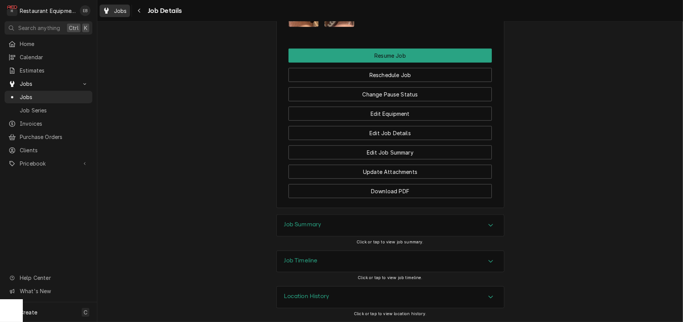
click at [120, 14] on div "Jobs" at bounding box center [114, 11] width 27 height 10
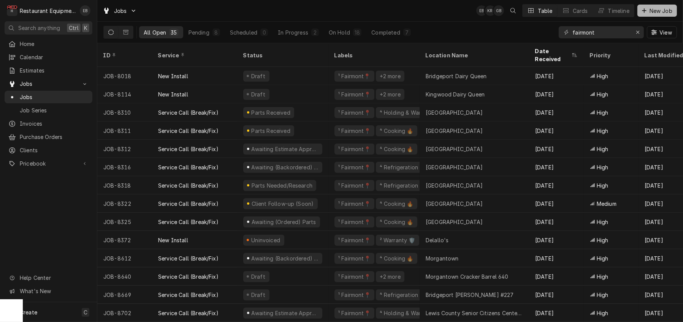
click at [645, 16] on button "New Job" at bounding box center [658, 11] width 40 height 12
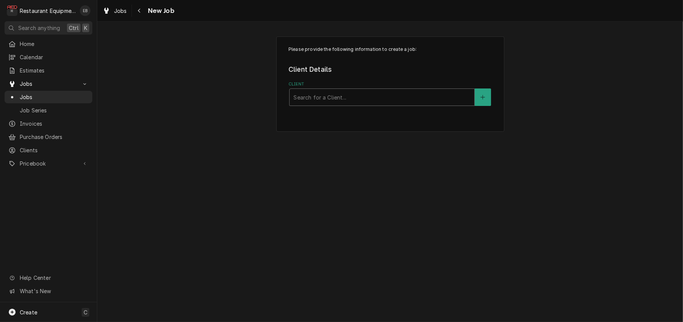
click at [355, 104] on div "Client" at bounding box center [382, 97] width 177 height 14
type input "go mart"
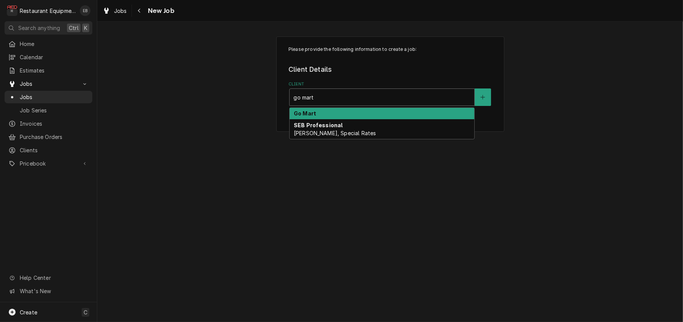
click at [397, 120] on div "Go Mart" at bounding box center [382, 114] width 185 height 12
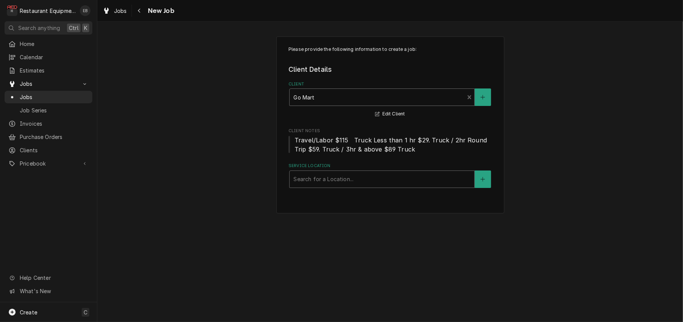
click at [344, 186] on div "Service Location" at bounding box center [382, 180] width 177 height 14
type input "1"
type input "gomart 11"
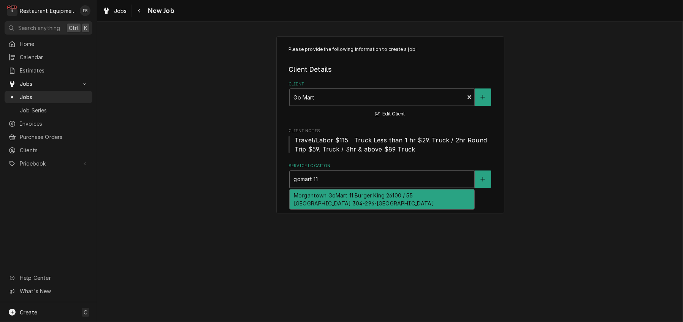
click at [352, 209] on div "Morgantown GoMart 11 Burger King 26100 / 55 Postal Plaza 304-296-7666, Little F…" at bounding box center [382, 200] width 185 height 20
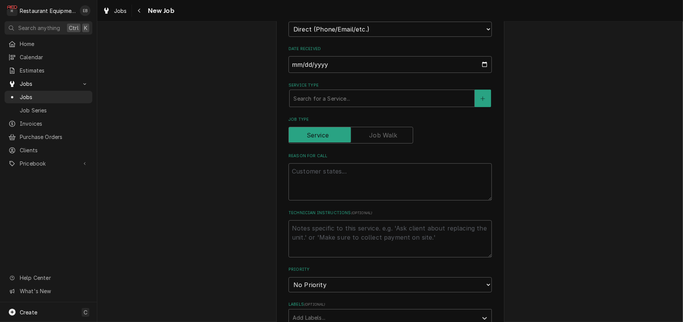
scroll to position [228, 0]
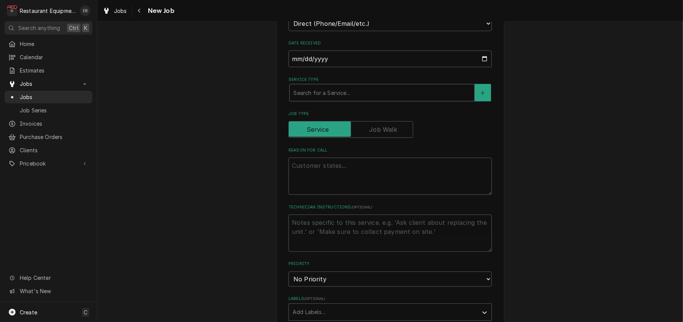
click at [335, 100] on div "Service Type" at bounding box center [382, 93] width 177 height 14
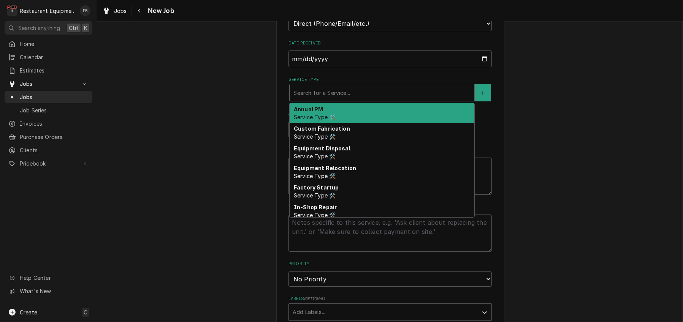
type textarea "x"
type input "b"
type textarea "x"
type input "br"
type textarea "x"
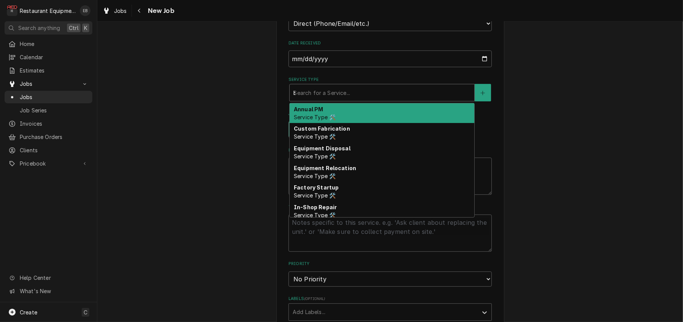
type input "bre"
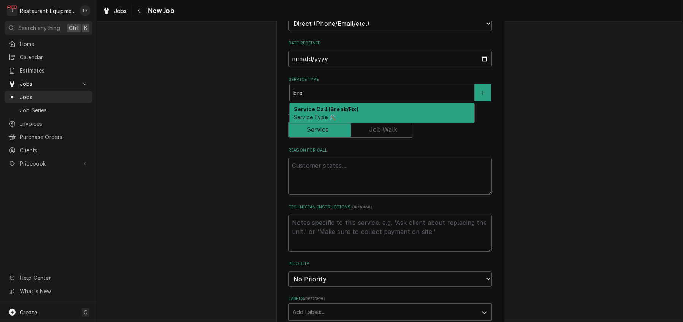
click at [316, 121] on span "Service Type 🛠️" at bounding box center [315, 117] width 42 height 6
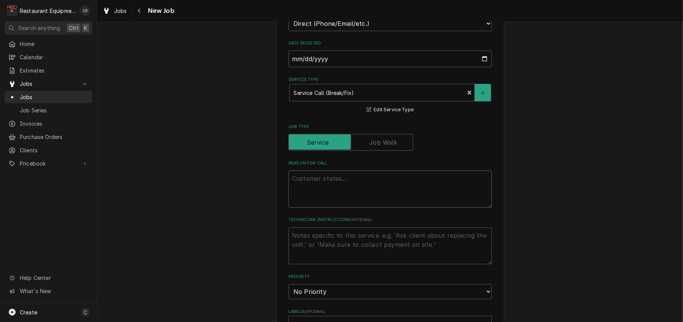
click at [327, 208] on textarea "Reason For Call" at bounding box center [390, 189] width 203 height 37
paste textarea "Service Location: #0011 MORGANTOWN GO-MART 11 55 Postal Plaza MORGANTOWN WV 265…"
type textarea "x"
type textarea "Service Location: #0011 MORGANTOWN GO-MART 11 55 Postal Plaza MORGANTOWN WV 265…"
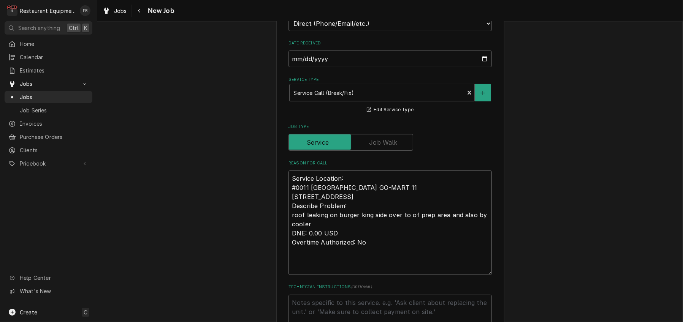
type textarea "x"
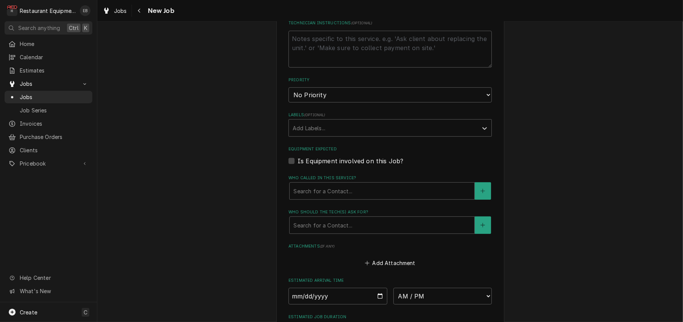
scroll to position [476, 0]
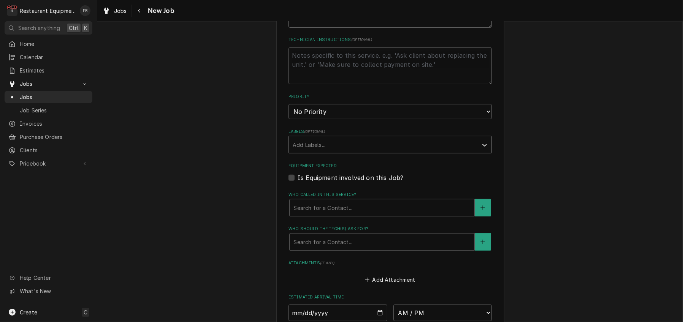
type textarea "Service Location: #0011 MORGANTOWN GO-MART 11 55 Postal Plaza MORGANTOWN WV 265…"
click at [323, 152] on div "Labels" at bounding box center [383, 145] width 181 height 14
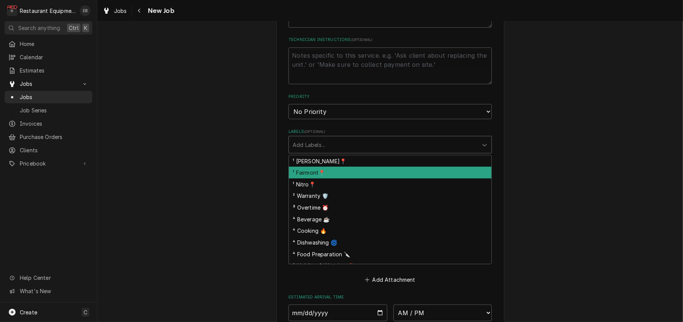
click at [313, 179] on div "¹ Fairmont📍" at bounding box center [390, 173] width 203 height 12
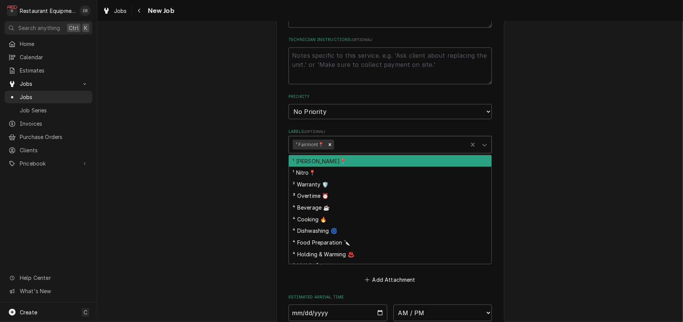
click at [349, 152] on div "Labels" at bounding box center [399, 145] width 129 height 14
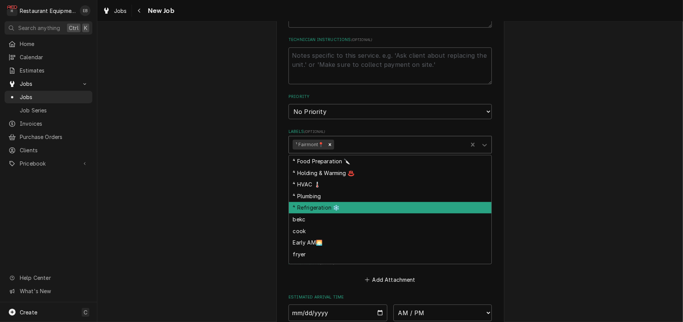
scroll to position [64, 0]
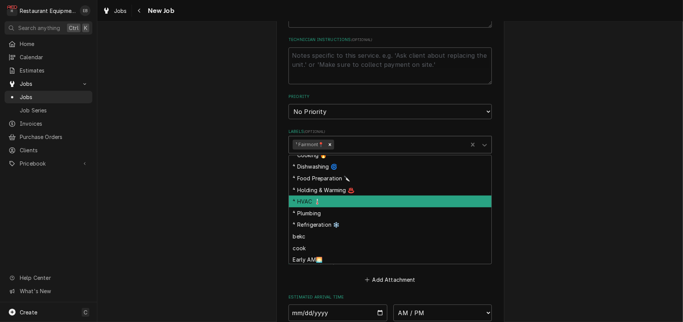
click at [327, 208] on div "⁴ HVAC 🌡️" at bounding box center [390, 202] width 203 height 12
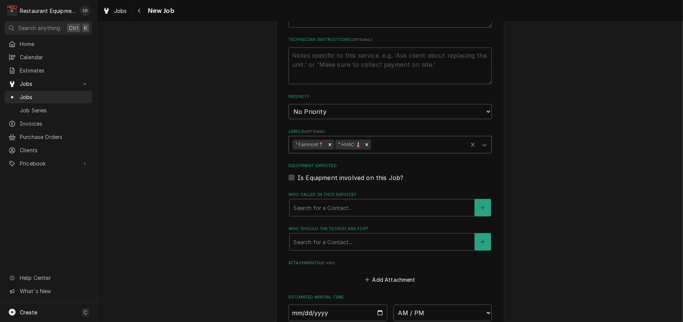
click at [394, 152] on div "Labels" at bounding box center [418, 145] width 91 height 14
click at [429, 154] on div "Labels ( optional ) ¹ Fairmont📍 ⁴ HVAC 🌡️" at bounding box center [390, 141] width 203 height 25
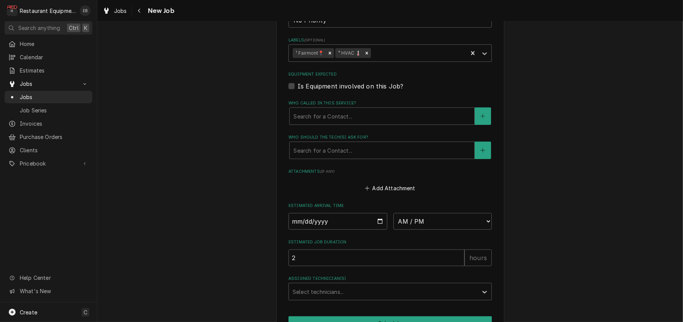
scroll to position [577, 0]
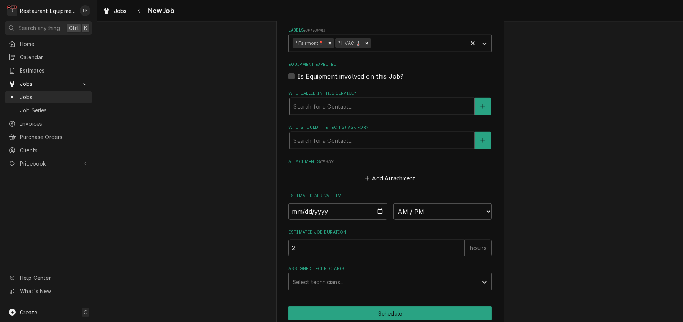
click at [343, 113] on div "Who called in this service?" at bounding box center [382, 107] width 177 height 14
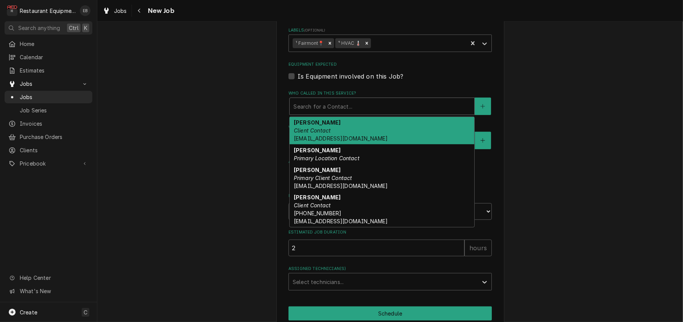
click at [331, 145] on div "Billy Heater Client Contact bheater@gomart.com" at bounding box center [382, 131] width 185 height 28
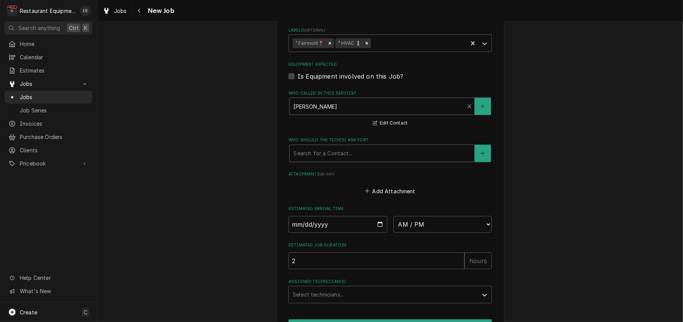
click at [322, 160] on div "Who should the tech(s) ask for?" at bounding box center [382, 154] width 177 height 14
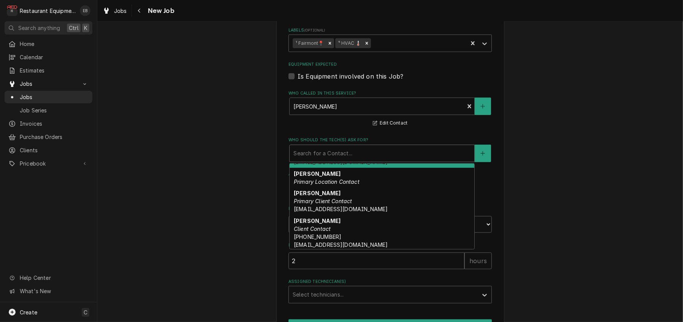
scroll to position [0, 0]
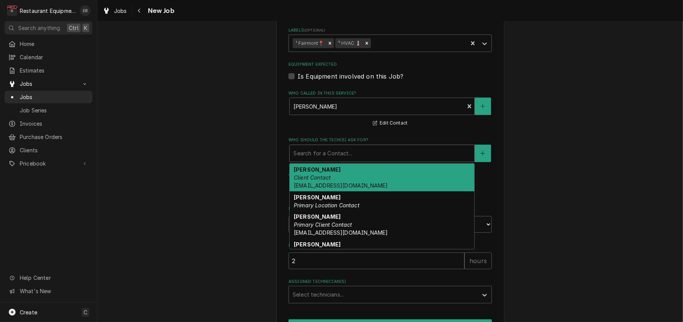
click at [331, 192] on div "Billy Heater Client Contact bheater@gomart.com" at bounding box center [382, 178] width 185 height 28
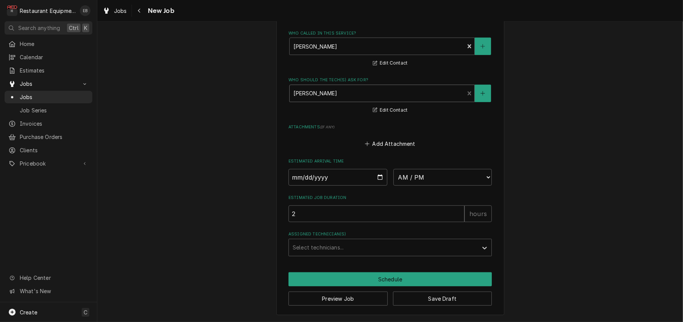
scroll to position [679, 0]
click at [381, 186] on input "Date" at bounding box center [338, 177] width 99 height 17
type textarea "x"
type input "2025-09-25"
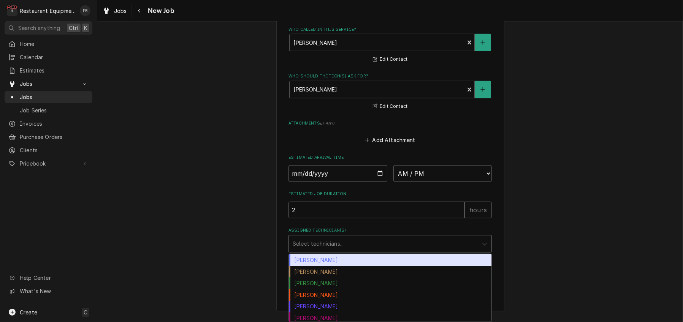
click at [489, 241] on icon "Assigned Technician(s)" at bounding box center [485, 245] width 8 height 8
click at [448, 259] on div "[PERSON_NAME]" at bounding box center [390, 260] width 203 height 12
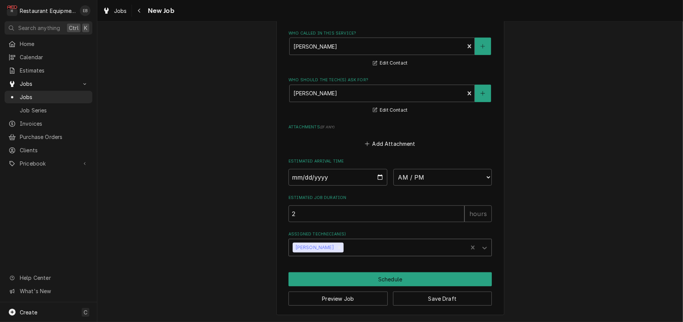
type textarea "x"
click at [447, 169] on select "AM / PM 6:00 AM 6:15 AM 6:30 AM 6:45 AM 7:00 AM 7:15 AM 7:30 AM 7:45 AM 8:00 AM…" at bounding box center [442, 177] width 99 height 17
select select "14:30:00"
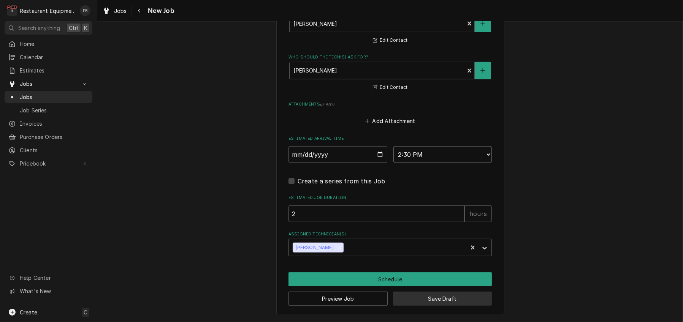
scroll to position [757, 0]
click at [424, 297] on button "Save Draft" at bounding box center [442, 299] width 99 height 14
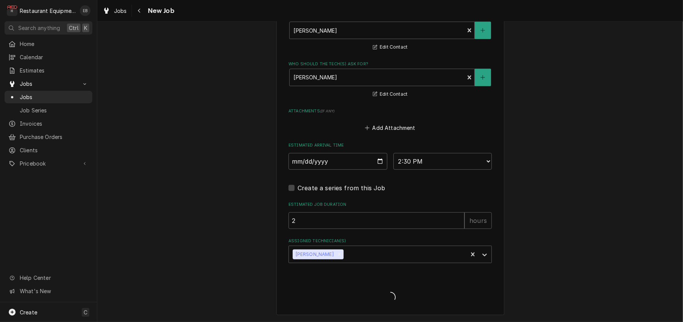
scroll to position [750, 0]
type textarea "x"
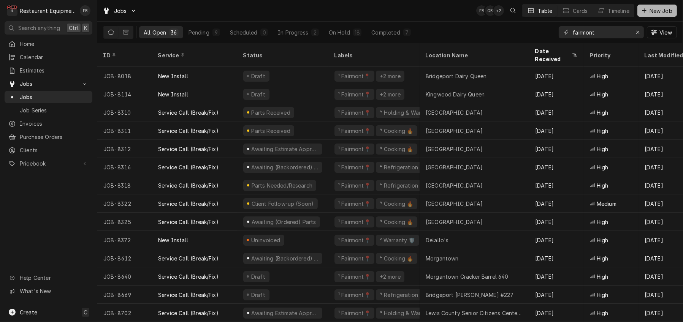
click at [648, 8] on span "New Job" at bounding box center [661, 11] width 26 height 8
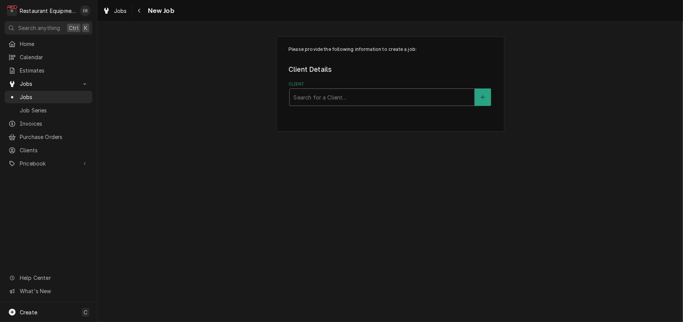
click at [352, 104] on div "Client" at bounding box center [382, 97] width 177 height 14
type input "cracker barrel"
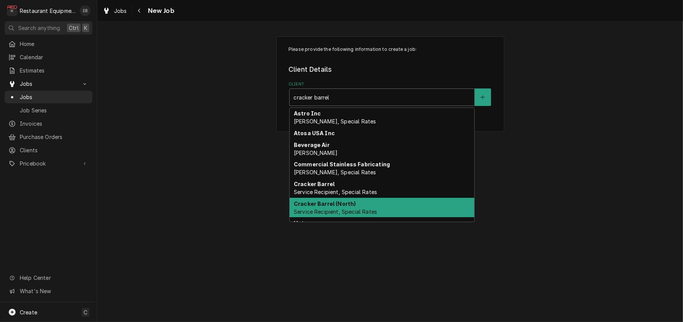
click at [353, 207] on strong "Cracker Barrel (North)" at bounding box center [325, 204] width 62 height 6
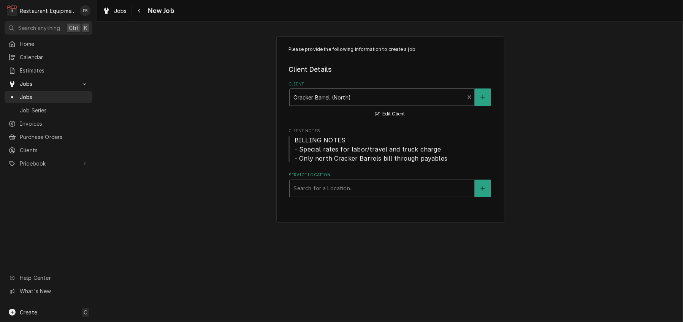
click at [325, 195] on div "Service Location" at bounding box center [382, 189] width 177 height 14
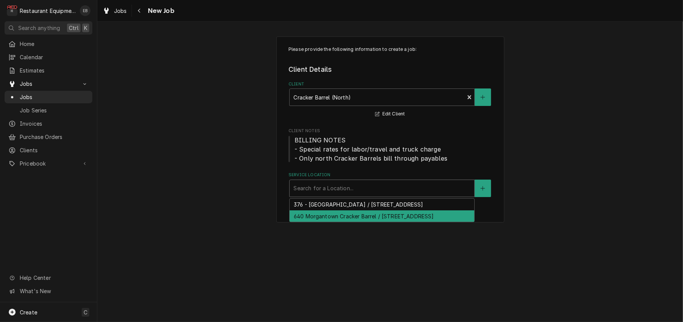
click at [346, 222] on div "640 Morgantown Cracker Barrel / [STREET_ADDRESS]" at bounding box center [382, 217] width 185 height 12
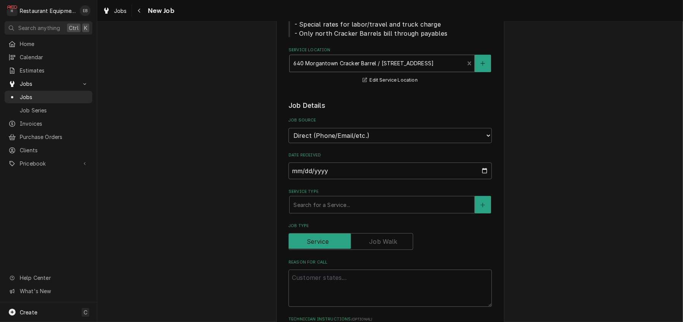
scroll to position [127, 0]
click at [331, 210] on div "Service Type" at bounding box center [382, 204] width 177 height 14
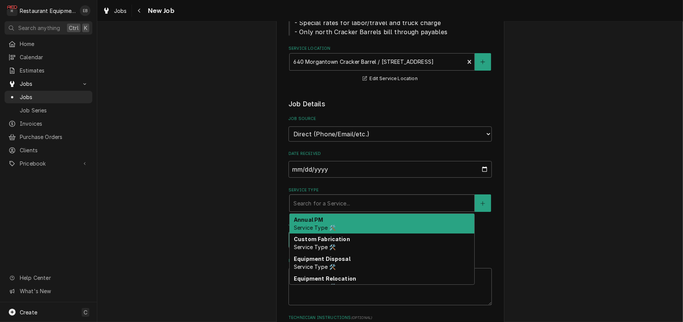
type textarea "x"
type input "b"
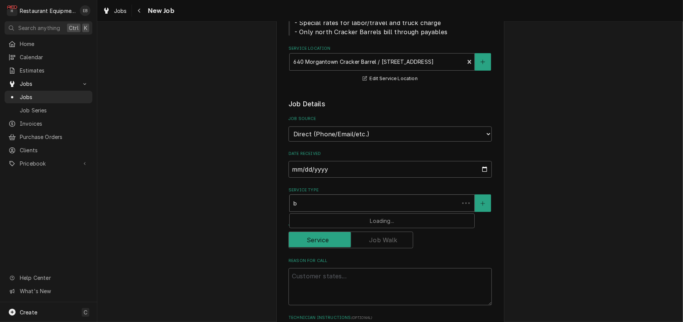
type textarea "x"
type input "br"
type textarea "x"
type input "bre"
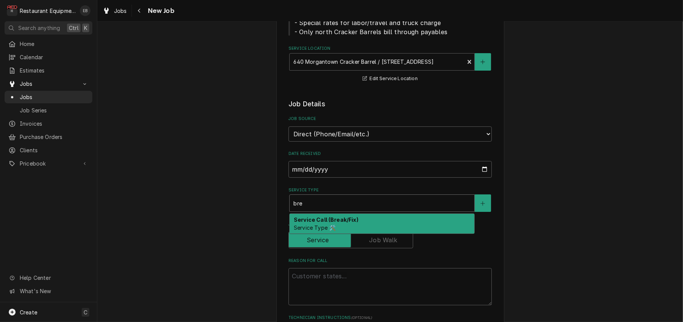
click at [315, 223] on strong "Service Call (Break/Fix)" at bounding box center [326, 220] width 65 height 6
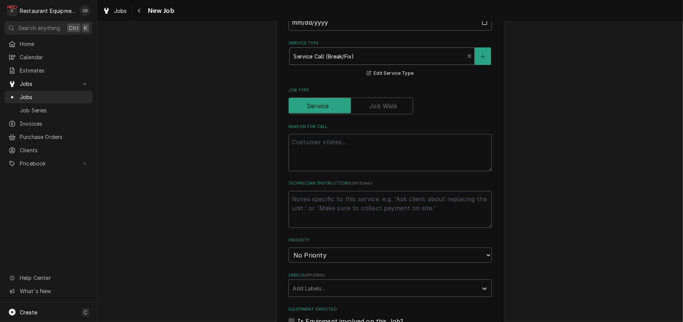
scroll to position [279, 0]
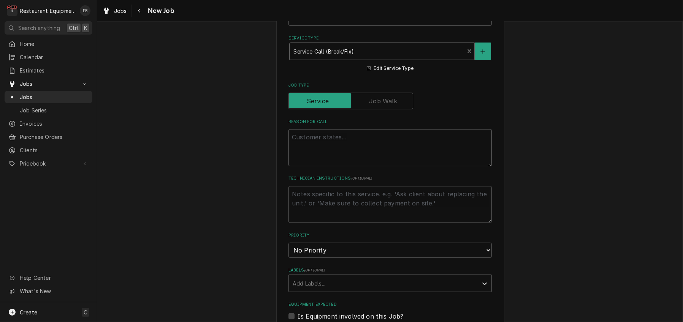
click at [333, 167] on textarea "Reason For Call" at bounding box center [390, 147] width 203 height 37
paste textarea "SERVER LINE / KITCHEN EQUIPMENT / ICE MACHINE / NEEDS GENERAL REPAIR / Ice Mach…"
type textarea "x"
type textarea "SERVER LINE / KITCHEN EQUIPMENT / ICE MACHINE / NEEDS GENERAL REPAIR / Ice Mach…"
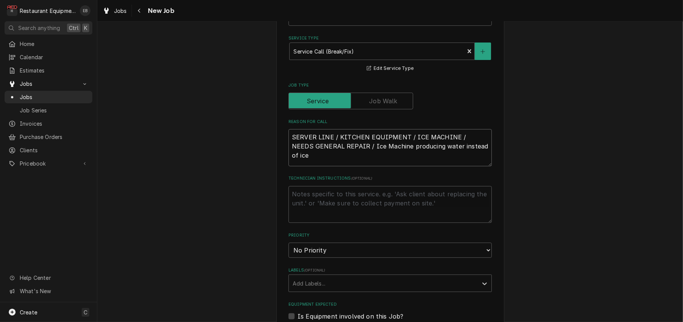
click at [289, 167] on textarea "SERVER LINE / KITCHEN EQUIPMENT / ICE MACHINE / NEEDS GENERAL REPAIR / Ice Mach…" at bounding box center [390, 147] width 203 height 37
type textarea "x"
type textarea "SERVER LINE / KITCHEN EQUIPMENT / ICE MACHINE / NEEDS GENERAL REPAIR / Ice Mach…"
type textarea "x"
type textarea "SERVER LINE / KITCHEN EQUIPMENT / ICE MACHINE / NEEDS GENERAL REPAIR / Ice Mach…"
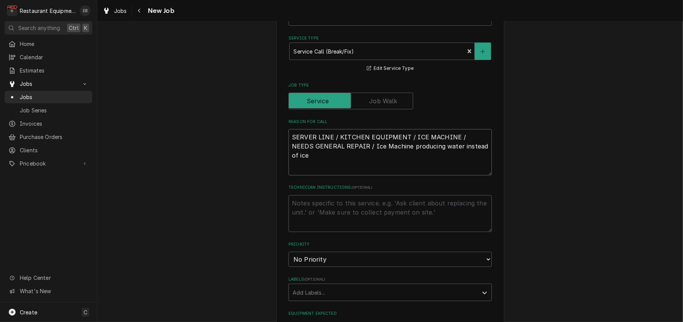
type textarea "x"
type textarea "T SERVER LINE / KITCHEN EQUIPMENT / ICE MACHINE / NEEDS GENERAL REPAIR / Ice Ma…"
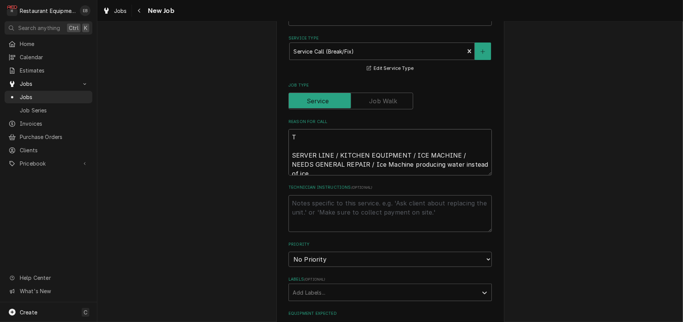
type textarea "x"
type textarea "TN SERVER LINE / KITCHEN EQUIPMENT / ICE MACHINE / NEEDS GENERAL REPAIR / Ice M…"
type textarea "x"
type textarea "TN# SERVER LINE / KITCHEN EQUIPMENT / ICE MACHINE / NEEDS GENERAL REPAIR / Ice …"
type textarea "x"
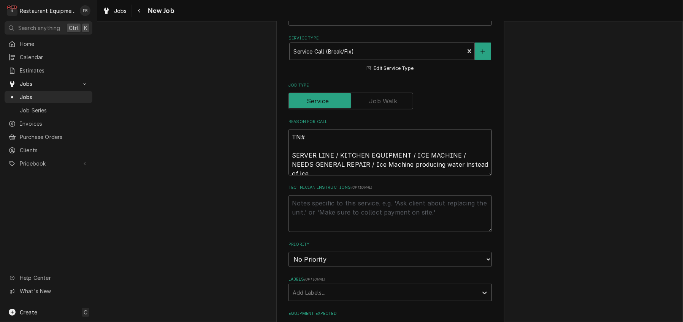
type textarea "TN# SERVER LINE / KITCHEN EQUIPMENT / ICE MACHINE / NEEDS GENERAL REPAIR / Ice …"
type textarea "x"
type textarea "TN# SERVER LINE / KITCHEN EQUIPMENT / ICE MACHINE / NEEDS GENERAL REPAIR / Ice …"
paste textarea "326801341"
type textarea "x"
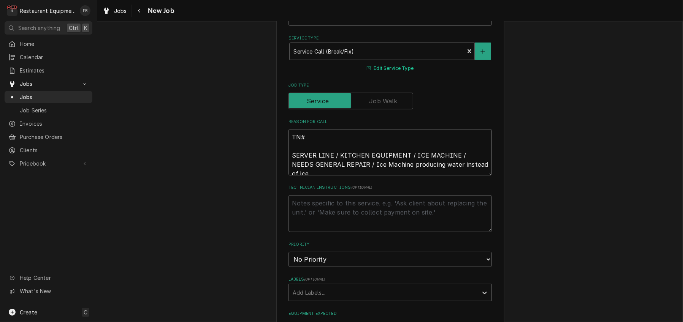
type textarea "TN# 326801341 SERVER LINE / KITCHEN EQUIPMENT / ICE MACHINE / NEEDS GENERAL REP…"
type textarea "x"
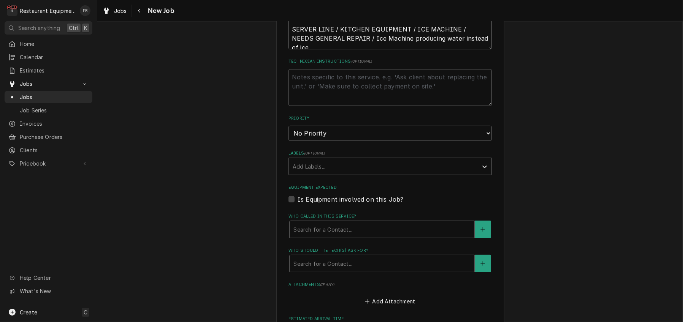
scroll to position [405, 0]
type textarea "TN# 326801341 SERVER LINE / KITCHEN EQUIPMENT / ICE MACHINE / NEEDS GENERAL REP…"
click at [332, 141] on select "No Priority Urgent High Medium Low" at bounding box center [390, 132] width 203 height 15
select select "2"
click at [289, 141] on select "No Priority Urgent High Medium Low" at bounding box center [390, 132] width 203 height 15
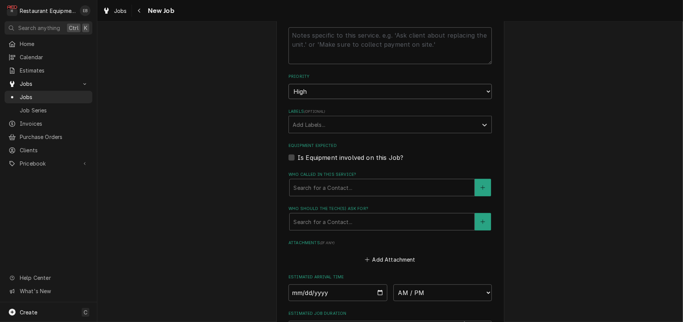
scroll to position [481, 0]
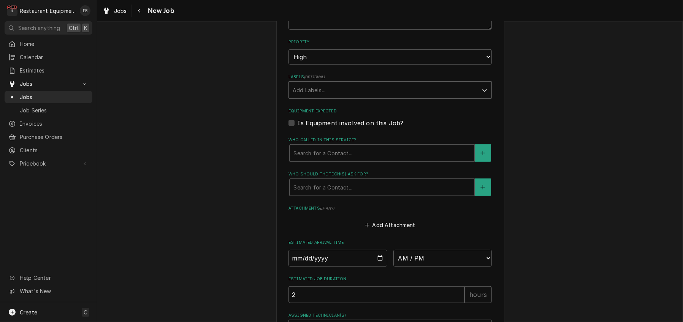
click at [340, 97] on div "Labels" at bounding box center [383, 90] width 181 height 14
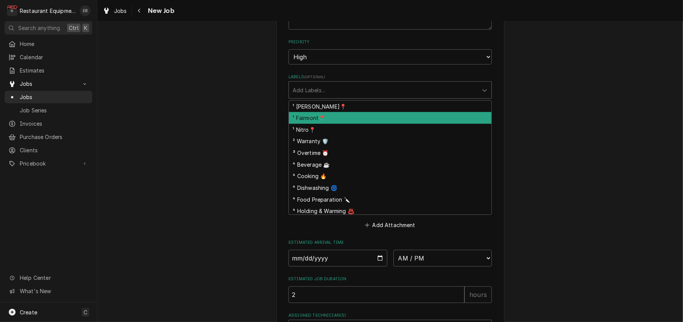
click at [323, 124] on div "¹ Fairmont📍" at bounding box center [390, 118] width 203 height 12
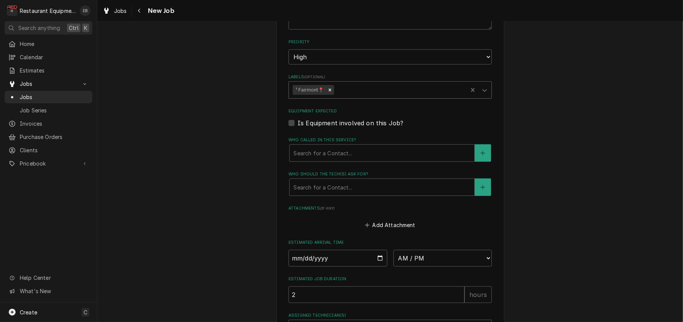
drag, startPoint x: 361, startPoint y: 146, endPoint x: 359, endPoint y: 154, distance: 8.2
click at [361, 97] on div "Labels" at bounding box center [399, 90] width 129 height 14
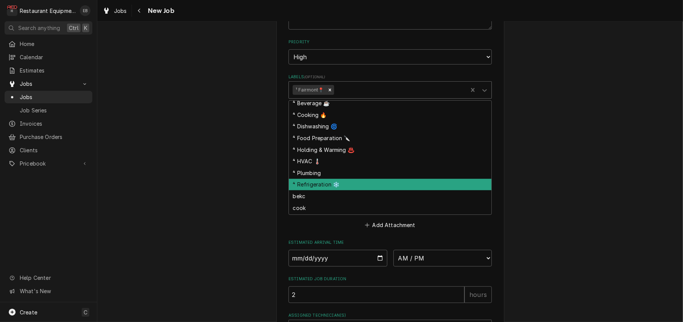
scroll to position [51, 0]
click at [330, 190] on div "⁴ Refrigeration ❄️" at bounding box center [390, 184] width 203 height 12
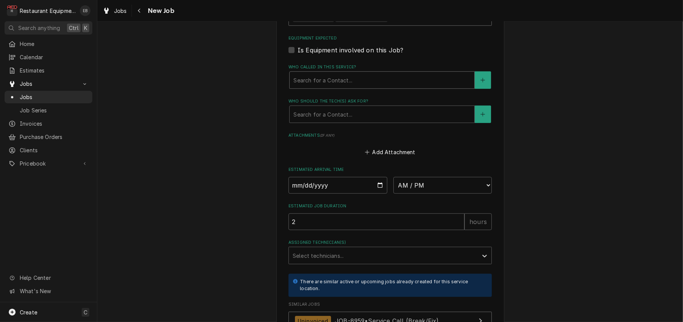
scroll to position [557, 0]
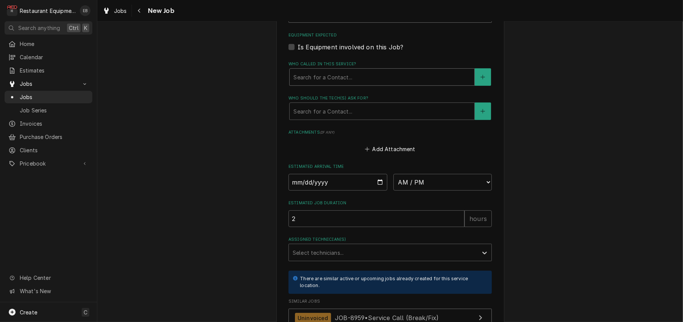
click at [360, 84] on div "Who called in this service?" at bounding box center [382, 77] width 177 height 14
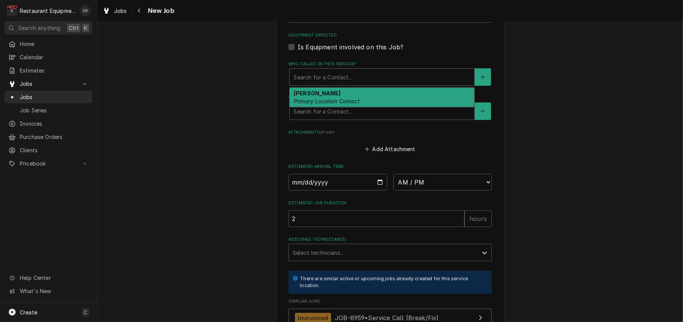
click at [347, 108] on div "Dan Lunger Primary Location Contact" at bounding box center [382, 98] width 185 height 20
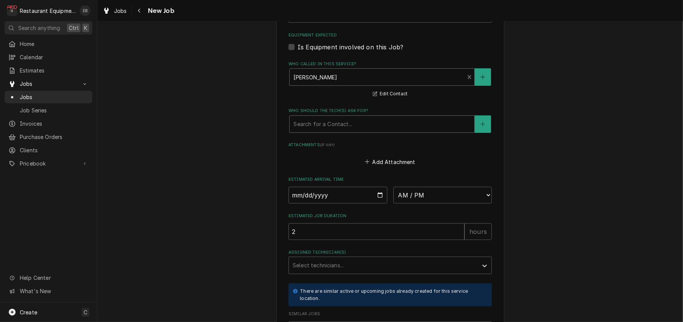
click at [324, 131] on div "Who should the tech(s) ask for?" at bounding box center [382, 124] width 177 height 14
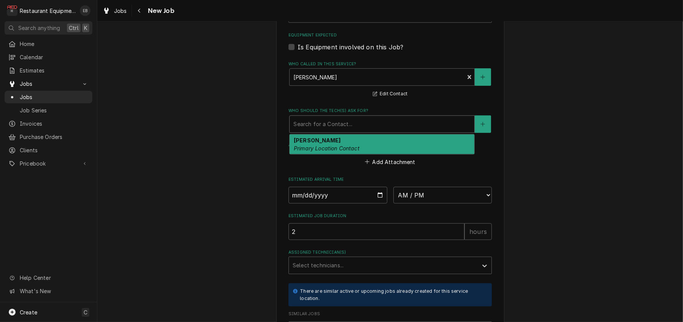
click at [323, 152] on em "Primary Location Contact" at bounding box center [327, 148] width 66 height 6
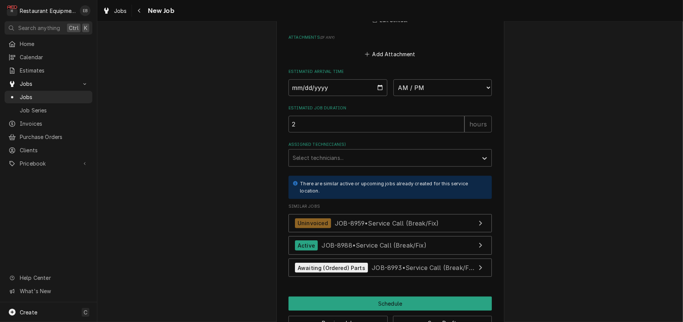
scroll to position [684, 0]
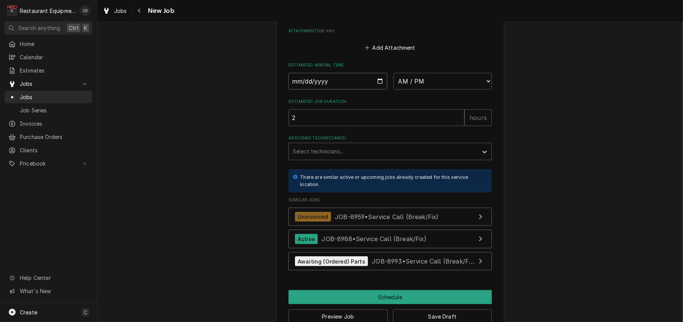
click at [379, 90] on input "Date" at bounding box center [338, 81] width 99 height 17
type textarea "x"
type input "2025-09-25"
type textarea "x"
click at [433, 90] on select "AM / PM 6:00 AM 6:15 AM 6:30 AM 6:45 AM 7:00 AM 7:15 AM 7:30 AM 7:45 AM 8:00 AM…" at bounding box center [442, 81] width 99 height 17
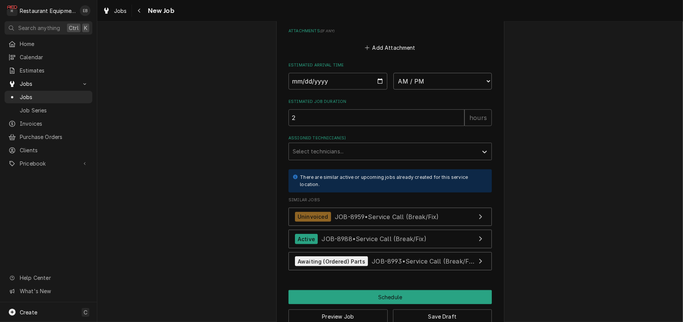
select select "14:00:00"
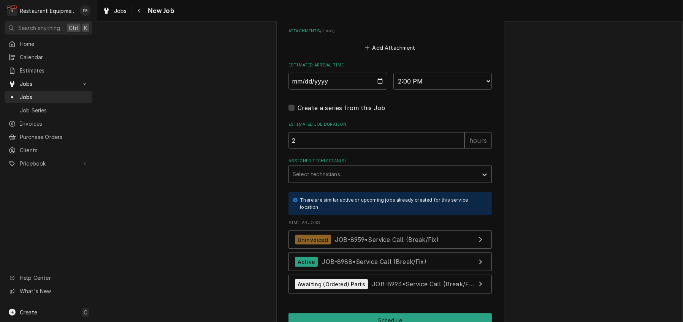
click at [359, 181] on div "Assigned Technician(s)" at bounding box center [383, 175] width 181 height 14
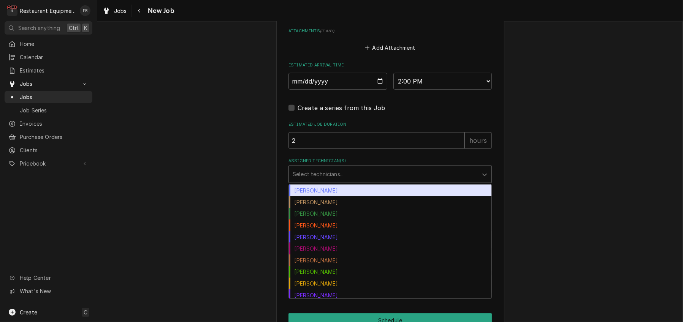
click at [350, 197] on div "Bryan Sanders" at bounding box center [390, 191] width 203 height 12
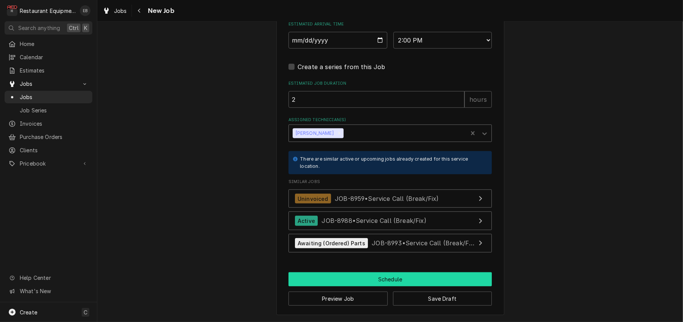
click at [413, 278] on button "Schedule" at bounding box center [390, 280] width 203 height 14
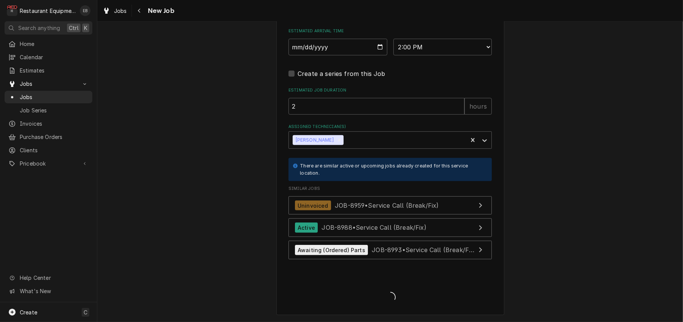
scroll to position [828, 0]
type textarea "x"
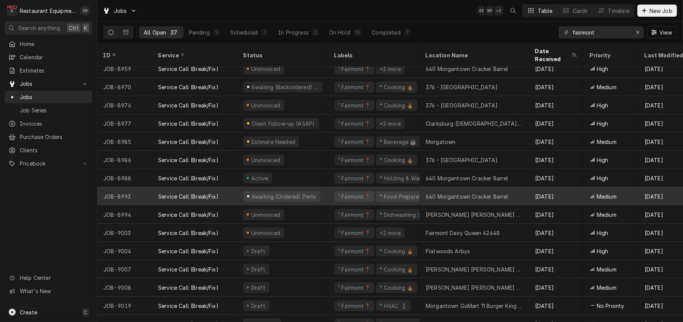
scroll to position [425, 0]
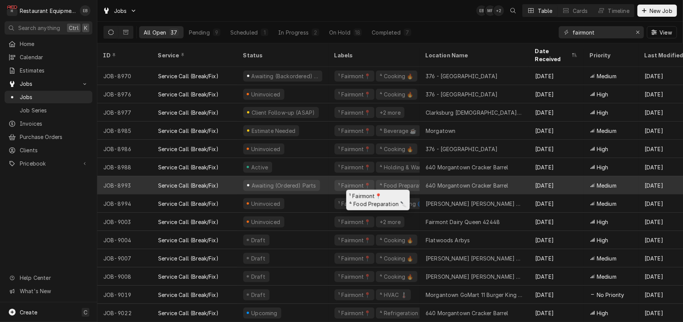
click at [336, 180] on div "¹ Fairmont📍 ⁴ Food Preparation 🔪" at bounding box center [373, 185] width 91 height 18
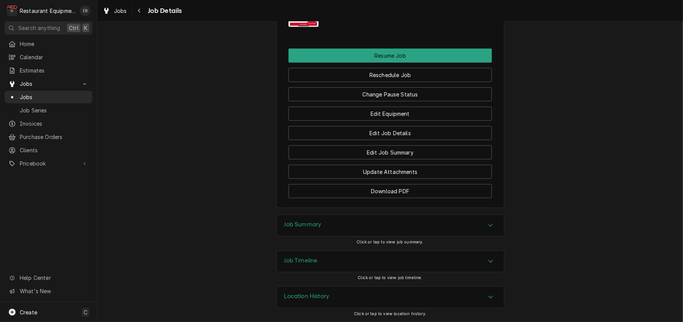
scroll to position [988, 0]
click at [359, 102] on button "Change Pause Status" at bounding box center [390, 94] width 203 height 14
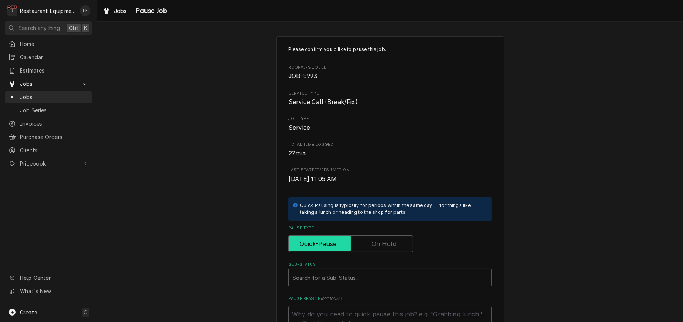
click at [361, 252] on input "Pause Type" at bounding box center [351, 244] width 118 height 17
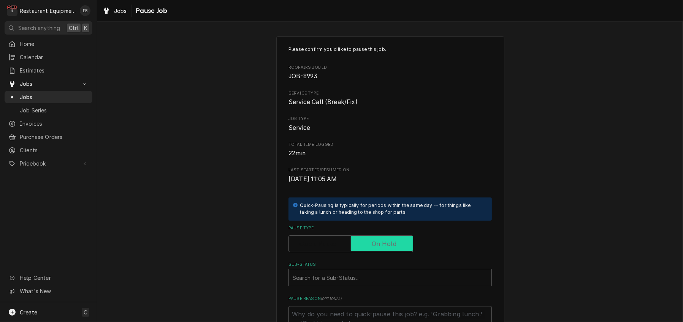
checkbox input "true"
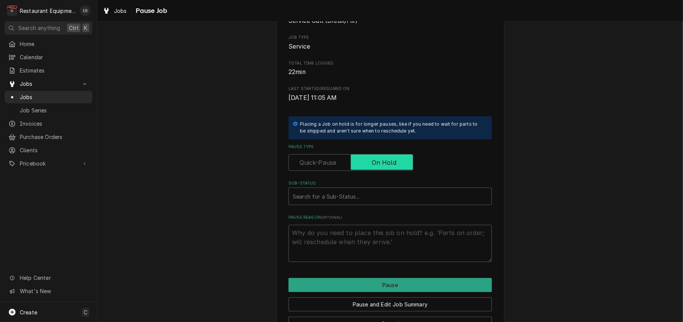
scroll to position [127, 0]
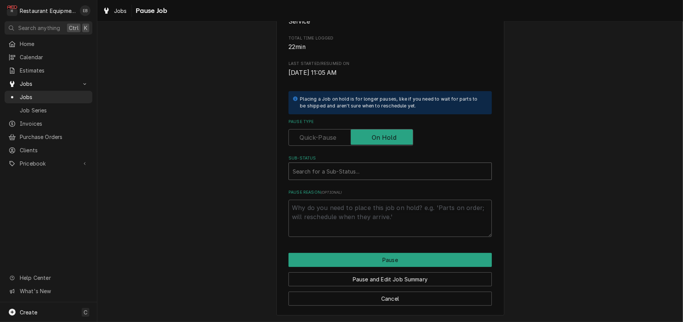
type textarea "x"
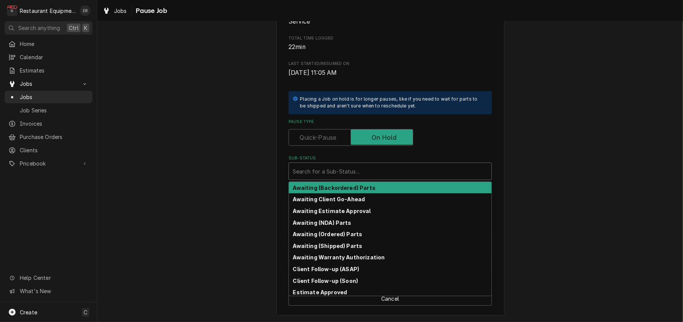
click at [329, 178] on div "Sub-Status" at bounding box center [390, 172] width 195 height 14
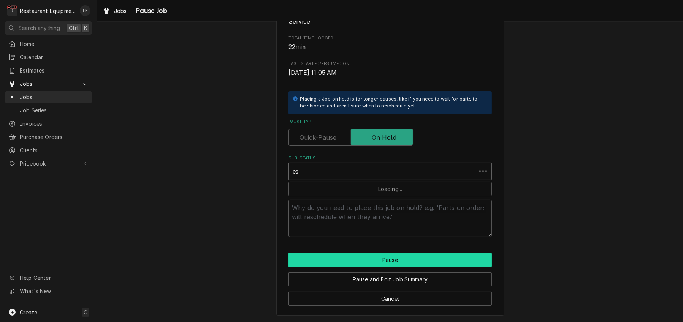
type input "est"
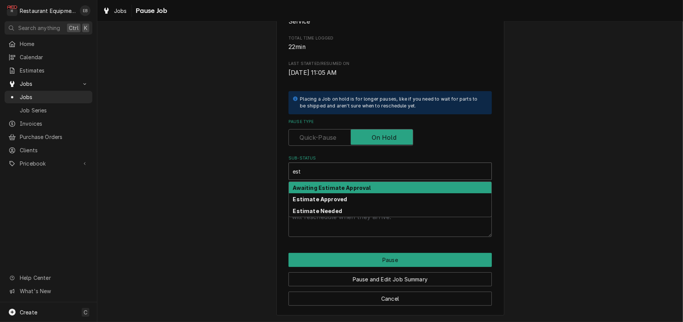
click at [339, 191] on strong "Awaiting Estimate Approval" at bounding box center [332, 188] width 78 height 6
type textarea "x"
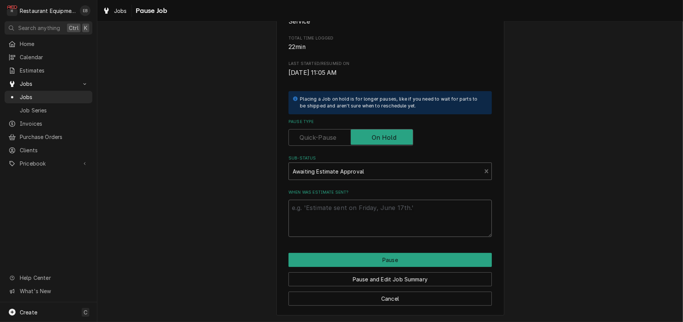
click at [350, 226] on textarea "When was estimate sent?" at bounding box center [390, 218] width 203 height 37
type textarea "x"
type textarea "e"
type textarea "x"
type textarea "es"
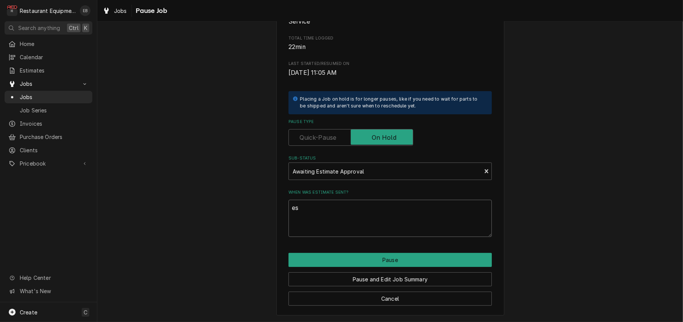
type textarea "x"
type textarea "est"
type textarea "x"
type textarea "est"
type textarea "x"
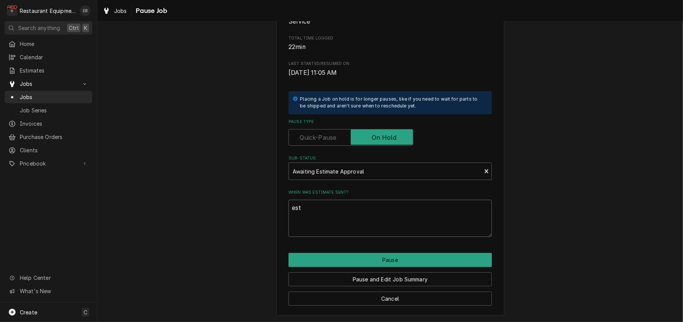
type textarea "est c"
type textarea "x"
type textarea "est cr"
type textarea "x"
type textarea "est cre"
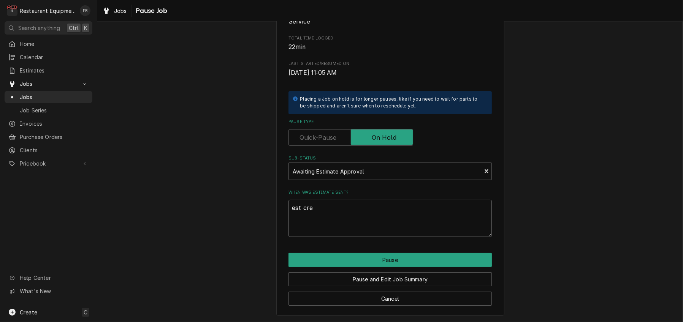
type textarea "x"
type textarea "est crea"
type textarea "x"
type textarea "est creat"
type textarea "x"
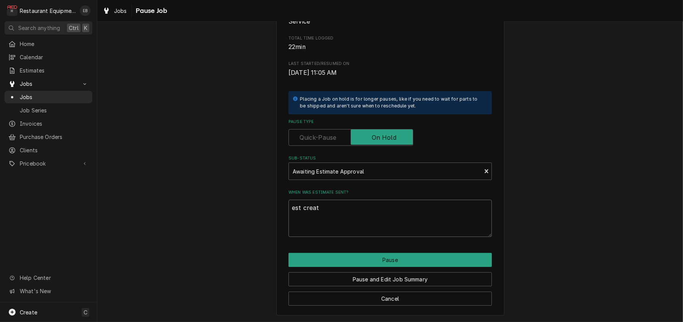
type textarea "est create"
type textarea "x"
type textarea "est created"
type textarea "x"
type textarea "est created"
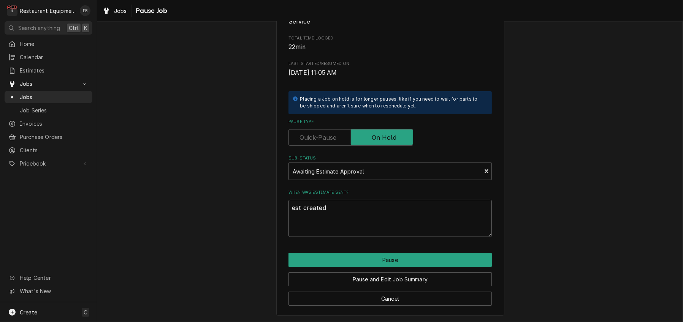
type textarea "x"
type textarea "est created 9"
type textarea "x"
type textarea "est created 9/"
type textarea "x"
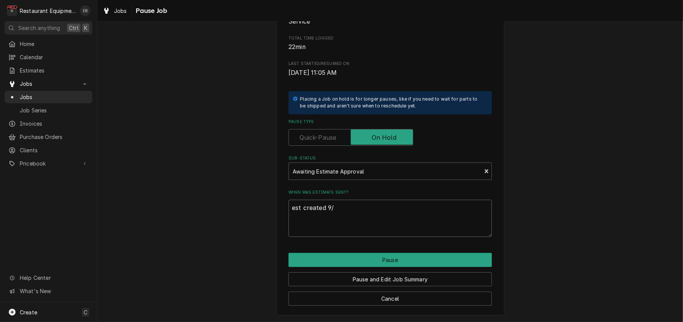
type textarea "est created 9/2"
type textarea "x"
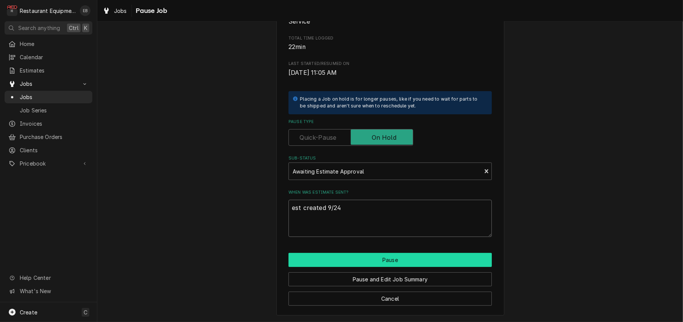
type textarea "est created 9/24"
click at [391, 267] on button "Pause" at bounding box center [390, 260] width 203 height 14
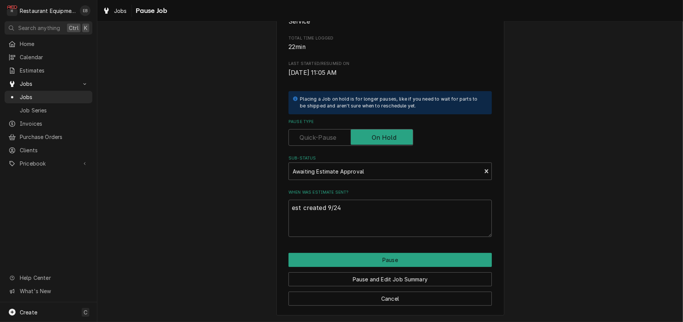
type textarea "x"
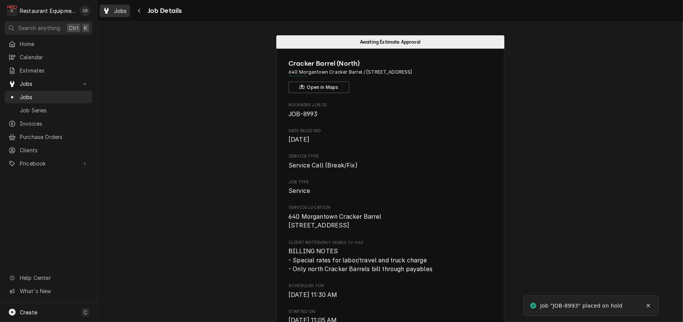
click at [127, 13] on span "Jobs" at bounding box center [120, 11] width 13 height 8
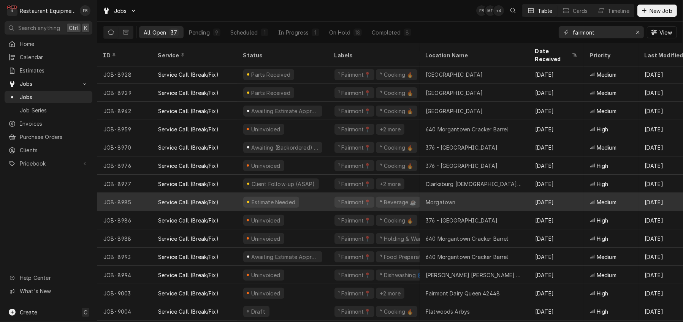
scroll to position [324, 0]
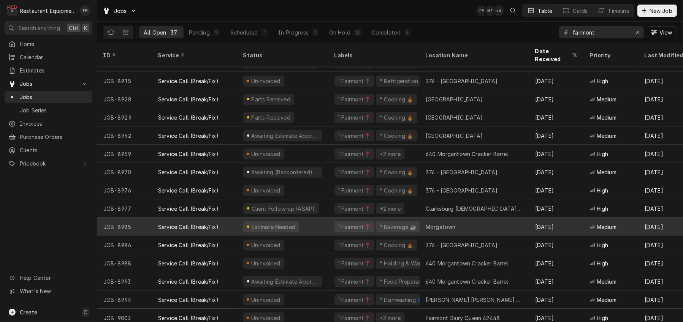
click at [328, 227] on div "Estimate Needed" at bounding box center [282, 227] width 91 height 18
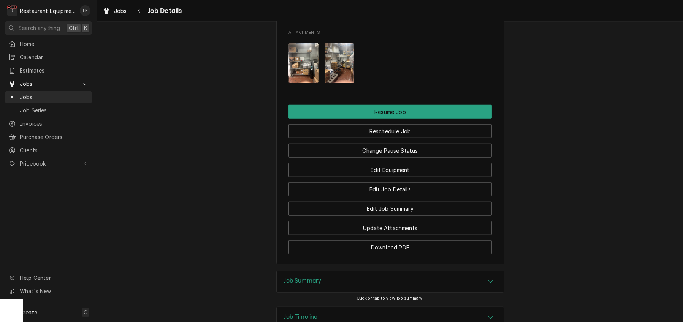
scroll to position [963, 0]
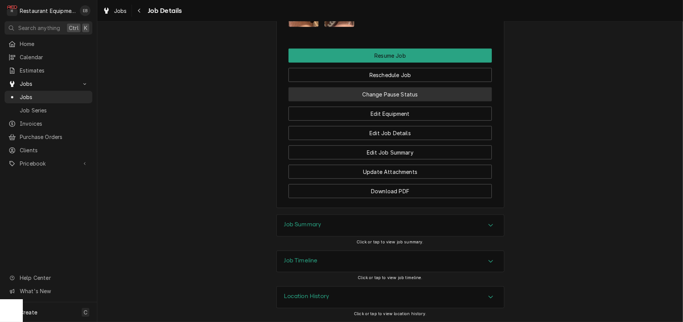
click at [411, 102] on button "Change Pause Status" at bounding box center [390, 94] width 203 height 14
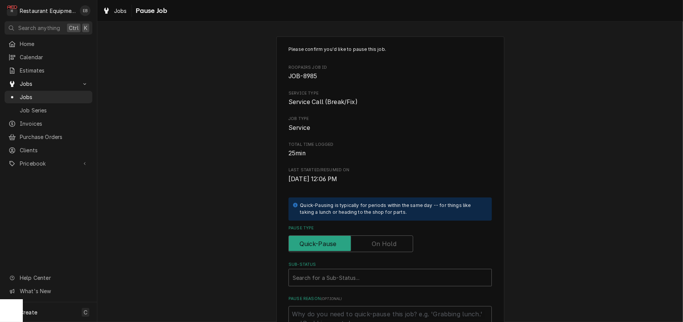
click at [372, 252] on label "Pause Type" at bounding box center [351, 244] width 125 height 17
click at [372, 252] on input "Pause Type" at bounding box center [351, 244] width 118 height 17
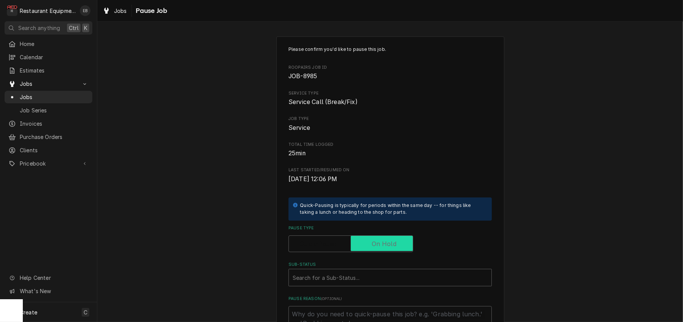
checkbox input "true"
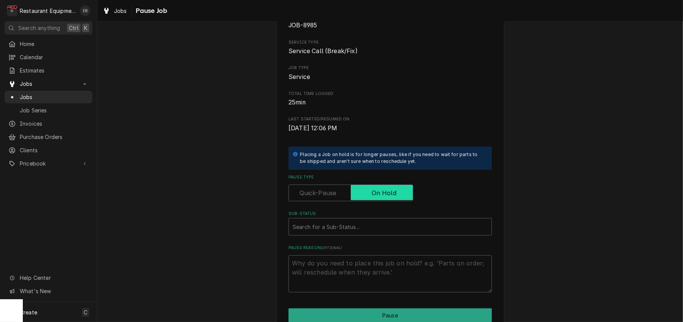
scroll to position [76, 0]
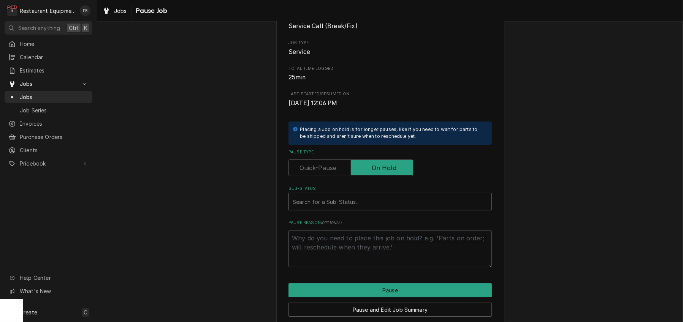
type textarea "x"
click at [349, 209] on div "Sub-Status" at bounding box center [390, 202] width 195 height 14
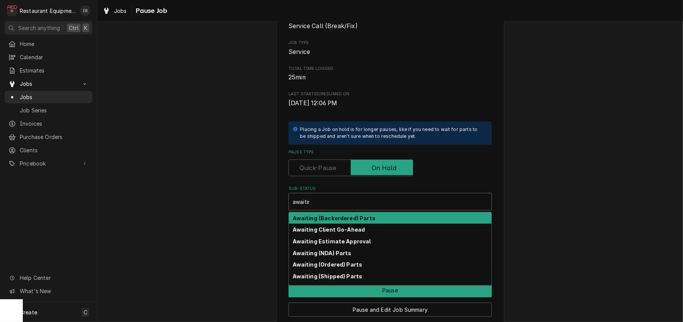
type input "awaiting"
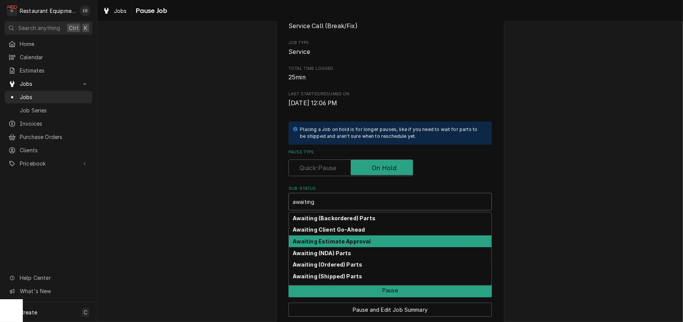
click at [347, 245] on strong "Awaiting Estimate Approval" at bounding box center [332, 241] width 78 height 6
type textarea "x"
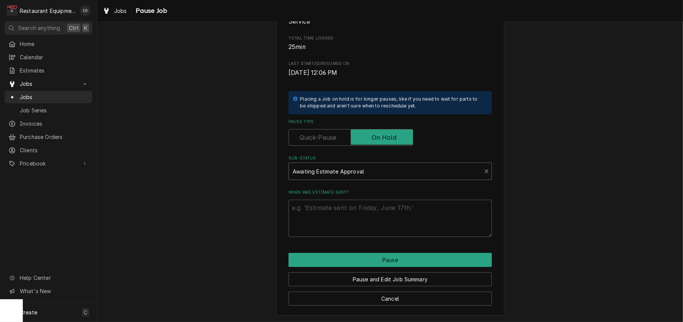
scroll to position [152, 0]
click at [366, 201] on textarea "When was estimate sent?" at bounding box center [390, 218] width 203 height 37
type textarea "x"
type textarea "E"
type textarea "x"
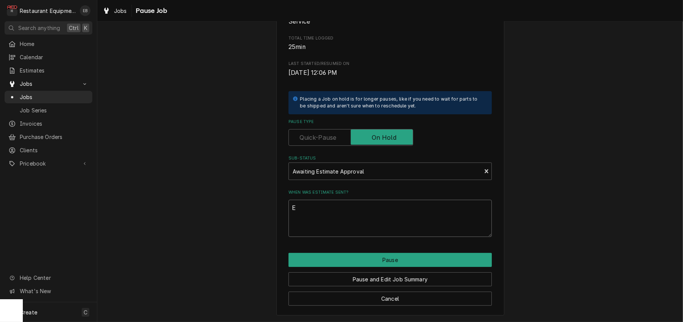
type textarea "Es"
type textarea "x"
type textarea "Est"
type textarea "x"
type textarea "Est"
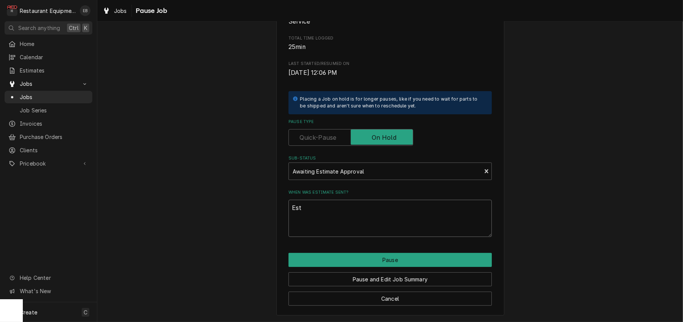
type textarea "x"
type textarea "Est c"
type textarea "x"
type textarea "Est cr"
type textarea "x"
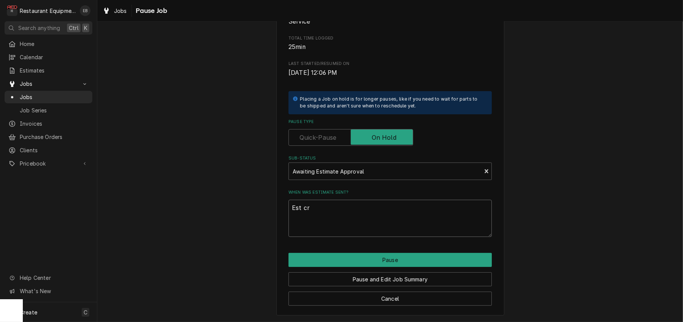
type textarea "Est cre"
type textarea "x"
type textarea "Est crea"
type textarea "x"
type textarea "Est creat"
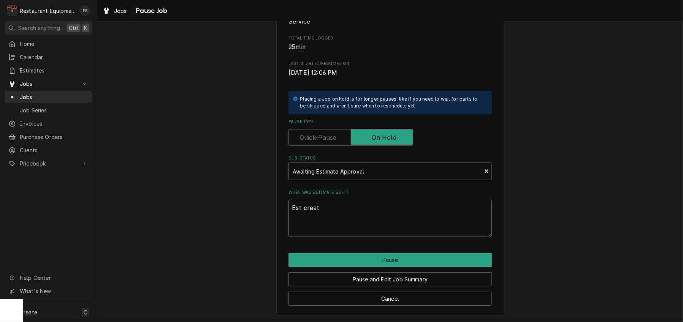
type textarea "x"
type textarea "Est create"
type textarea "x"
type textarea "Est created"
type textarea "x"
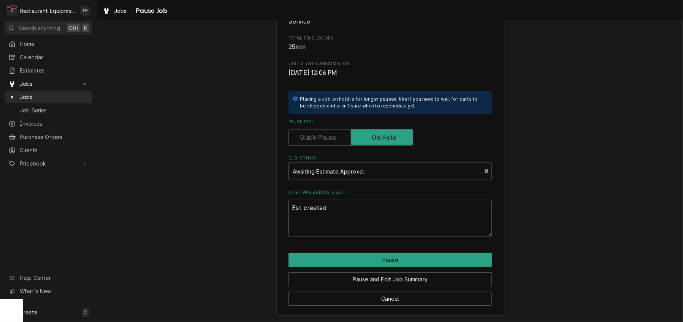
type textarea "Est created"
type textarea "x"
type textarea "Est created 9"
type textarea "x"
type textarea "Est created 9/"
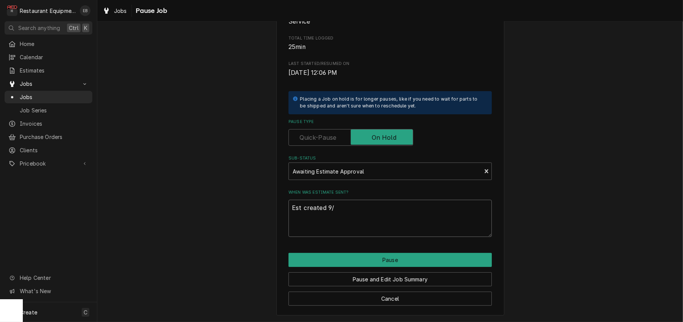
type textarea "x"
type textarea "Est created 9/2"
type textarea "x"
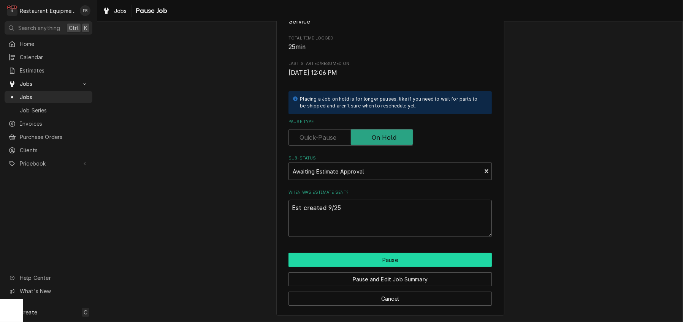
type textarea "Est created 9/25"
click at [378, 255] on button "Pause" at bounding box center [390, 260] width 203 height 14
type textarea "x"
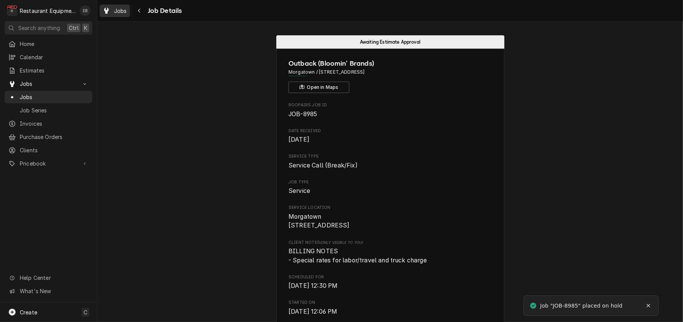
click at [129, 16] on div "Jobs" at bounding box center [114, 11] width 27 height 10
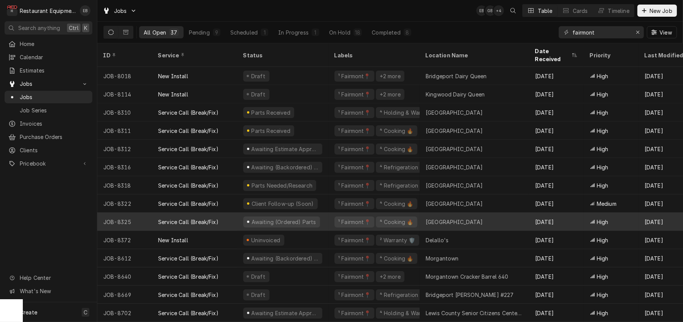
click at [328, 222] on div "Awaiting (Ordered) Parts" at bounding box center [282, 222] width 91 height 18
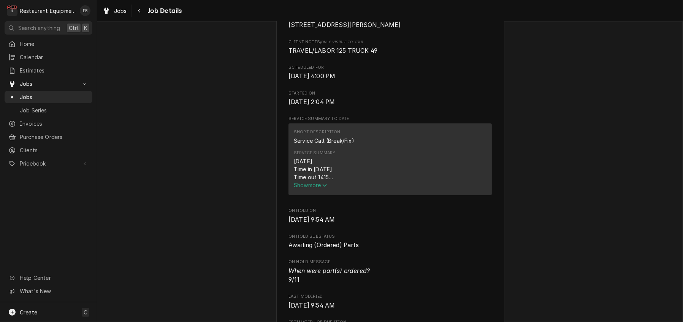
scroll to position [203, 0]
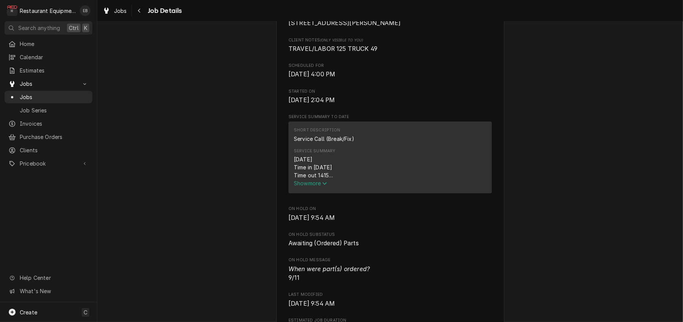
click at [316, 187] on span "Show more" at bounding box center [310, 183] width 33 height 6
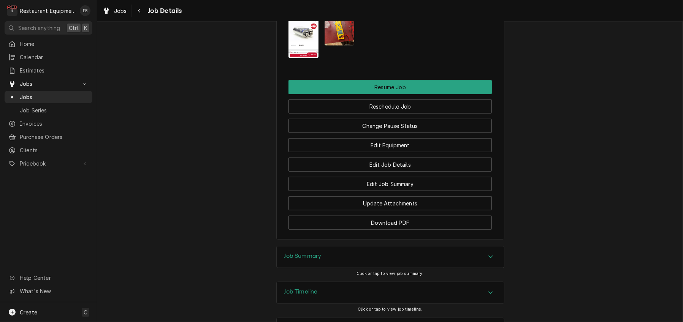
scroll to position [963, 0]
click at [345, 45] on img "Attachments" at bounding box center [340, 25] width 30 height 40
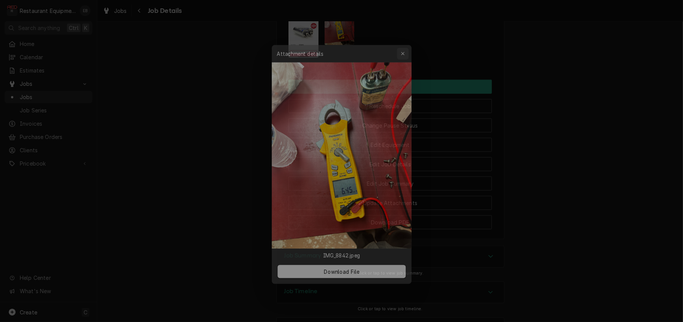
click at [407, 42] on div "button" at bounding box center [406, 46] width 8 height 8
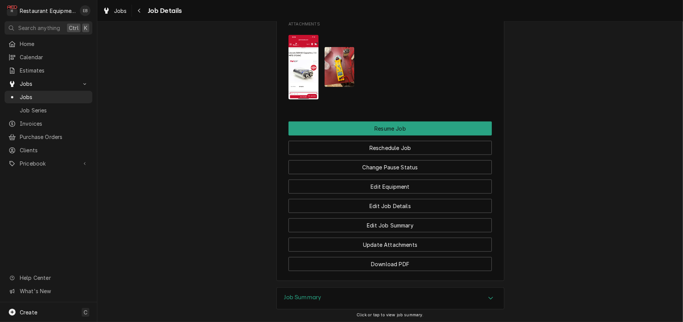
scroll to position [988, 0]
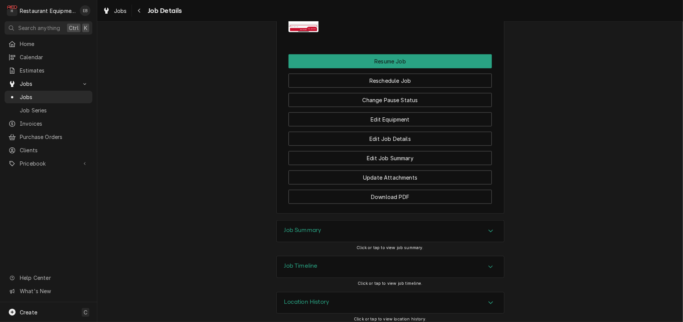
click at [290, 33] on img "Attachments" at bounding box center [304, 0] width 30 height 65
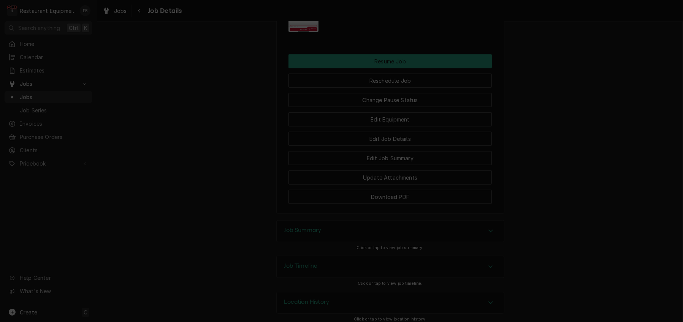
click at [484, 41] on div at bounding box center [341, 161] width 683 height 322
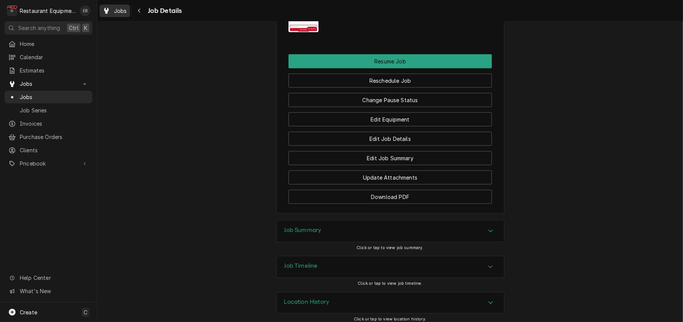
click at [126, 14] on span "Jobs" at bounding box center [120, 11] width 13 height 8
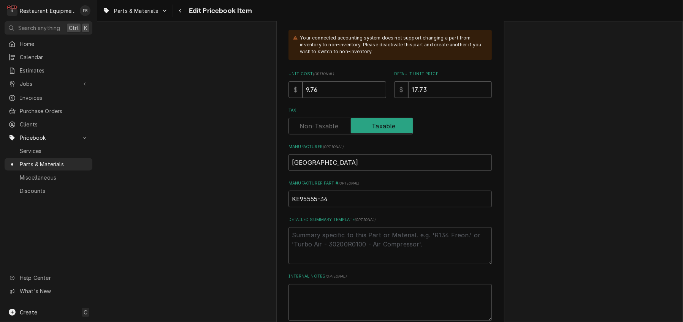
scroll to position [203, 0]
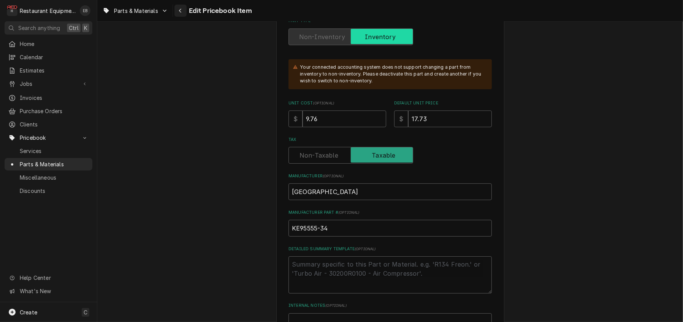
click at [184, 13] on div "Navigate back" at bounding box center [181, 11] width 8 height 8
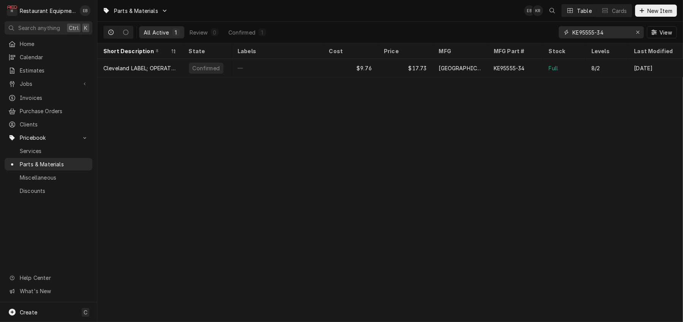
drag, startPoint x: 637, startPoint y: 35, endPoint x: 631, endPoint y: 35, distance: 5.7
click at [637, 35] on icon "Erase input" at bounding box center [638, 32] width 4 height 5
click at [609, 31] on input "Dynamic Content Wrapper" at bounding box center [608, 32] width 71 height 12
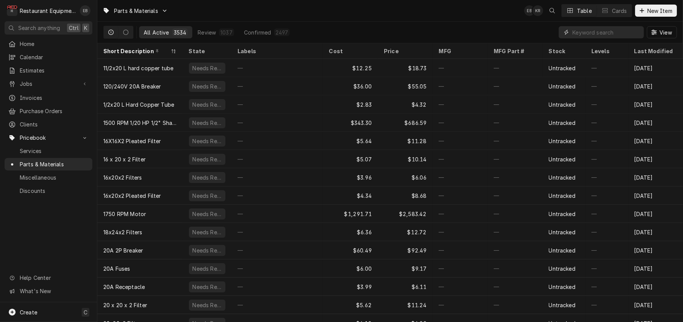
click at [582, 35] on input "Dynamic Content Wrapper" at bounding box center [607, 32] width 68 height 12
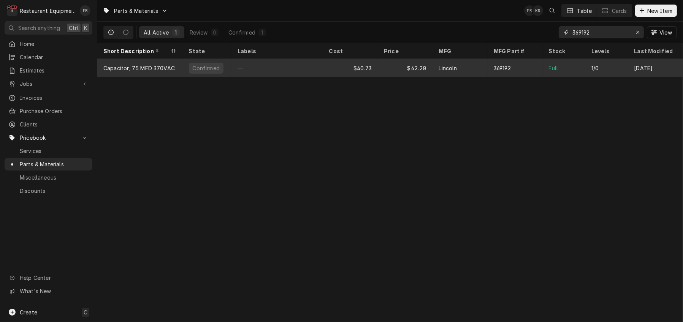
type input "369192"
click at [479, 67] on div "Lincoln" at bounding box center [460, 68] width 55 height 18
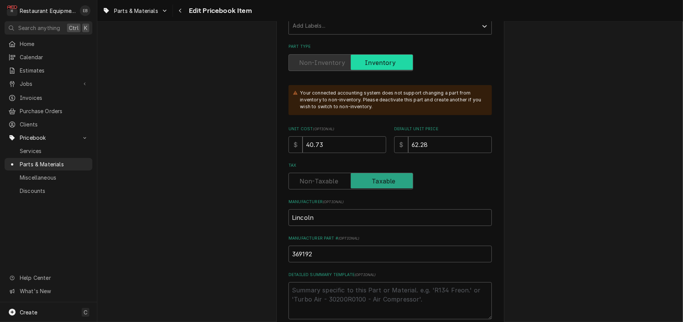
scroll to position [177, 0]
click at [341, 153] on input "40.73" at bounding box center [345, 144] width 84 height 17
type textarea "x"
type input "40.7"
type textarea "x"
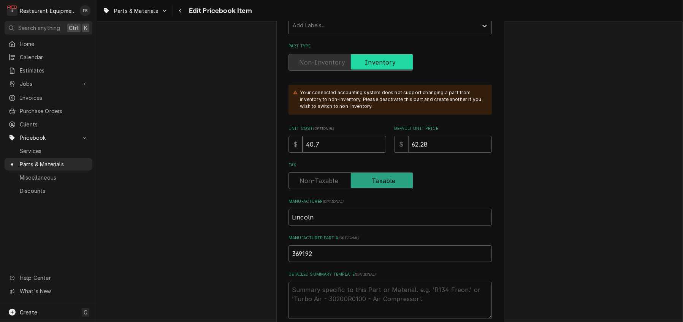
type input "40"
type textarea "x"
type input "4"
type textarea "x"
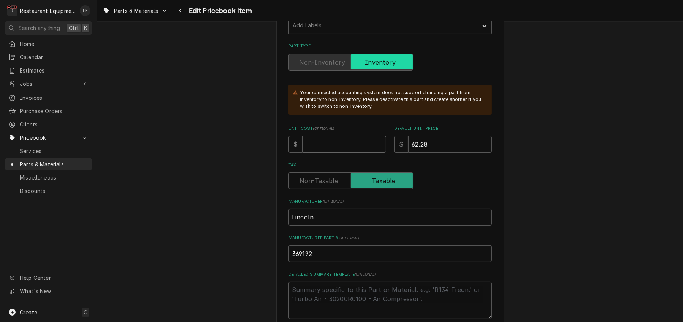
type input "2"
type textarea "x"
type input "23"
type textarea "x"
type input "23.3"
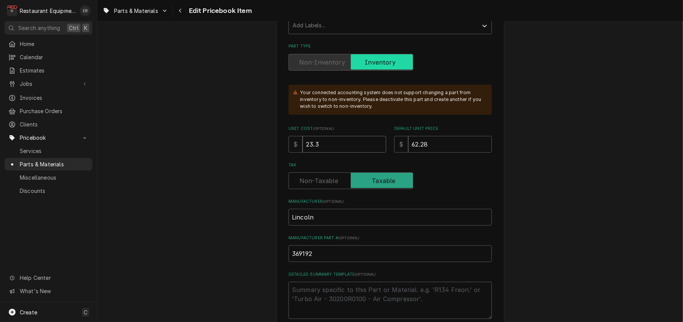
type textarea "x"
type input "23.30"
click at [461, 153] on input "62.28" at bounding box center [450, 144] width 84 height 17
type textarea "x"
type input "62.2"
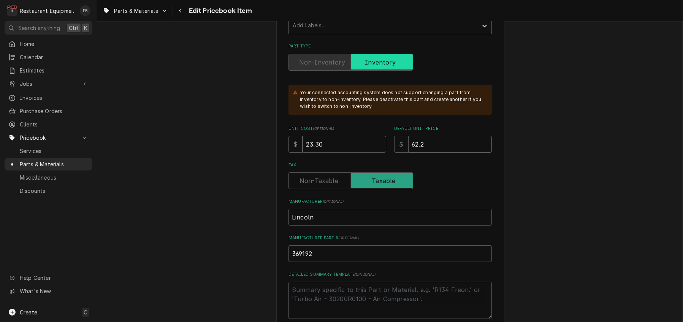
type textarea "x"
type input "62"
type textarea "x"
type input "6"
type textarea "x"
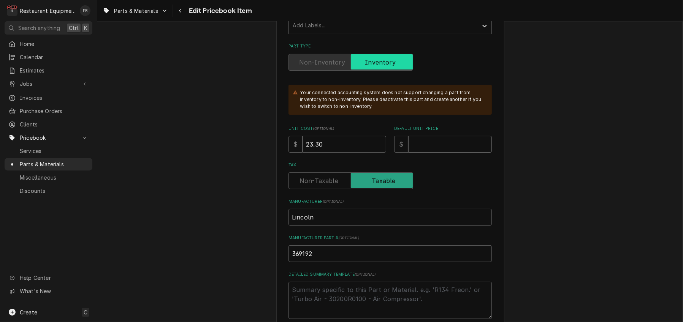
type textarea "x"
type input "4"
type textarea "x"
type input "42"
type textarea "x"
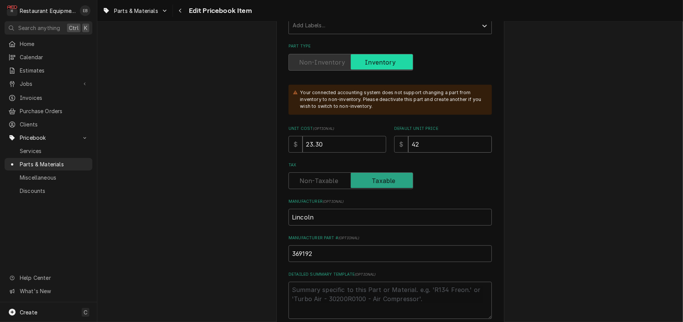
type input "42.3"
type textarea "x"
type input "42.36"
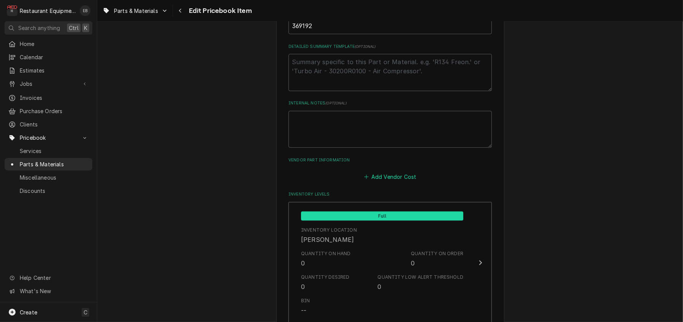
click at [389, 182] on button "Add Vendor Cost" at bounding box center [390, 177] width 55 height 11
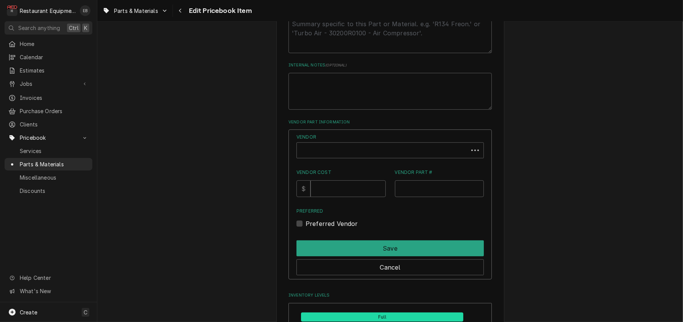
scroll to position [481, 0]
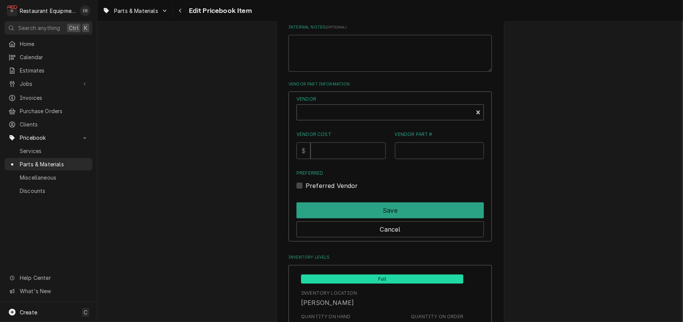
type textarea "x"
click at [374, 122] on div "Vendor" at bounding box center [385, 113] width 168 height 18
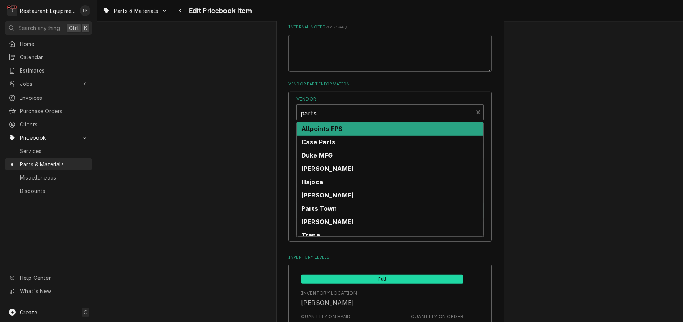
type input "parts t"
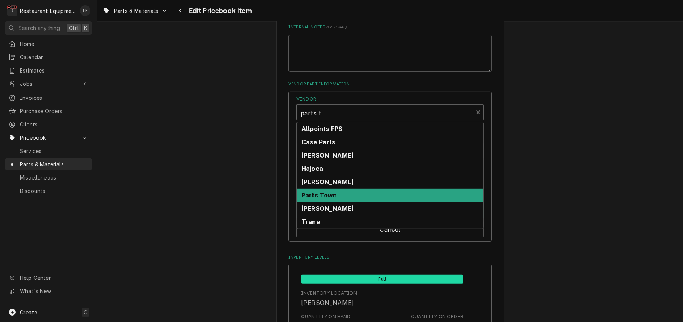
click at [353, 202] on div "Parts Town" at bounding box center [390, 195] width 187 height 13
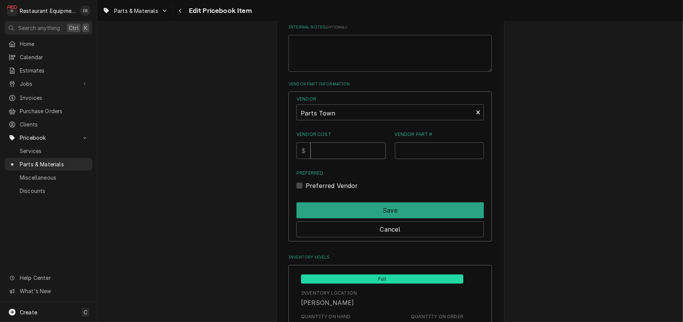
click at [330, 159] on input "Vendor Cost" at bounding box center [348, 151] width 75 height 17
type input "23.3"
click at [430, 159] on input "Vendor Part #" at bounding box center [439, 151] width 89 height 17
paste input "LIN369192"
type input "LIN369192"
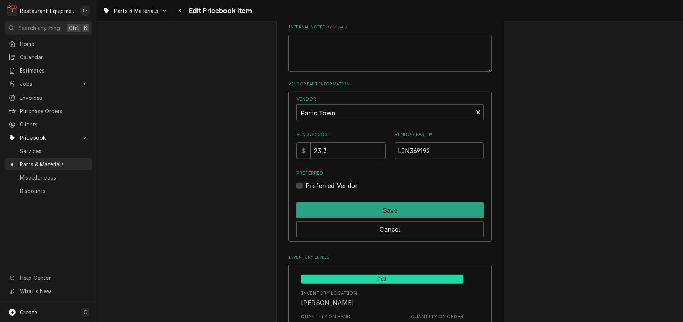
click at [306, 190] on label "Preferred Vendor" at bounding box center [332, 185] width 52 height 9
click at [306, 198] on input "Preferred" at bounding box center [399, 189] width 187 height 17
checkbox input "true"
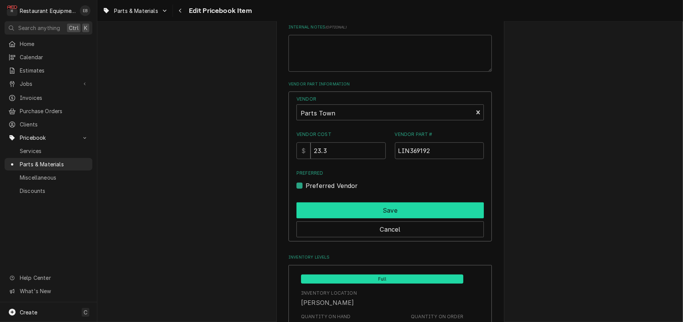
click at [324, 219] on button "Save" at bounding box center [390, 211] width 187 height 16
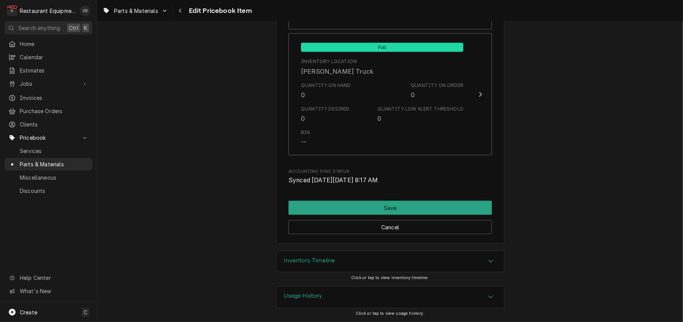
scroll to position [5639, 0]
click at [422, 201] on button "Save" at bounding box center [390, 208] width 203 height 14
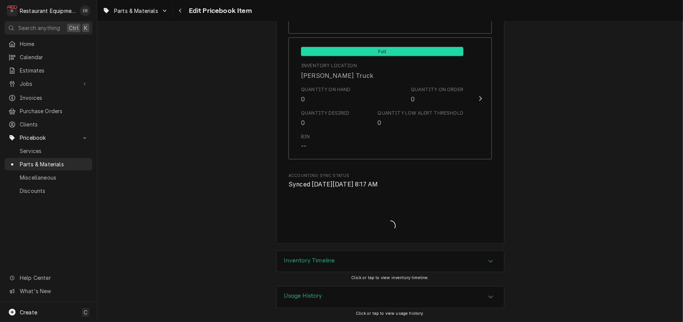
type textarea "x"
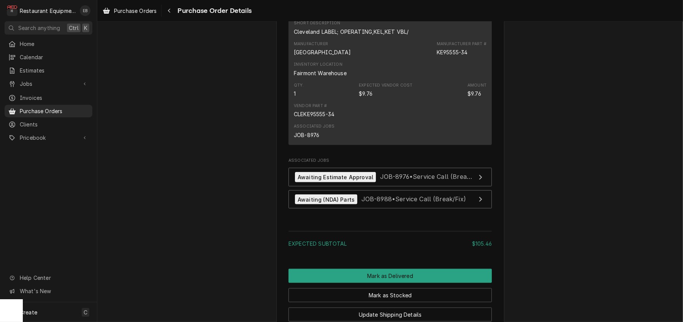
scroll to position [963, 0]
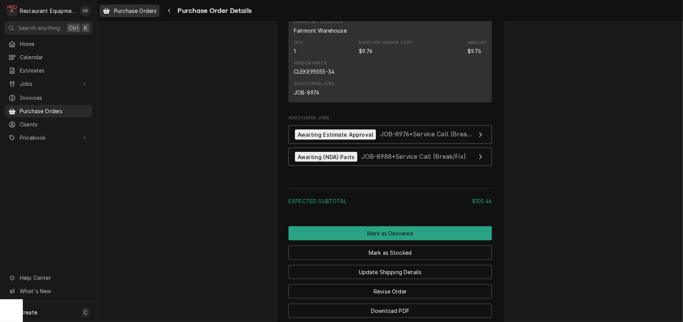
click at [130, 11] on span "Purchase Orders" at bounding box center [135, 11] width 43 height 8
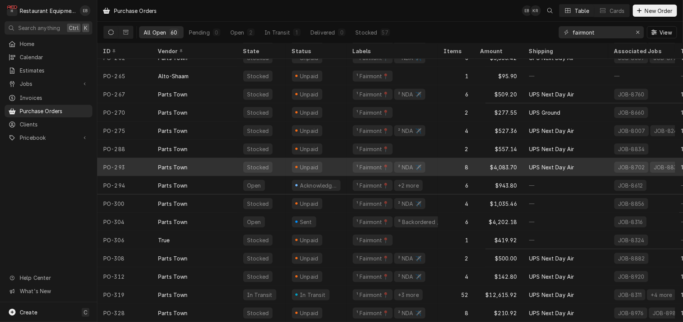
scroll to position [838, 0]
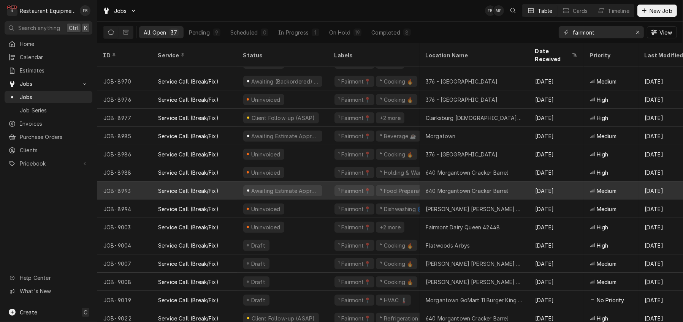
scroll to position [425, 0]
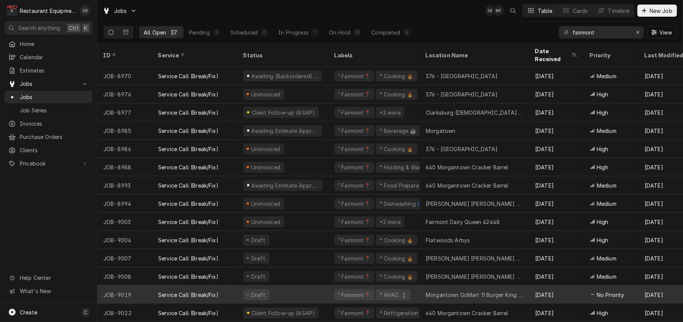
click at [448, 291] on div "Morgantown GoMart 11 Burger King 26100" at bounding box center [474, 295] width 97 height 8
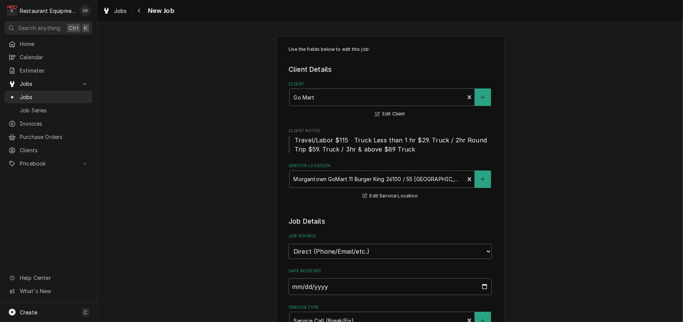
type textarea "x"
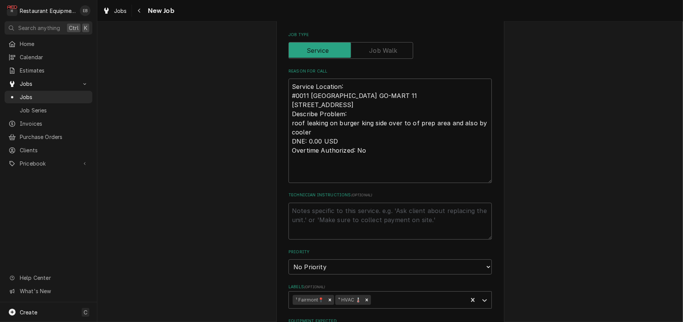
scroll to position [304, 0]
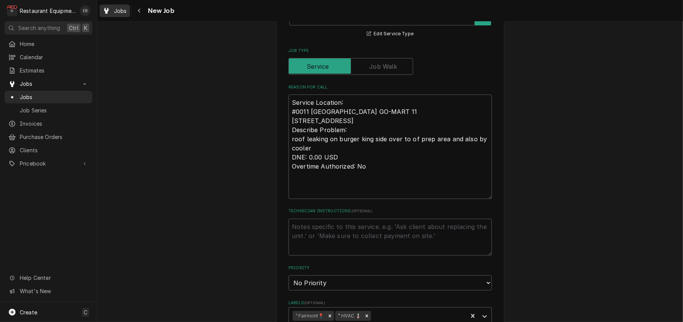
click at [127, 10] on span "Jobs" at bounding box center [120, 11] width 13 height 8
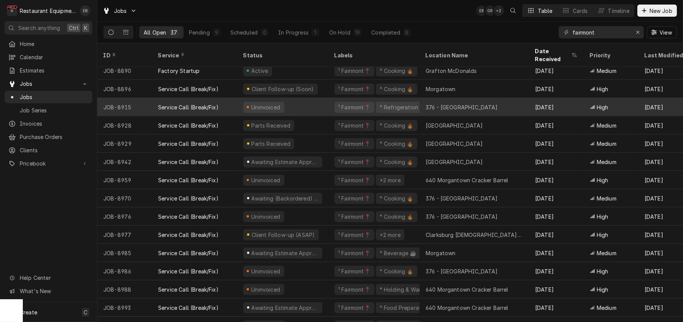
scroll to position [248, 0]
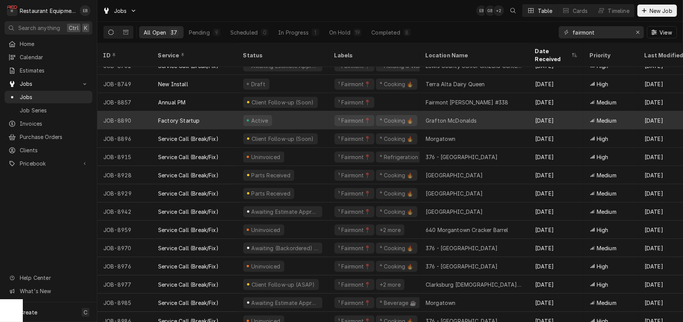
click at [328, 119] on div "Active" at bounding box center [282, 120] width 91 height 18
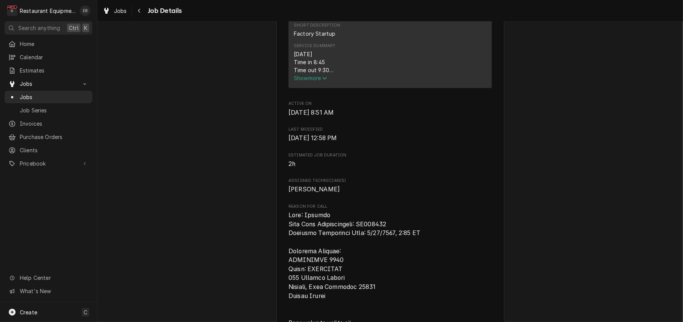
scroll to position [329, 0]
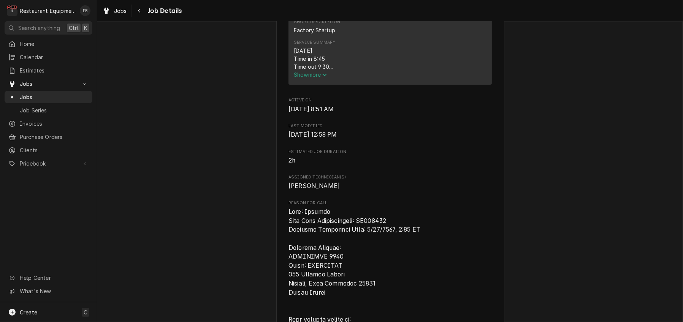
click at [316, 78] on span "Show more" at bounding box center [310, 74] width 33 height 6
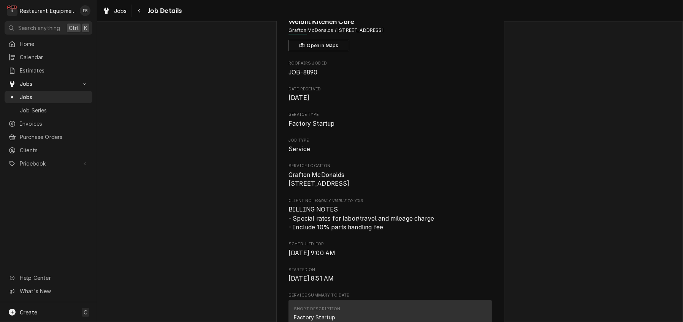
scroll to position [25, 0]
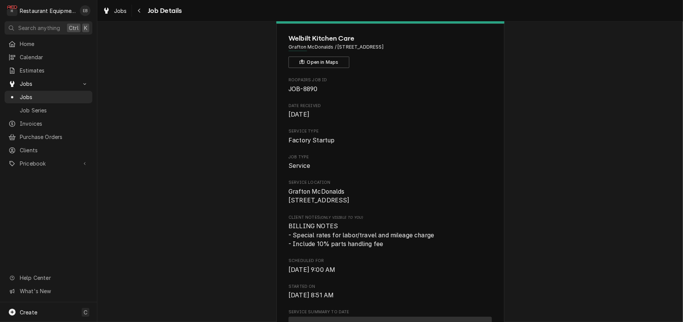
click at [394, 11] on div "Jobs Job Details" at bounding box center [390, 10] width 586 height 21
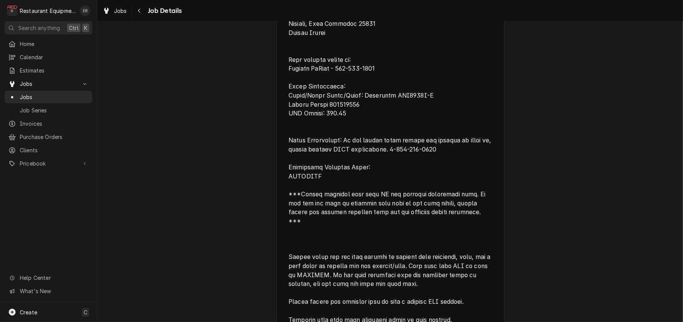
scroll to position [709, 0]
